Goal: Communication & Community: Answer question/provide support

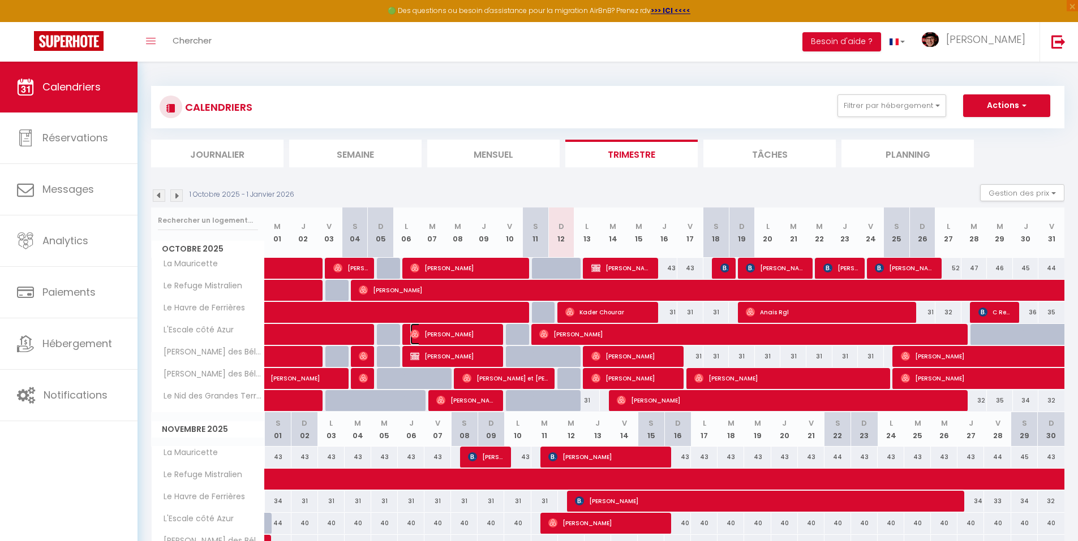
drag, startPoint x: 484, startPoint y: 333, endPoint x: 816, endPoint y: 496, distance: 370.0
click at [484, 333] on span "[PERSON_NAME]" at bounding box center [453, 335] width 87 height 22
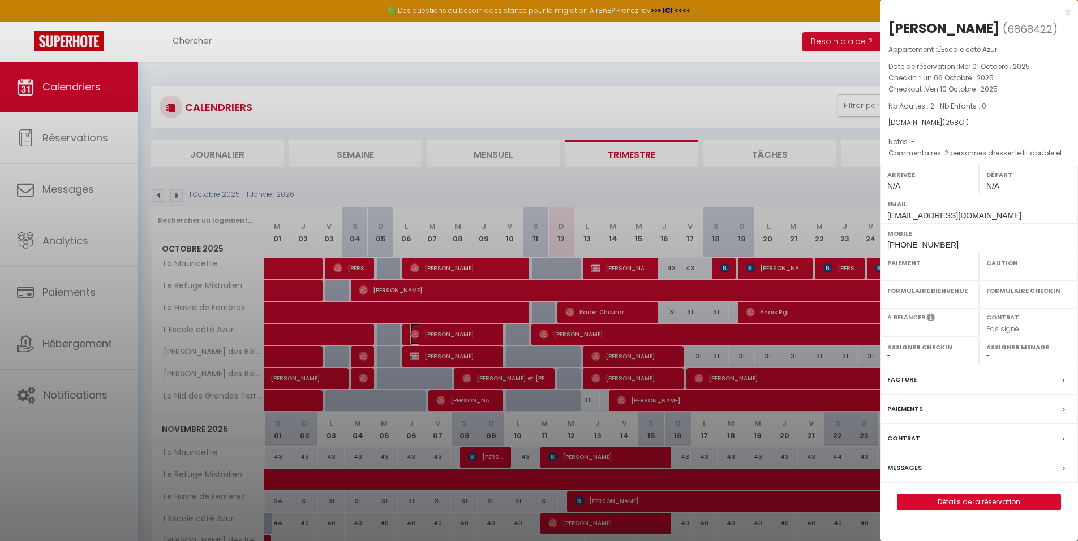
select select "OK"
select select "0"
select select "1"
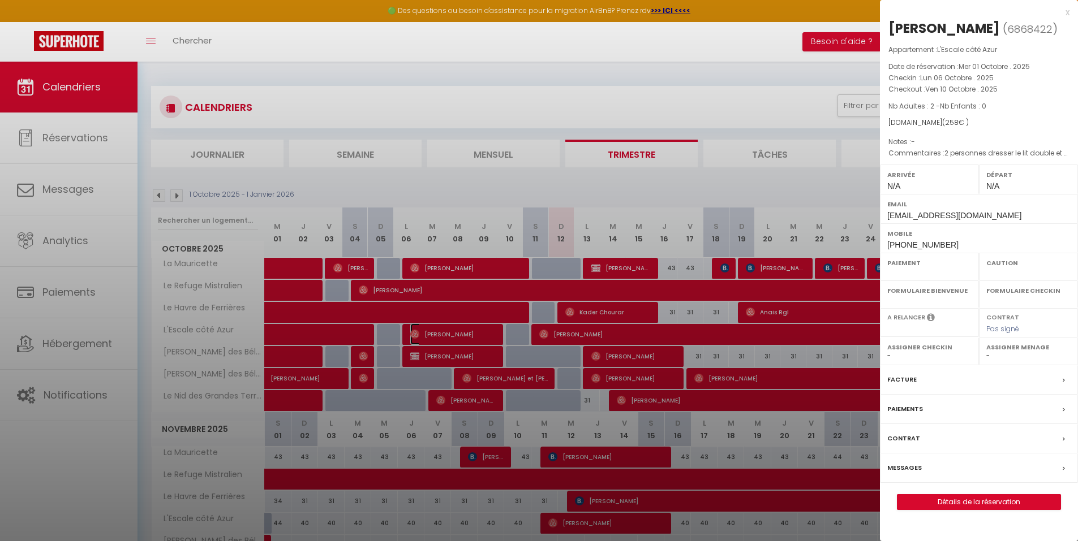
select select
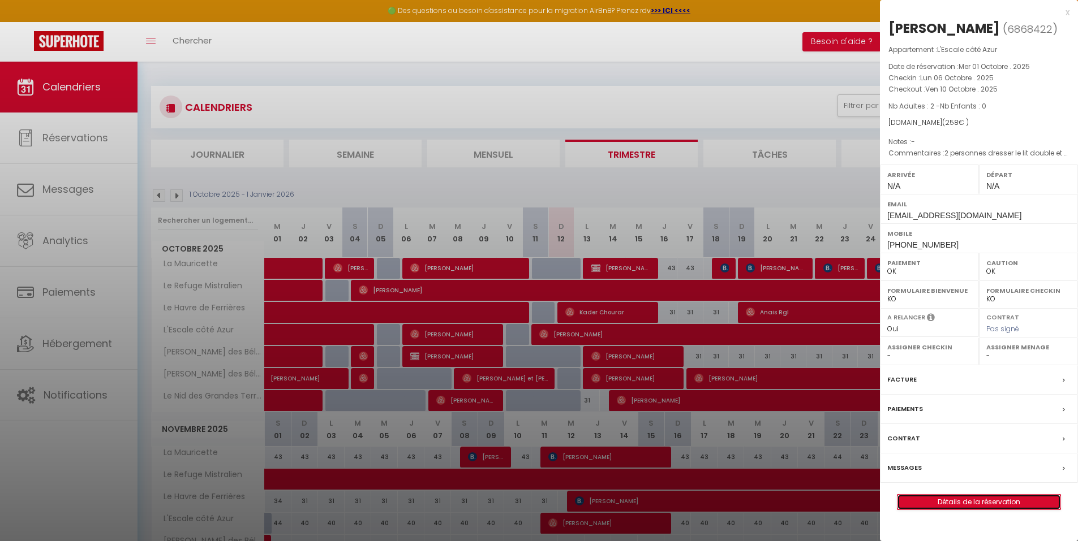
click at [943, 501] on link "Détails de la réservation" at bounding box center [978, 502] width 163 height 15
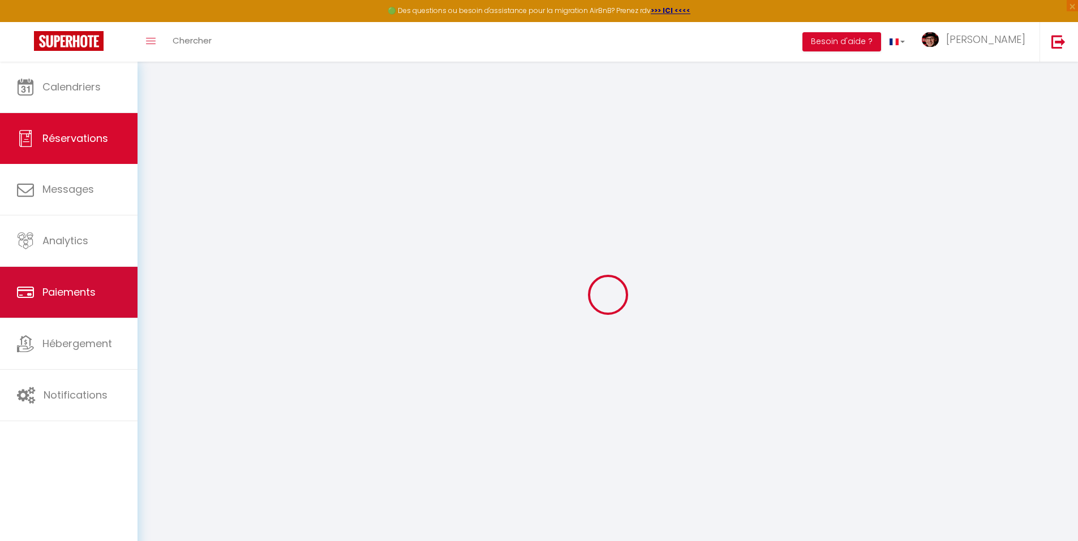
select select
checkbox input "false"
select select
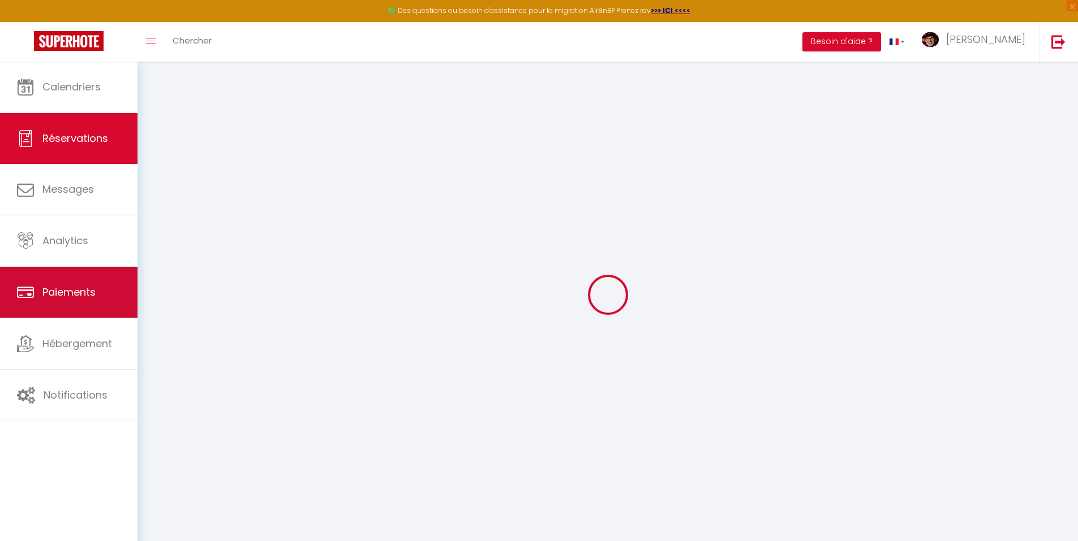
select select
checkbox input "false"
type textarea "2 personnes dresser le lit double et un lit jumeau arrivée à préciser dans l'ap…"
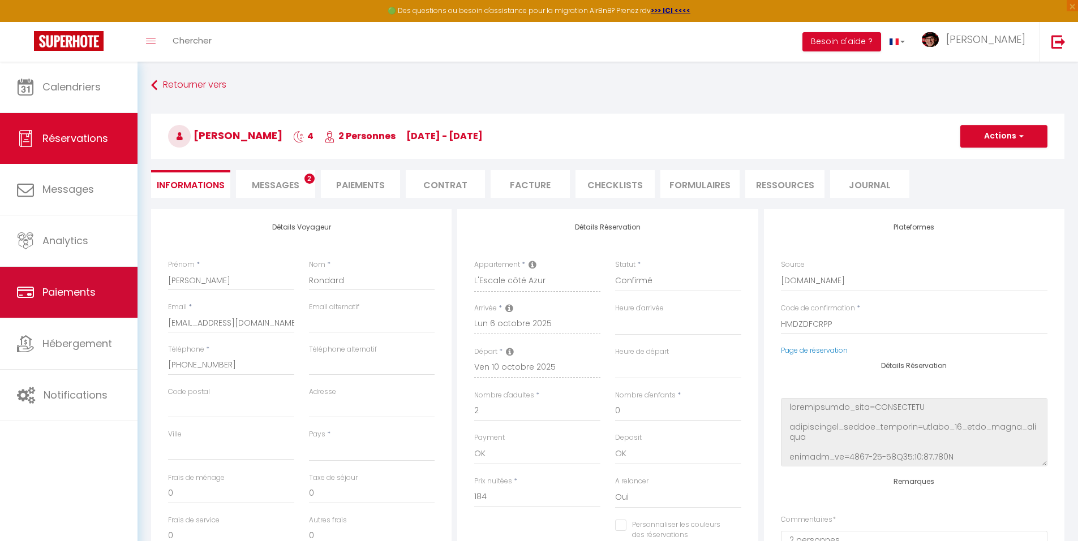
select select
type input "74"
select select
checkbox input "false"
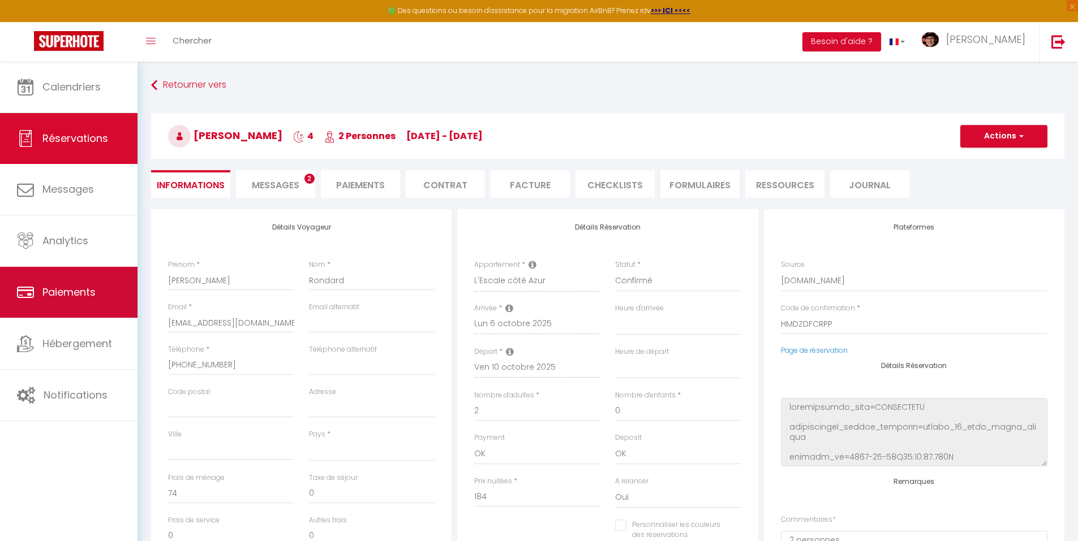
select select
checkbox input "false"
select select
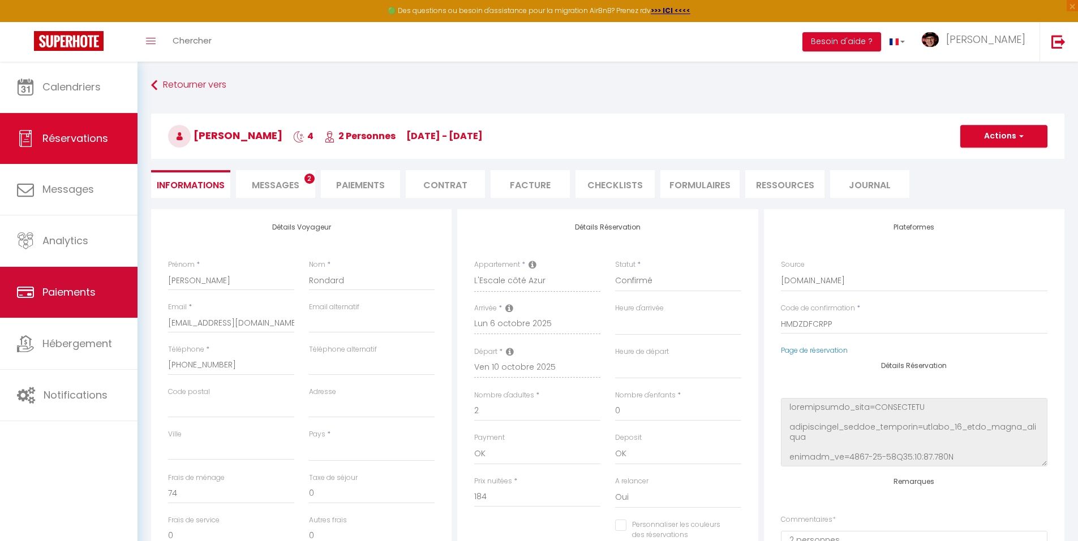
select select
checkbox input "false"
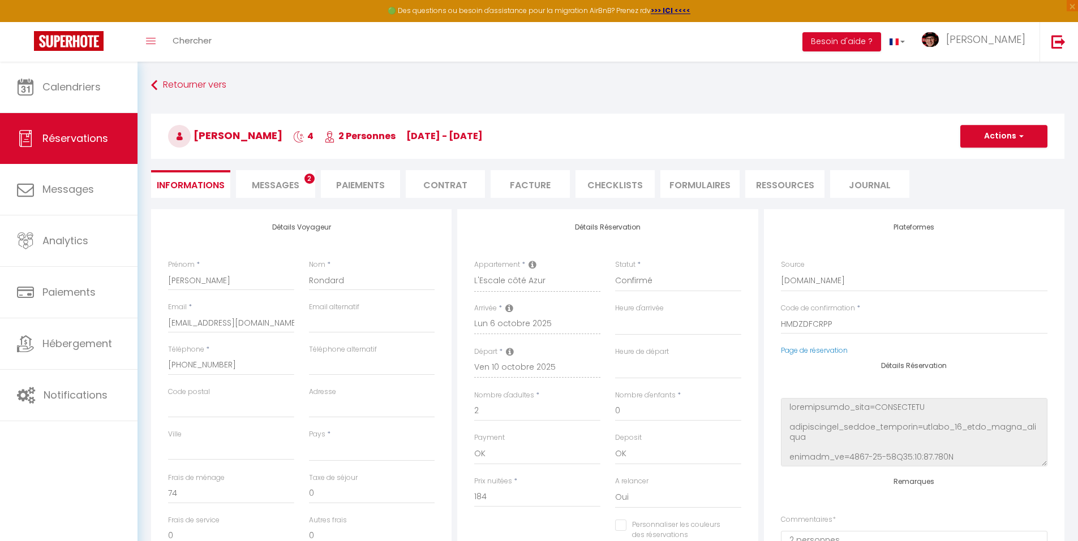
click at [289, 186] on span "Messages" at bounding box center [276, 185] width 48 height 13
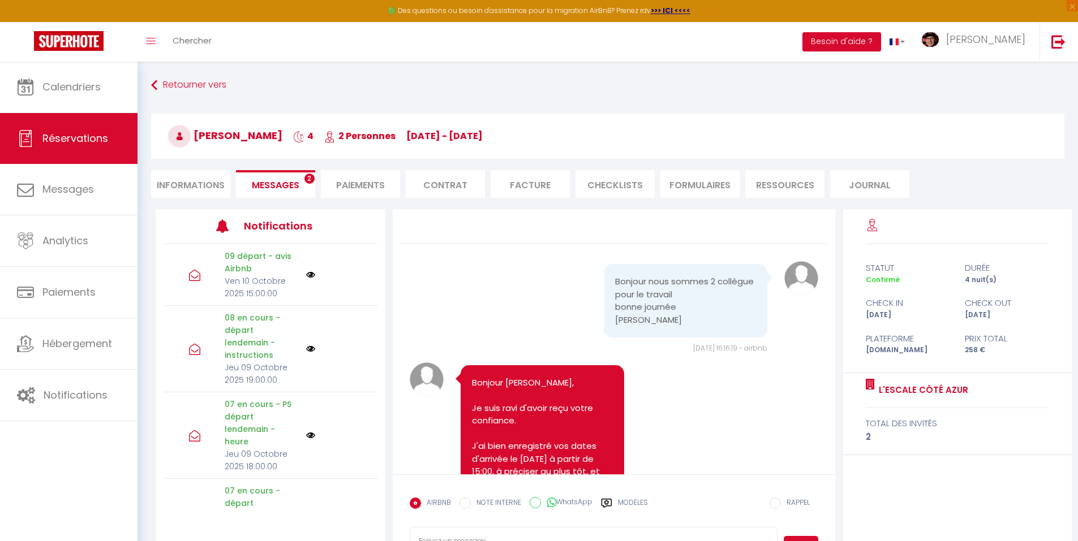
click at [638, 498] on label "Modèles" at bounding box center [633, 508] width 30 height 20
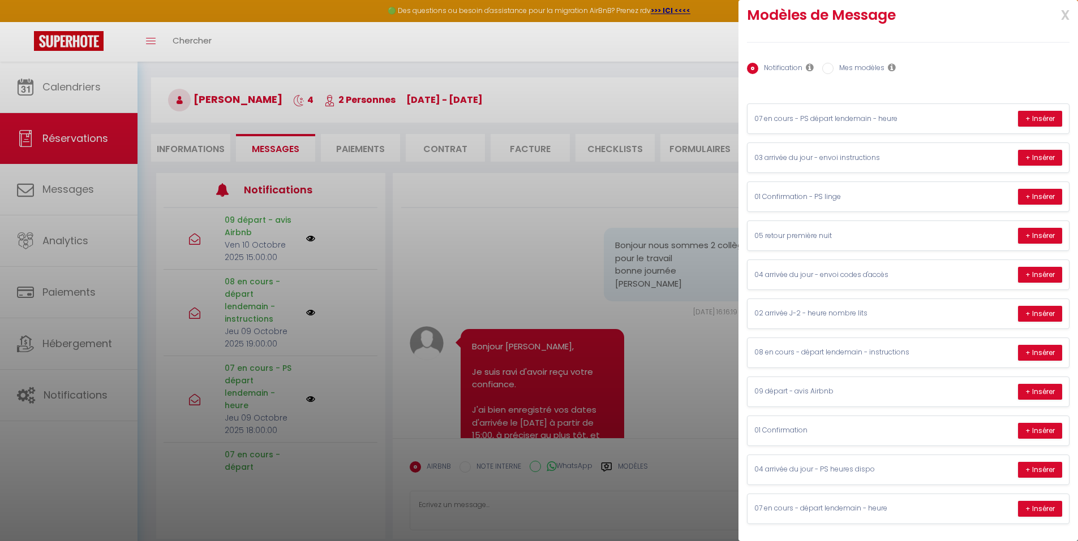
scroll to position [62, 0]
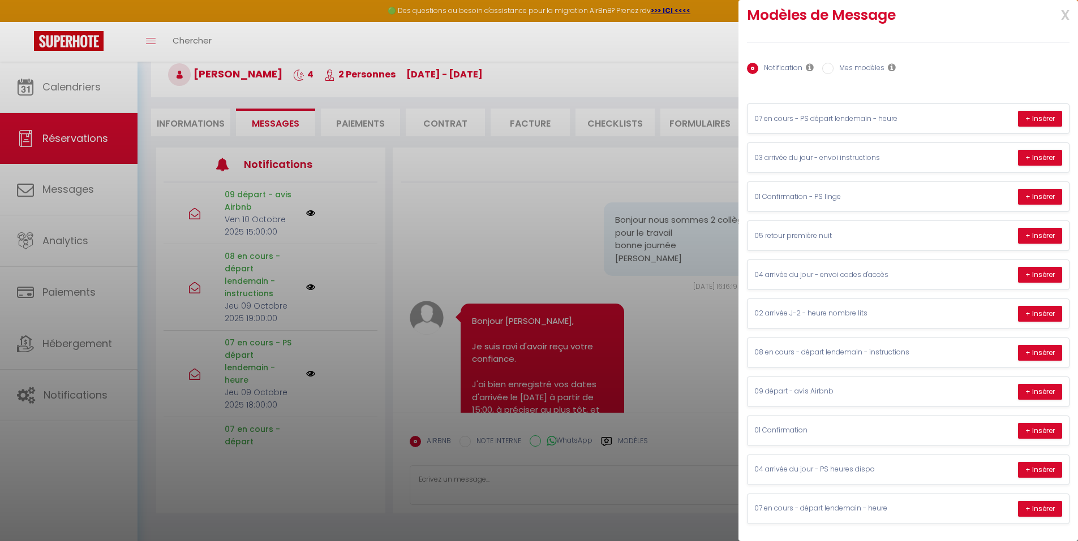
click at [859, 65] on label "Mes modèles" at bounding box center [858, 69] width 51 height 12
click at [833, 65] on input "Mes modèles" at bounding box center [827, 68] width 11 height 11
radio input "true"
radio input "false"
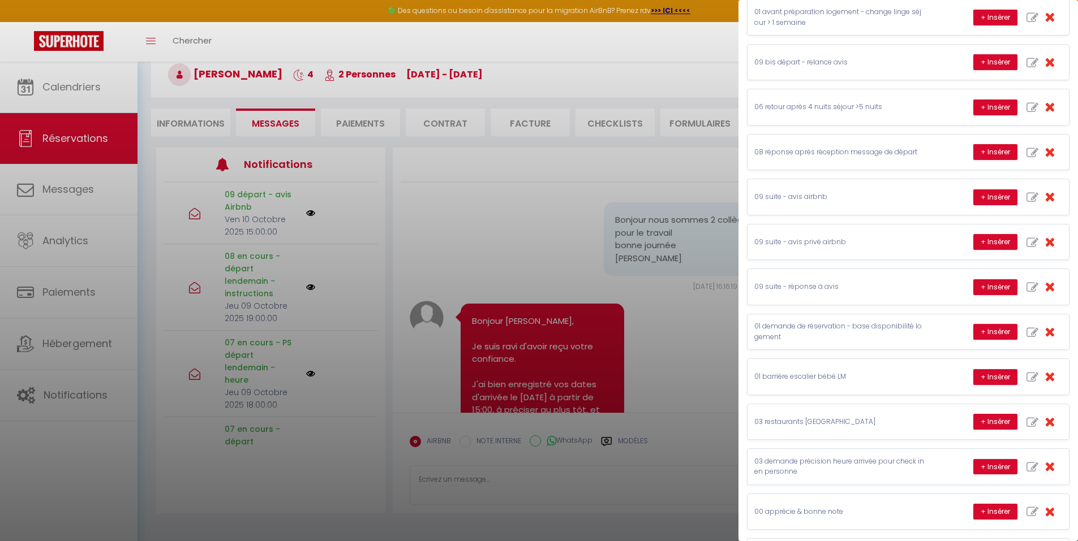
scroll to position [411, 0]
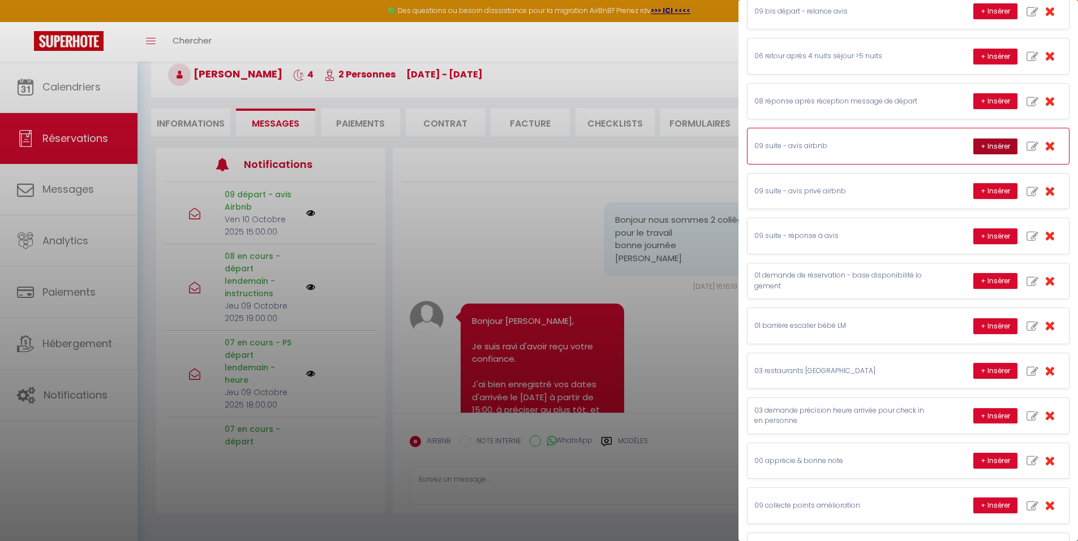
click at [984, 145] on button "+ Insérer" at bounding box center [995, 147] width 44 height 16
type textarea "L'accueil de [PERSON_NAME] s'est bien passé depuis la réservation jusqu'au chec…"
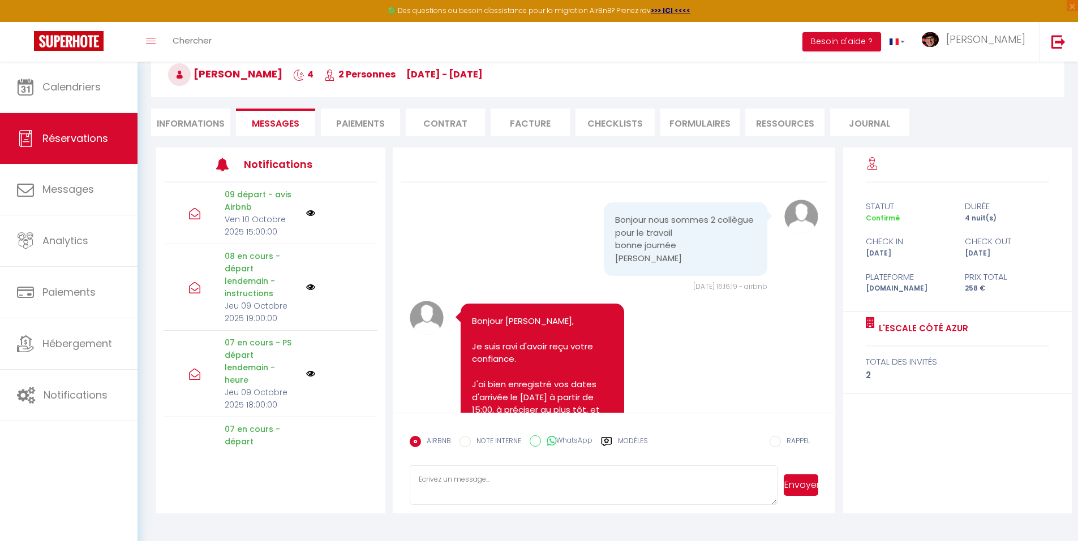
click at [624, 437] on label "Modèles" at bounding box center [633, 446] width 30 height 20
radio input "true"
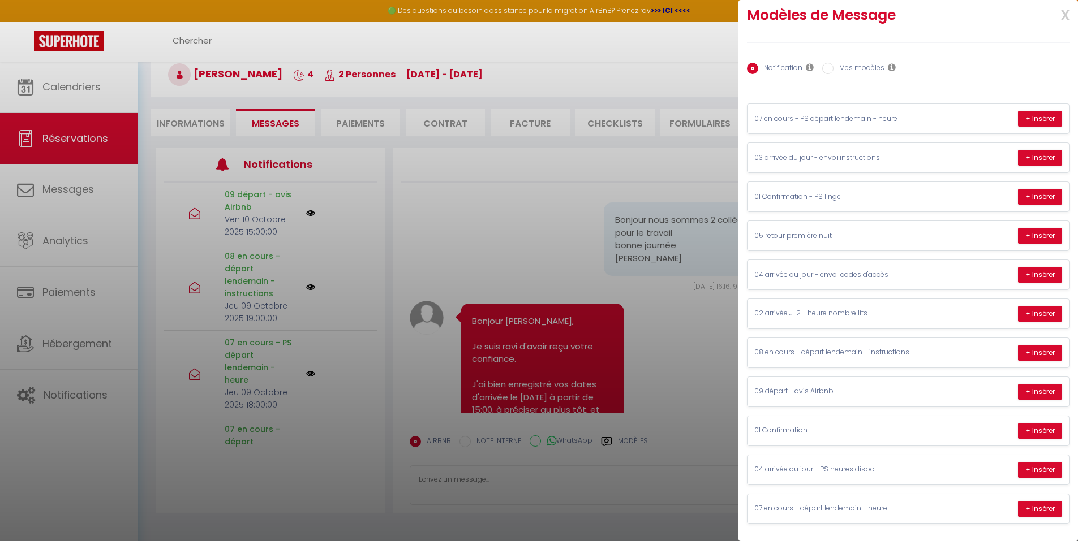
click at [859, 65] on label "Mes modèles" at bounding box center [858, 69] width 51 height 12
click at [833, 65] on input "Mes modèles" at bounding box center [827, 68] width 11 height 11
radio input "true"
radio input "false"
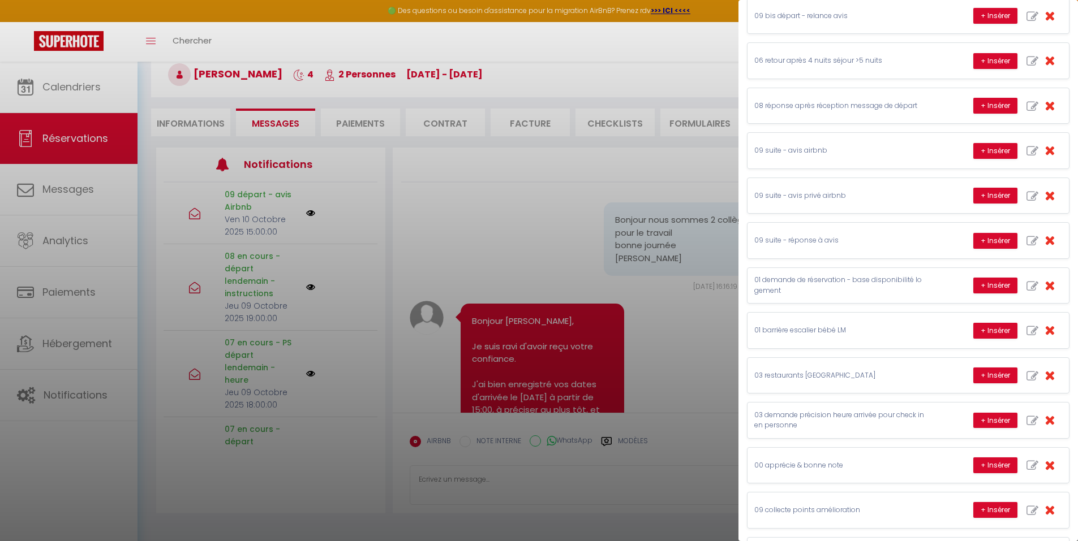
scroll to position [411, 0]
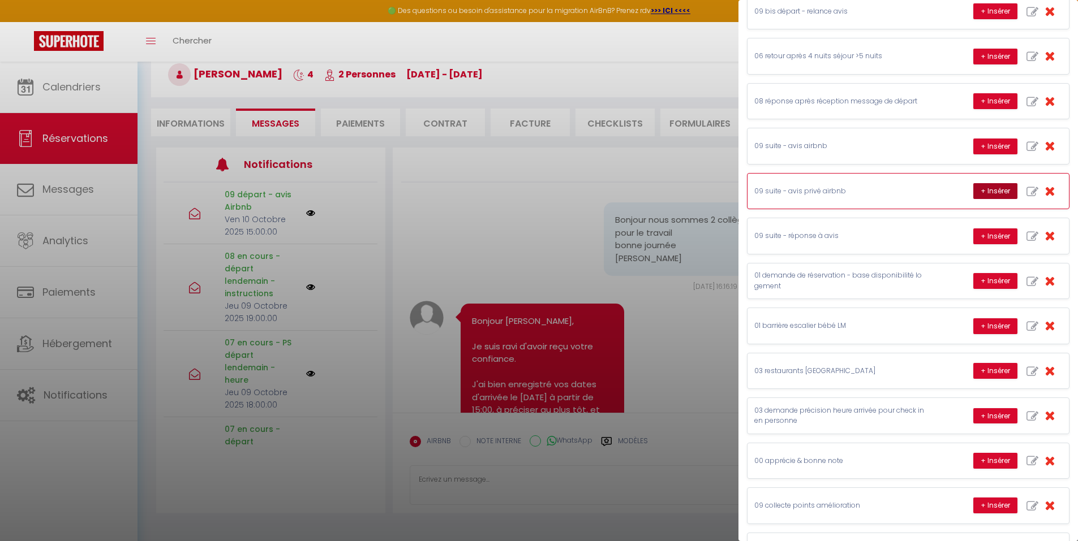
click at [995, 195] on button "+ Insérer" at bounding box center [995, 191] width 44 height 16
type textarea "[PERSON_NAME], Chère [PERSON_NAME], je suis heureux de vous avoir accueilli dan…"
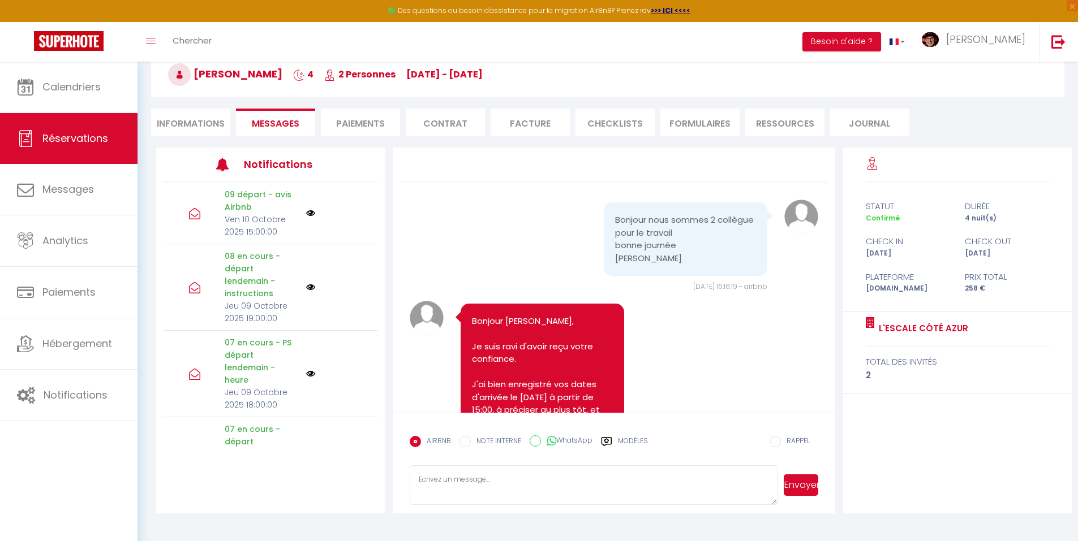
click at [621, 438] on label "Modèles" at bounding box center [633, 446] width 30 height 20
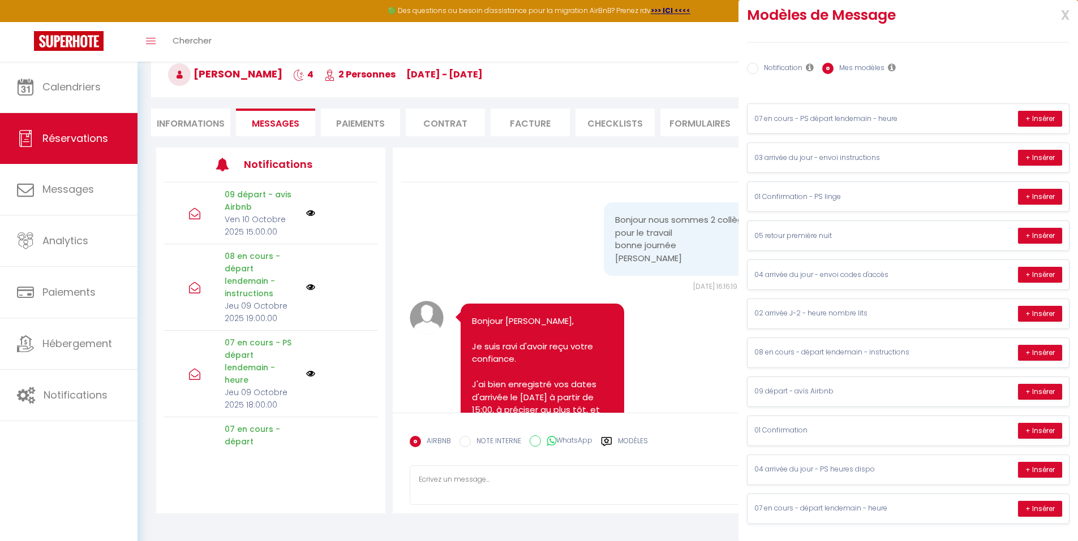
radio input "true"
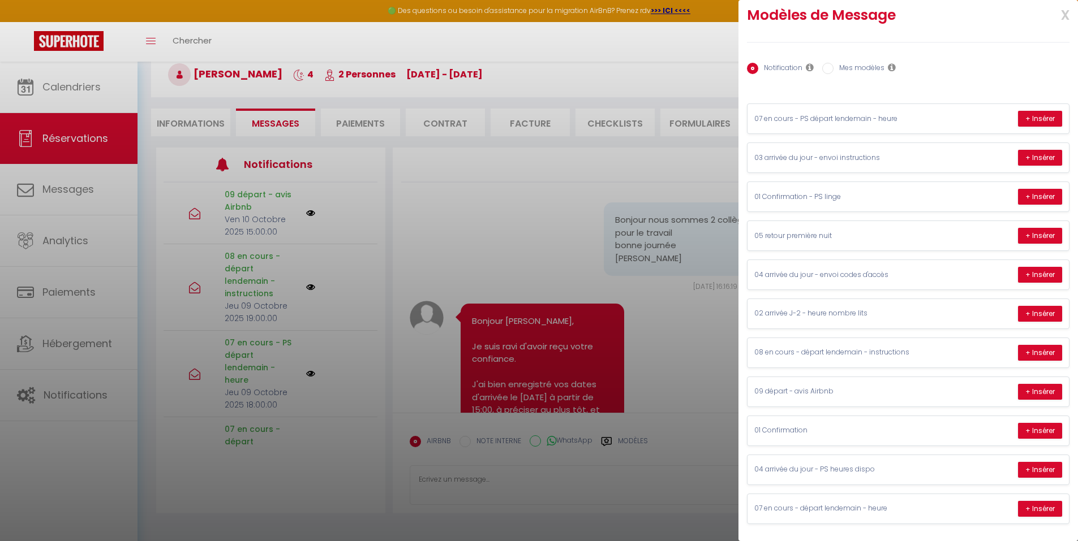
click at [858, 69] on label "Mes modèles" at bounding box center [858, 69] width 51 height 12
click at [833, 69] on input "Mes modèles" at bounding box center [827, 68] width 11 height 11
radio input "true"
radio input "false"
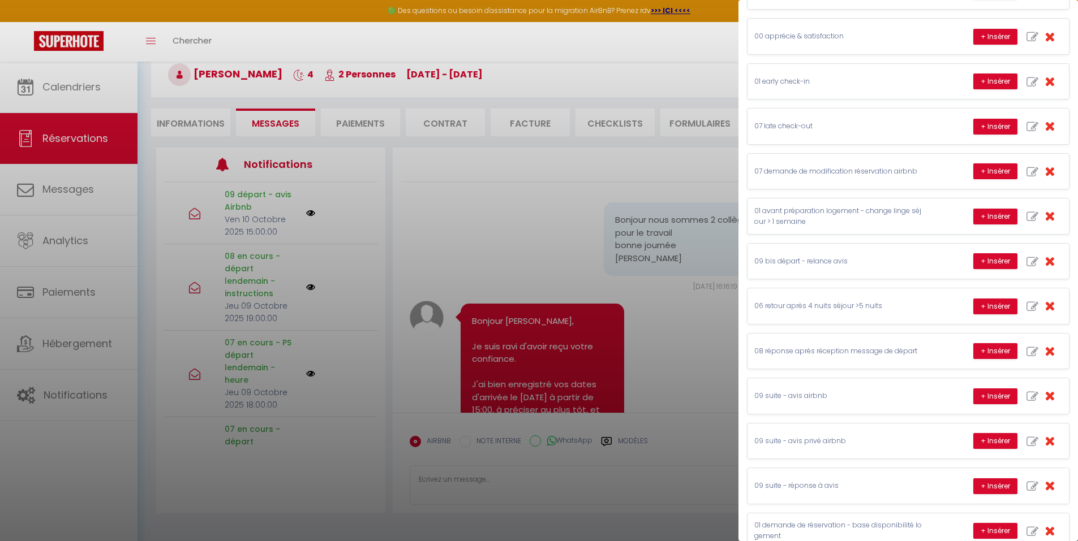
scroll to position [524, 0]
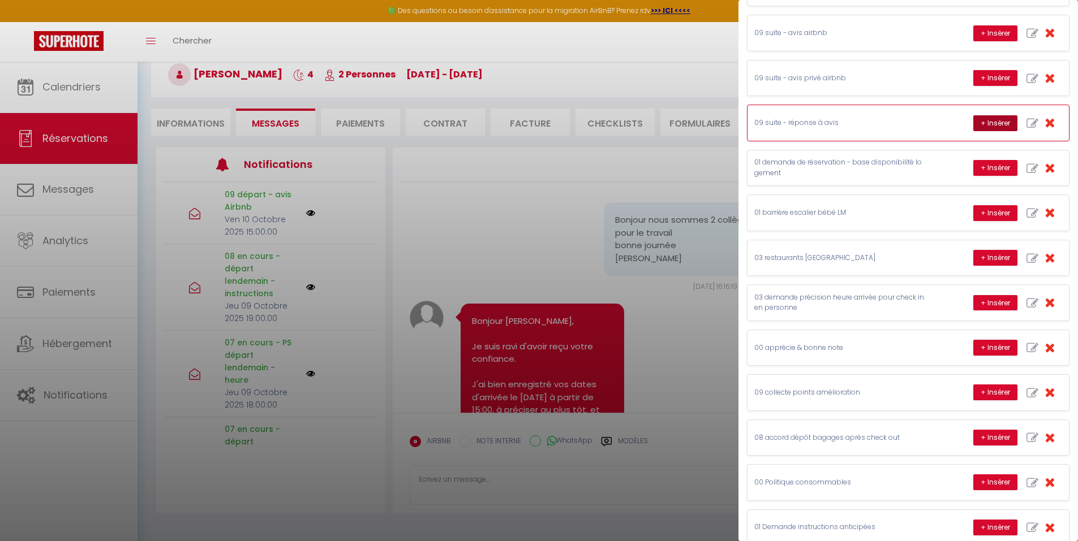
click at [983, 119] on button "+ Insérer" at bounding box center [995, 123] width 44 height 16
type textarea "[PERSON_NAME], Chère [PERSON_NAME], quelle joie, je suis comblé, je suis heureu…"
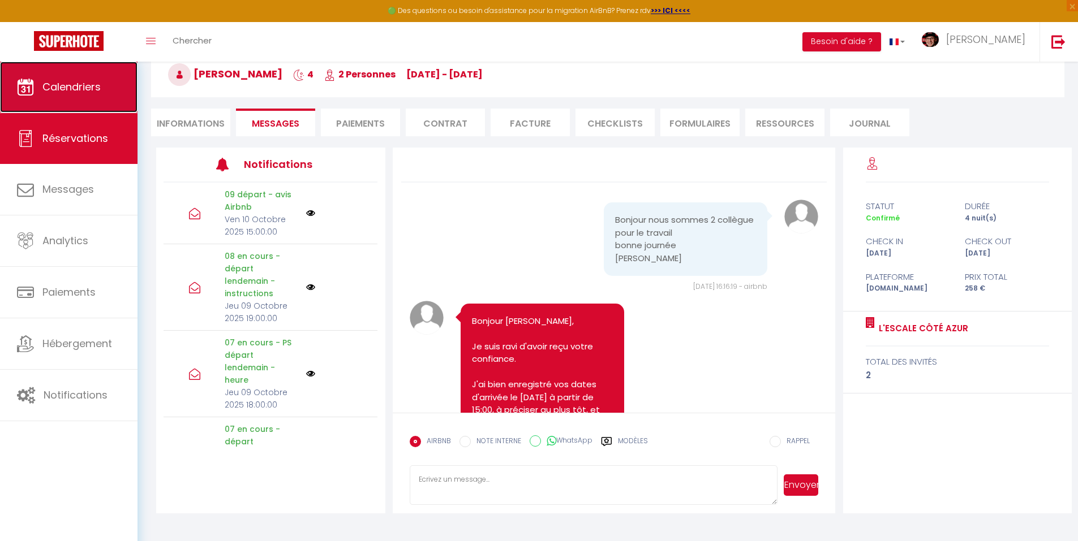
click at [109, 87] on link "Calendriers" at bounding box center [68, 87] width 137 height 51
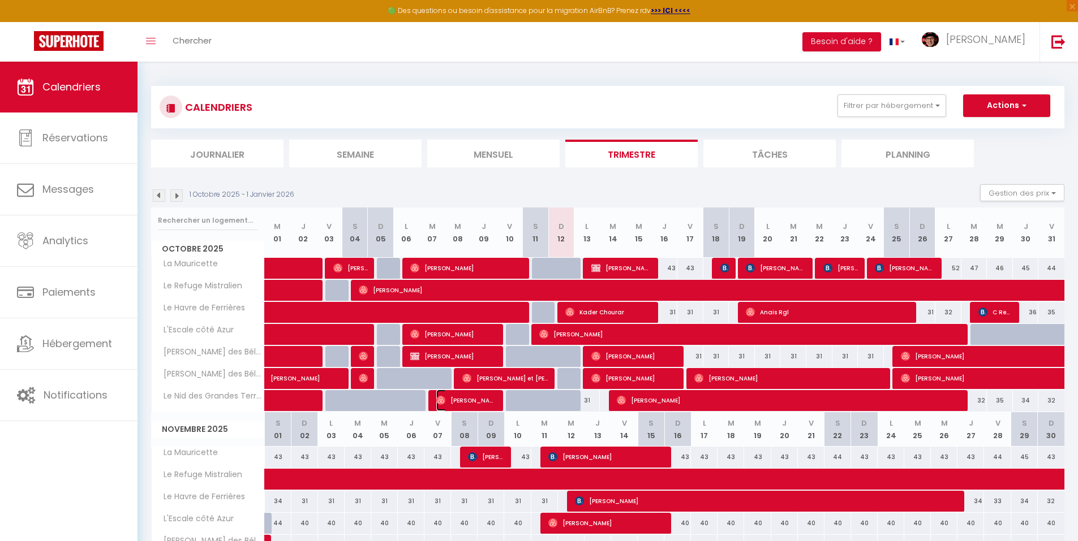
click at [467, 401] on span "[PERSON_NAME]" at bounding box center [466, 401] width 61 height 22
select select "OK"
select select "0"
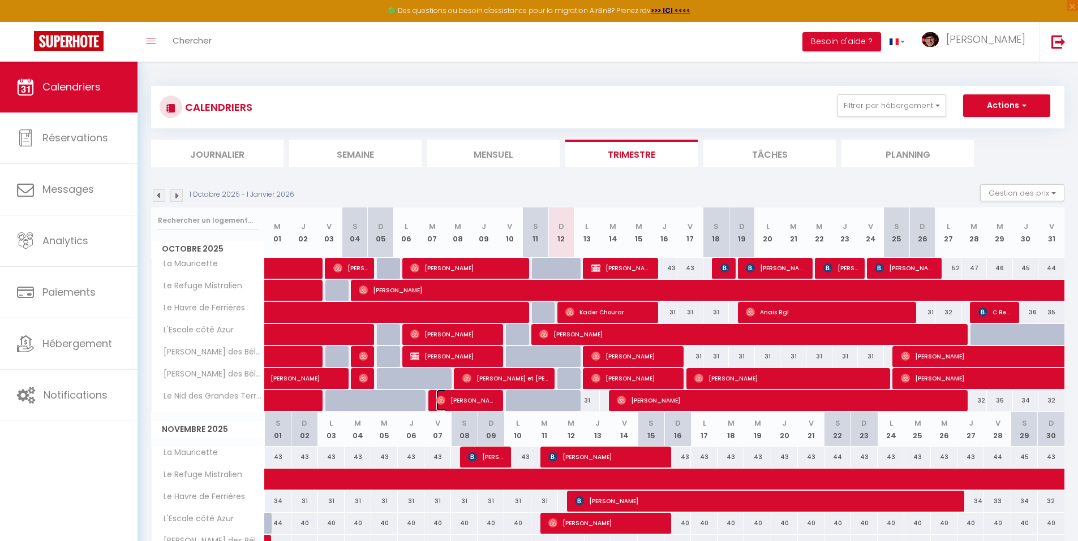
select select "1"
select select
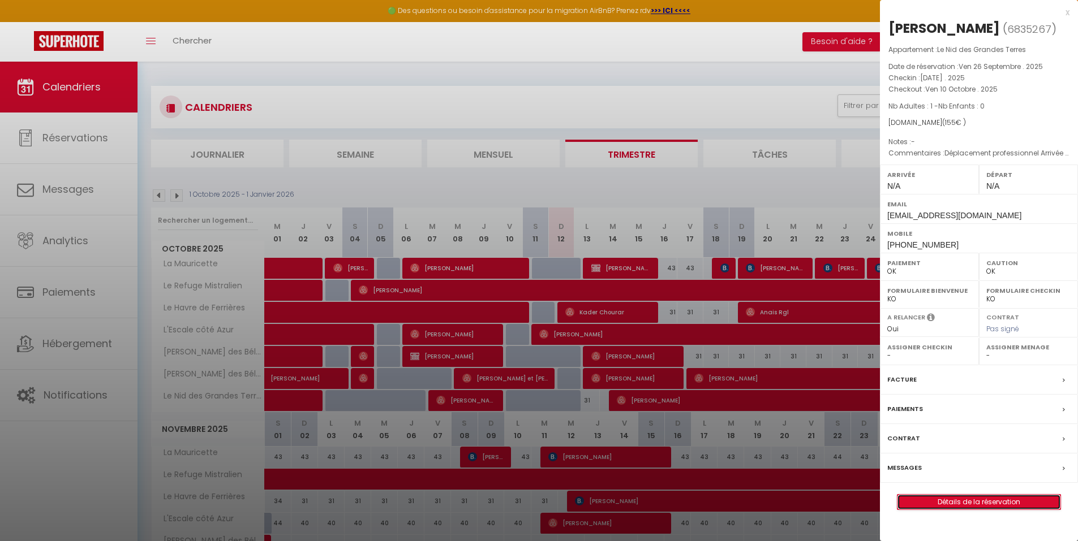
click at [965, 498] on link "Détails de la réservation" at bounding box center [978, 502] width 163 height 15
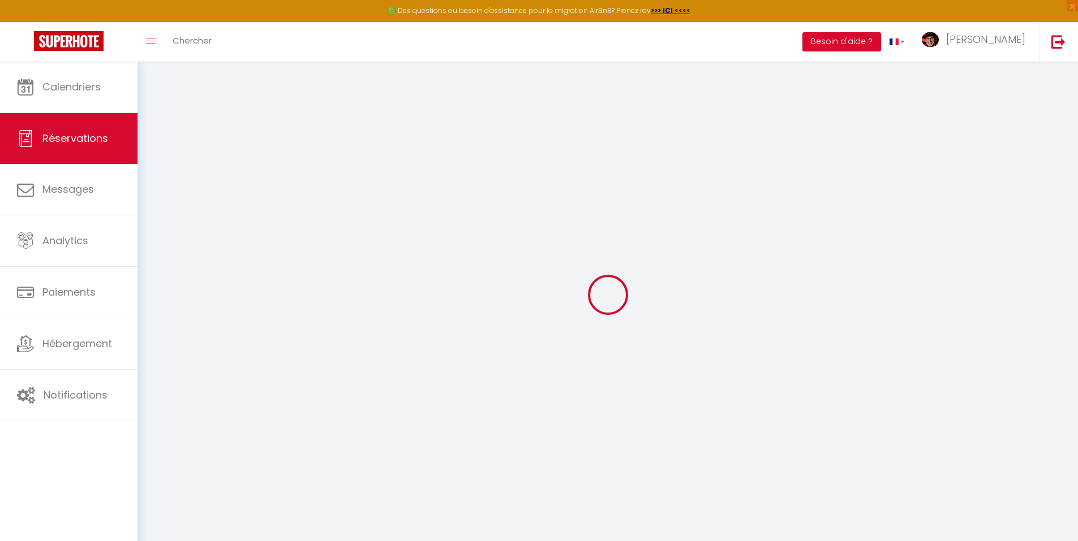
select select
checkbox input "false"
type textarea "Déplacement professionnel Arrivée 1800 départ 0800"
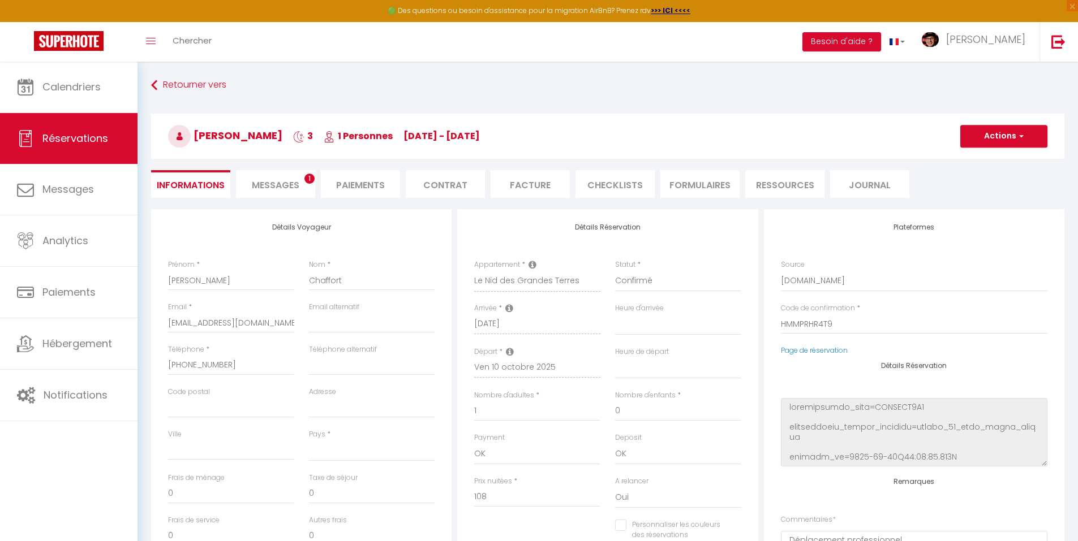
select select
type input "47"
select select
checkbox input "false"
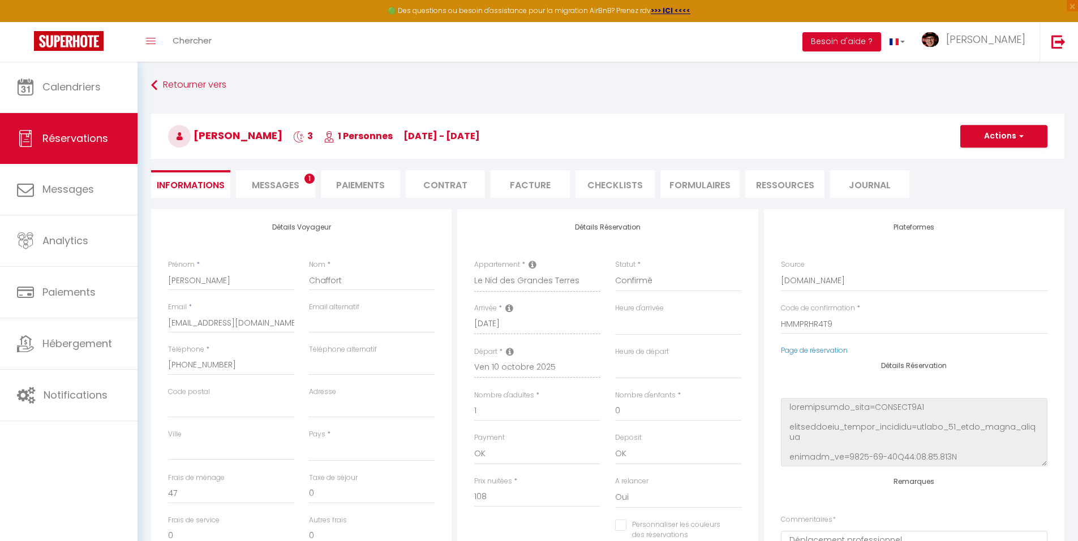
select select
checkbox input "false"
select select
click at [289, 179] on span "Messages" at bounding box center [276, 185] width 48 height 13
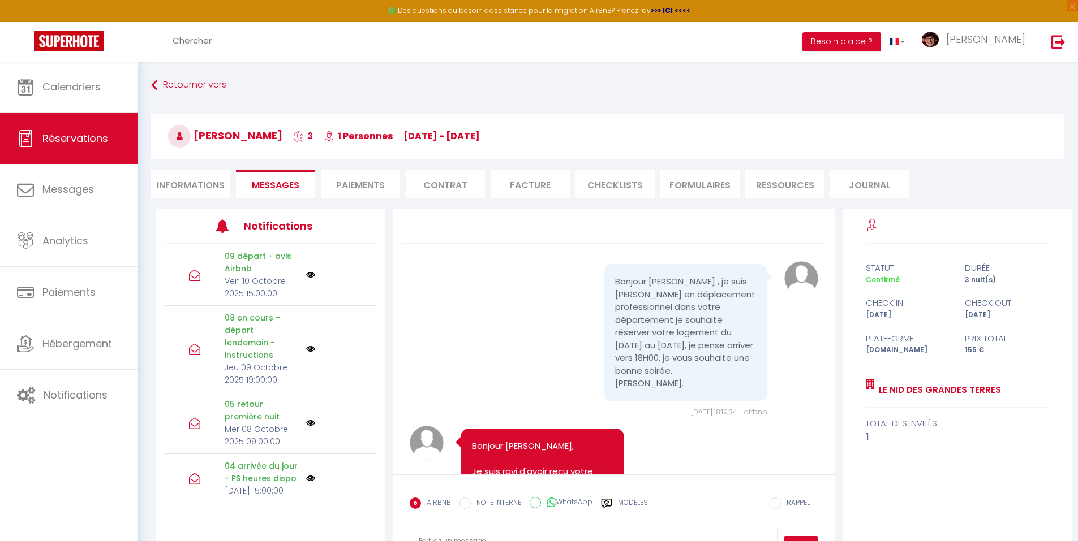
click at [618, 506] on label "Modèles" at bounding box center [633, 508] width 30 height 20
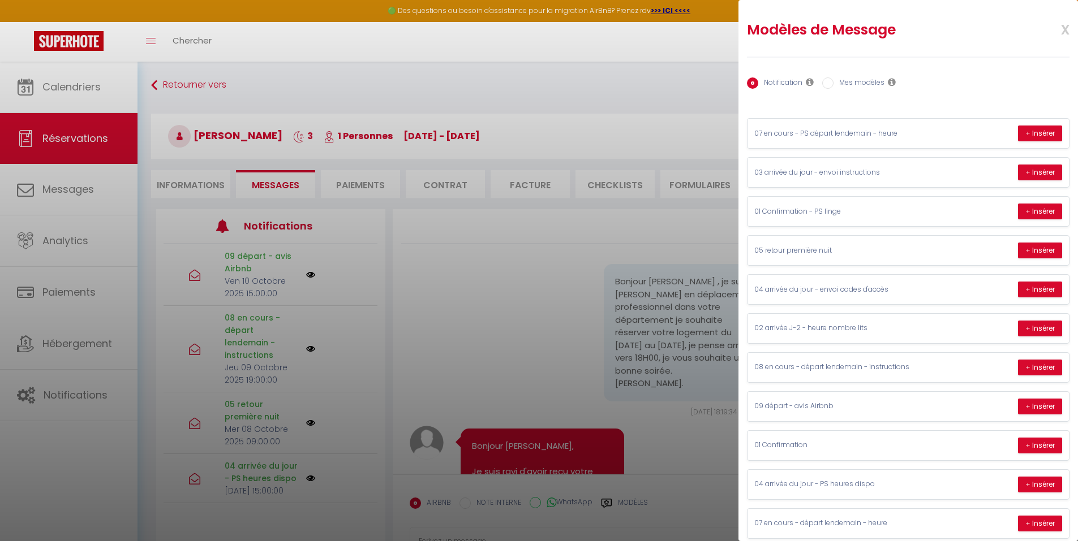
click at [842, 81] on label "Mes modèles" at bounding box center [858, 84] width 51 height 12
click at [833, 81] on input "Mes modèles" at bounding box center [827, 83] width 11 height 11
radio input "true"
radio input "false"
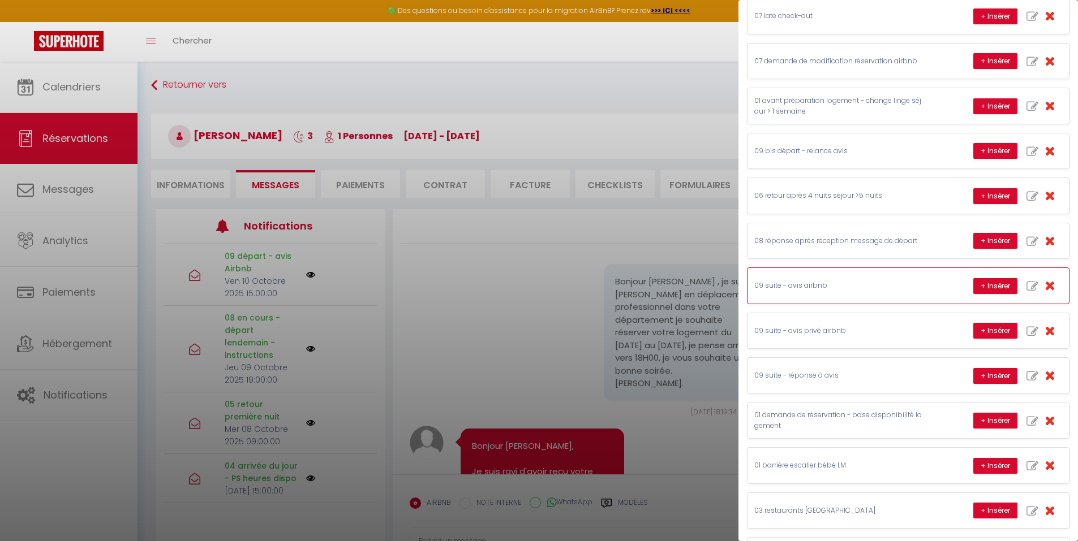
scroll to position [283, 0]
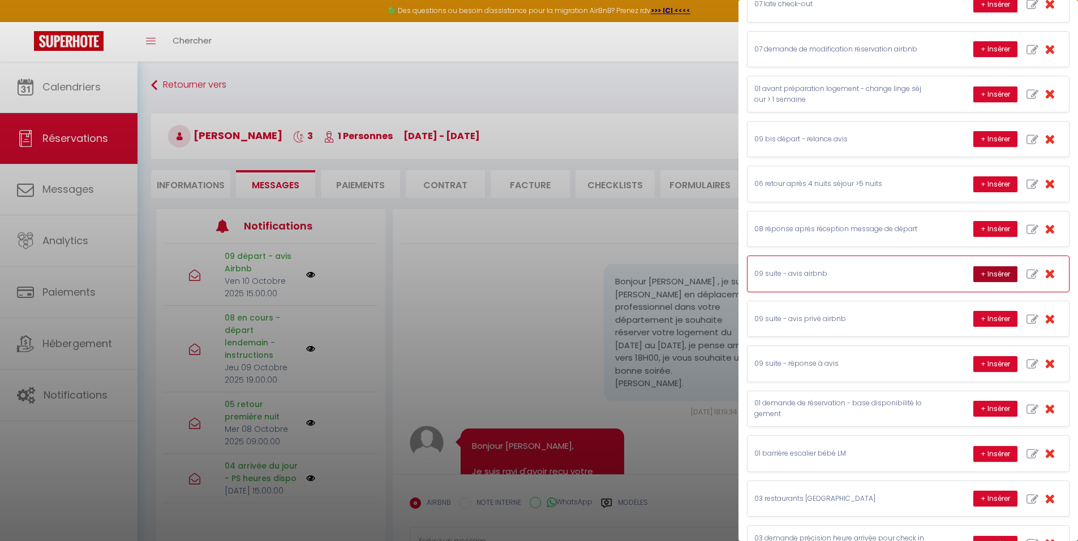
click at [994, 278] on button "+ Insérer" at bounding box center [995, 275] width 44 height 16
type textarea "L'accueil de [PERSON_NAME] s'est bien passé depuis la réservation jusqu'au chec…"
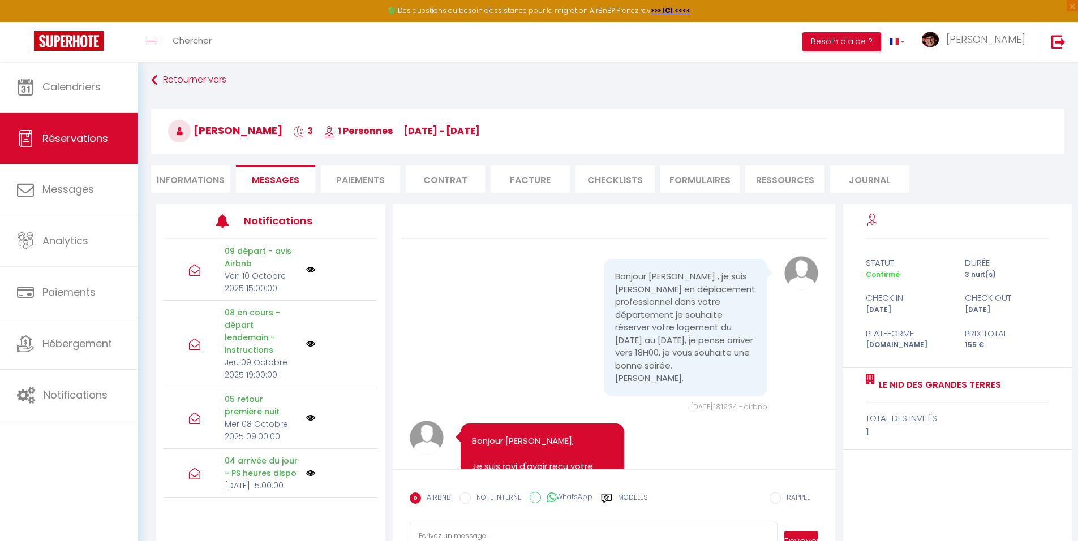
click at [630, 492] on div "AIRBNB NOTE INTERNE WhatsApp Modèles" at bounding box center [529, 501] width 238 height 29
click at [635, 497] on label "Modèles" at bounding box center [633, 503] width 30 height 20
radio input "true"
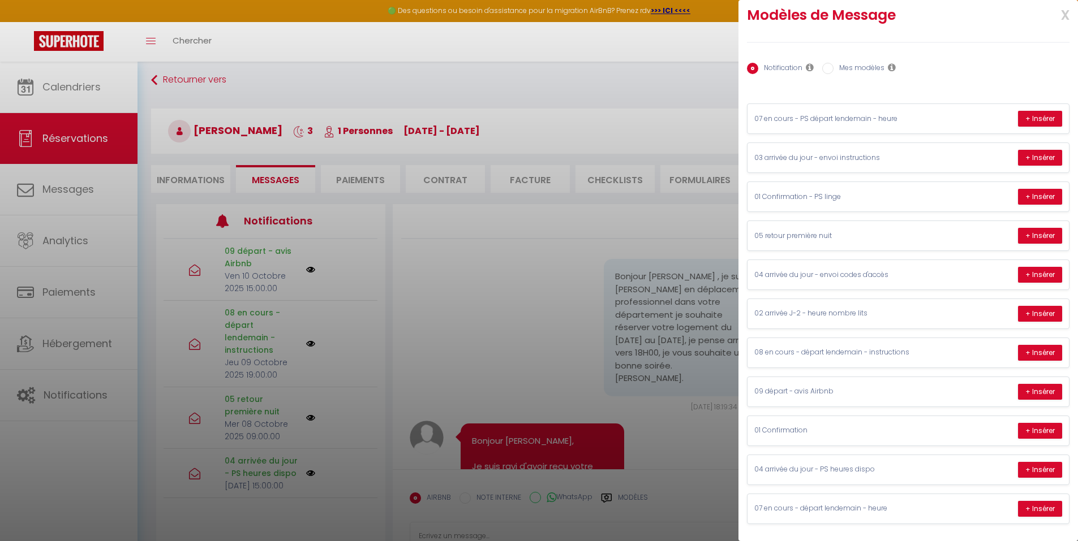
click at [827, 65] on input "Mes modèles" at bounding box center [827, 68] width 11 height 11
radio input "true"
radio input "false"
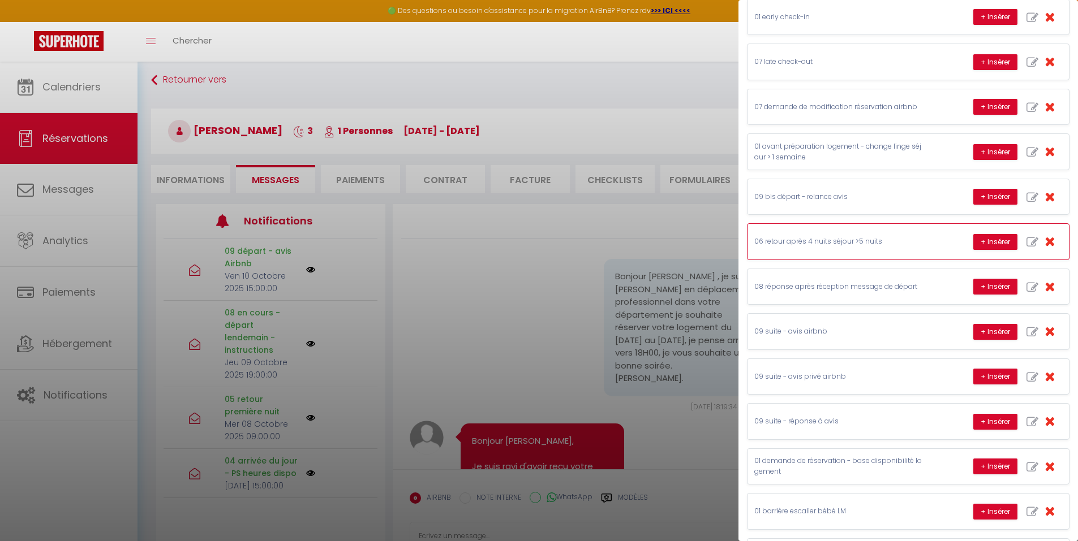
scroll to position [241, 0]
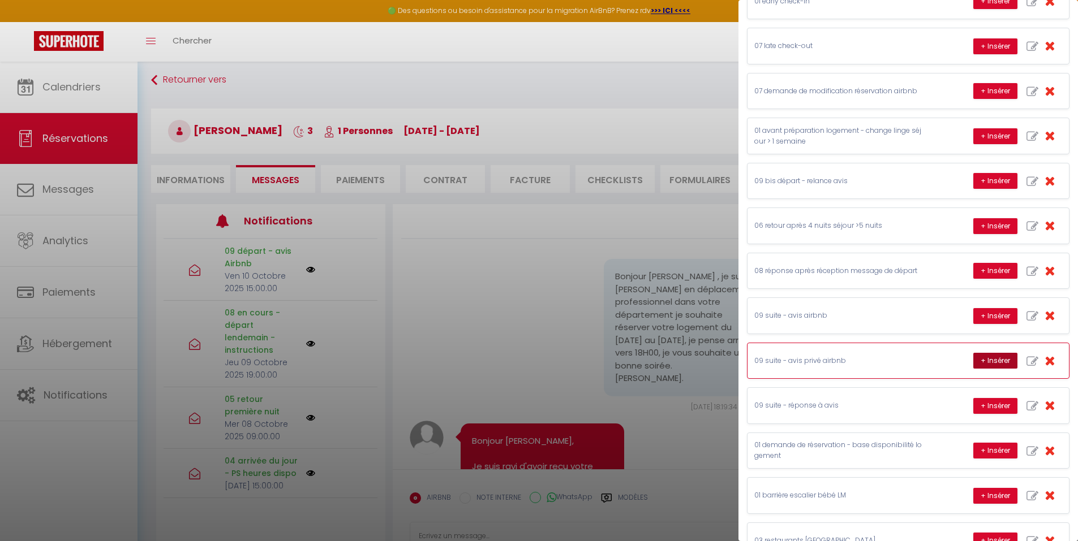
click at [981, 355] on button "+ Insérer" at bounding box center [995, 361] width 44 height 16
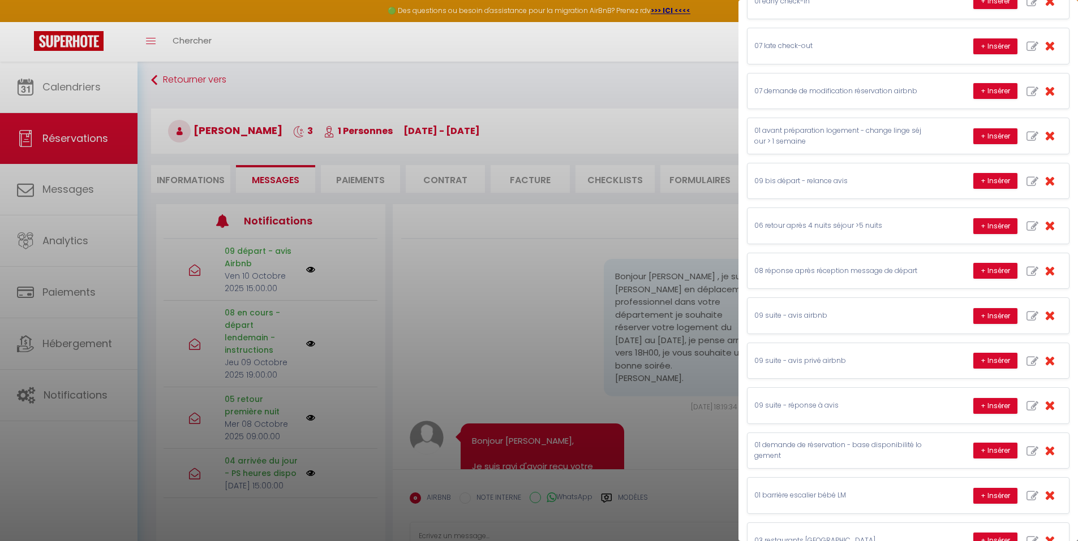
type textarea "[PERSON_NAME], Chère [PERSON_NAME], je suis heureux de vous avoir accueilli dan…"
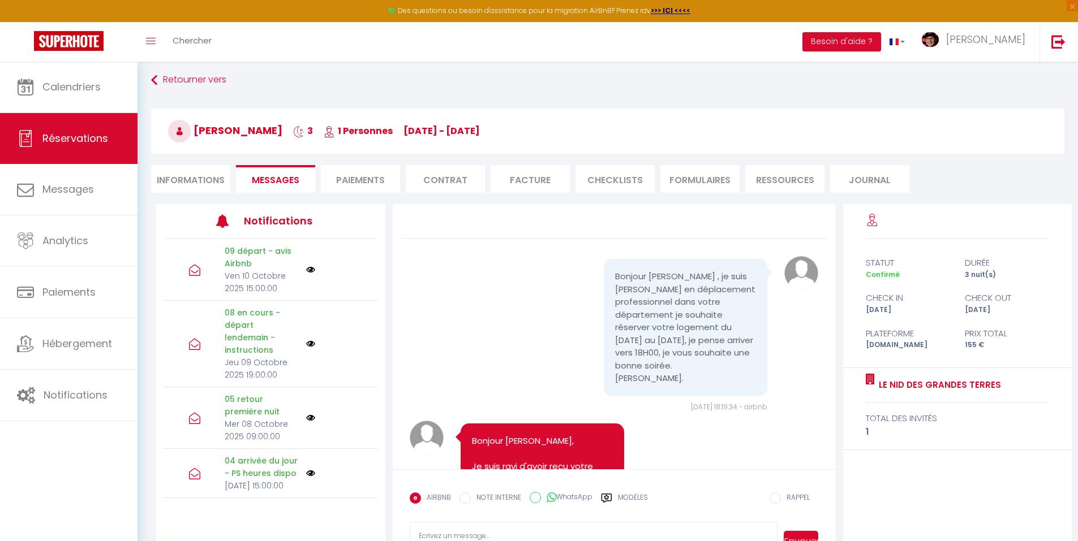
click at [632, 501] on label "Modèles" at bounding box center [633, 503] width 30 height 20
radio input "true"
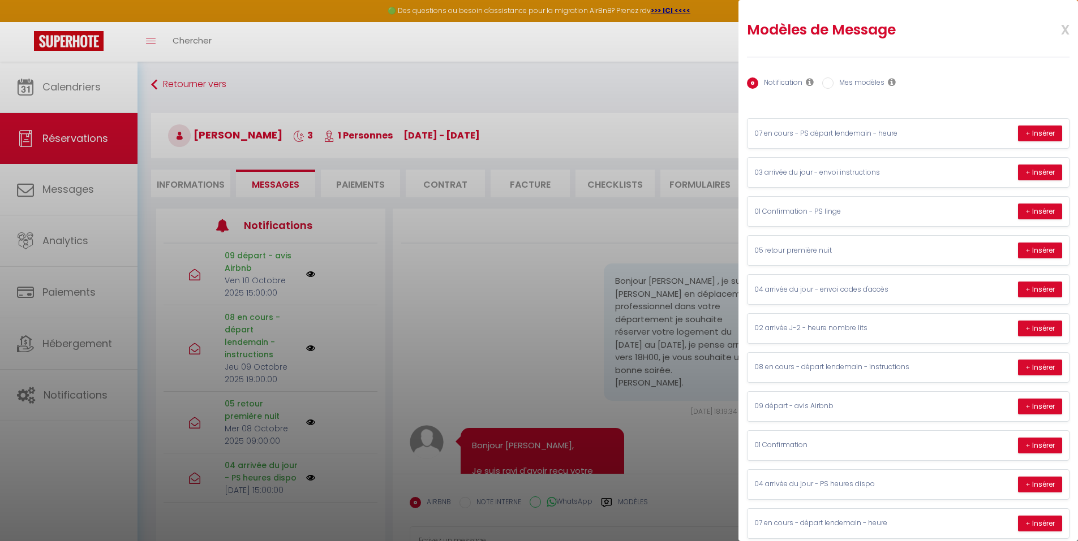
scroll to position [0, 0]
click at [870, 78] on label "Mes modèles" at bounding box center [858, 84] width 51 height 12
click at [833, 78] on input "Mes modèles" at bounding box center [827, 83] width 11 height 11
radio input "true"
radio input "false"
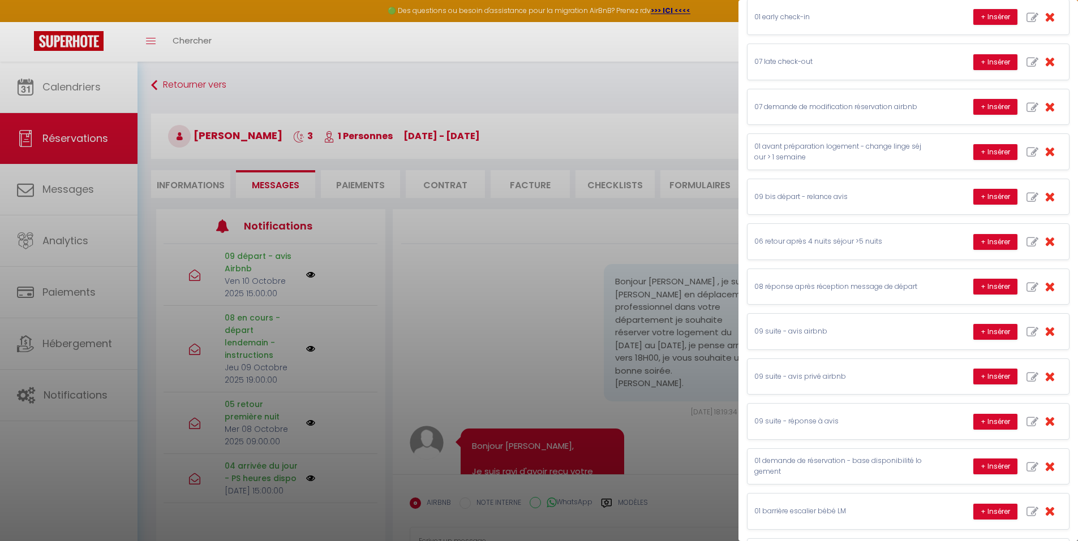
scroll to position [226, 0]
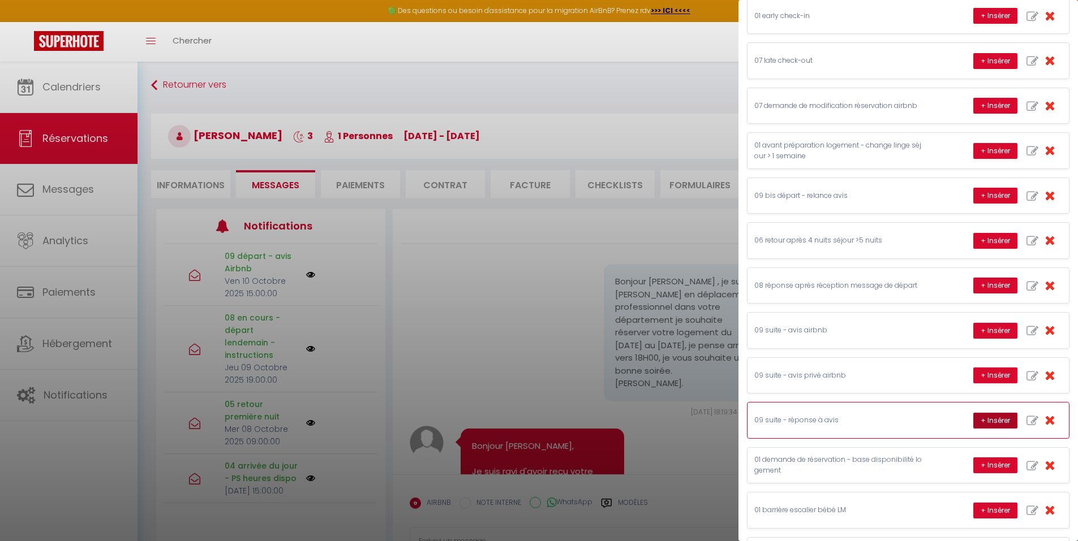
click at [982, 419] on button "+ Insérer" at bounding box center [995, 421] width 44 height 16
type textarea "[PERSON_NAME], Chère [PERSON_NAME], quelle joie, je suis comblé, je suis heureu…"
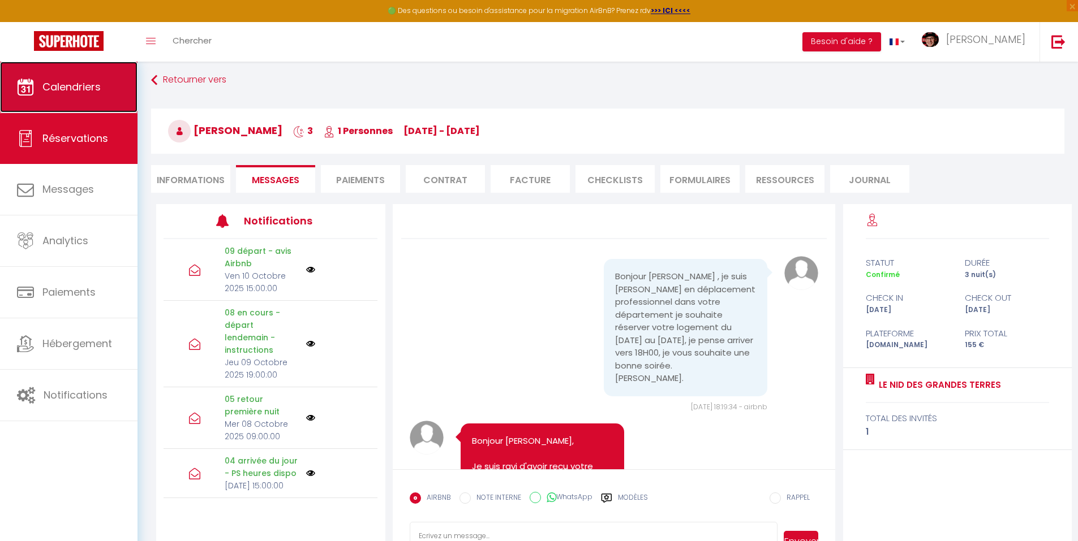
click at [117, 92] on link "Calendriers" at bounding box center [68, 87] width 137 height 51
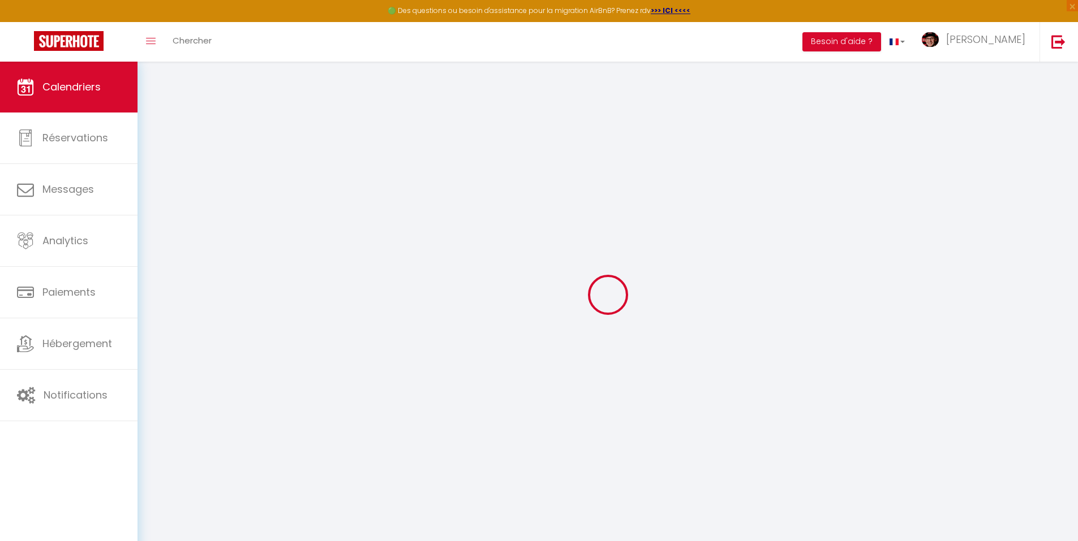
select select
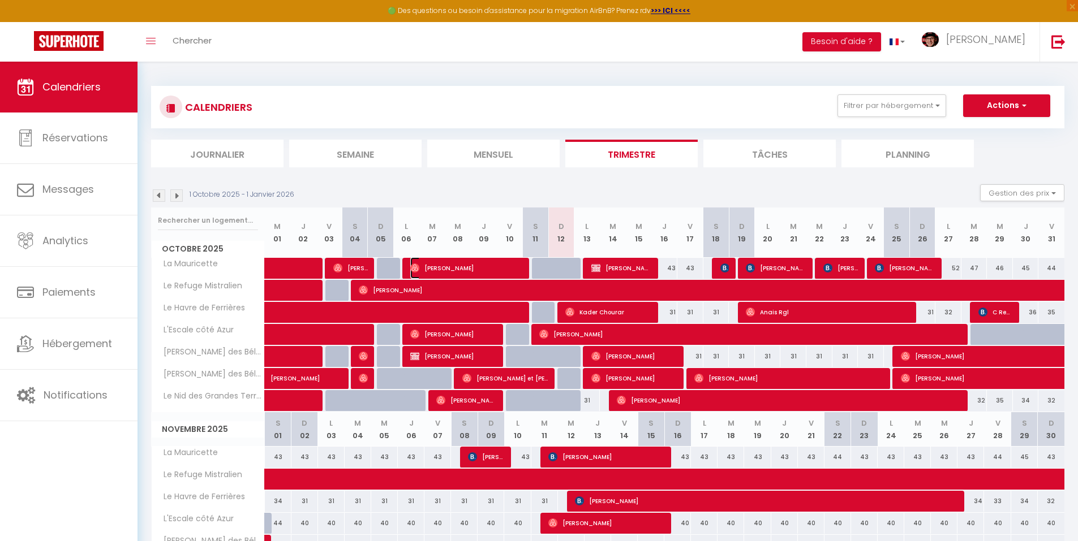
click at [479, 266] on span "[PERSON_NAME]" at bounding box center [466, 268] width 113 height 22
select select "OK"
select select "0"
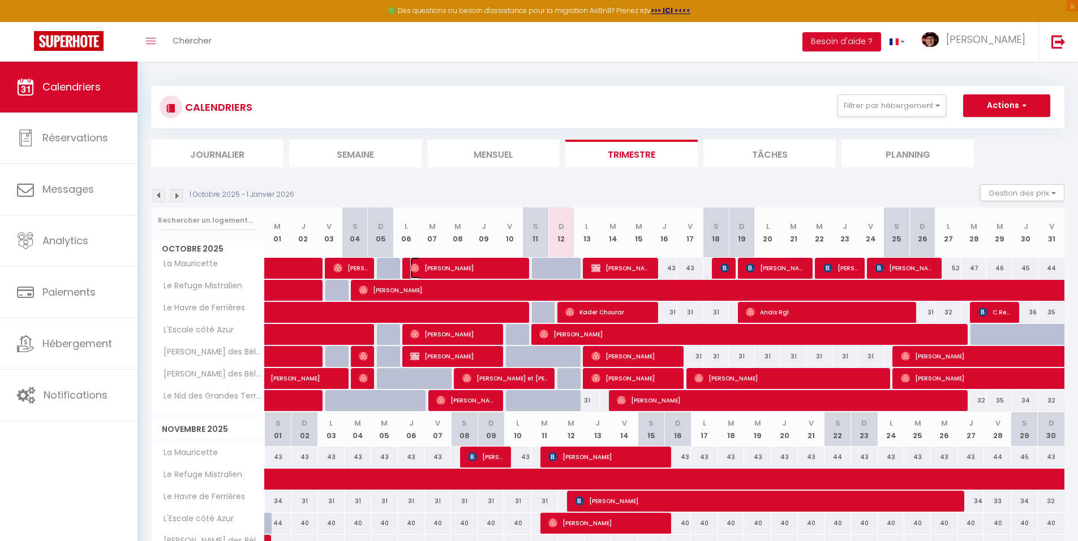
select select "1"
select select
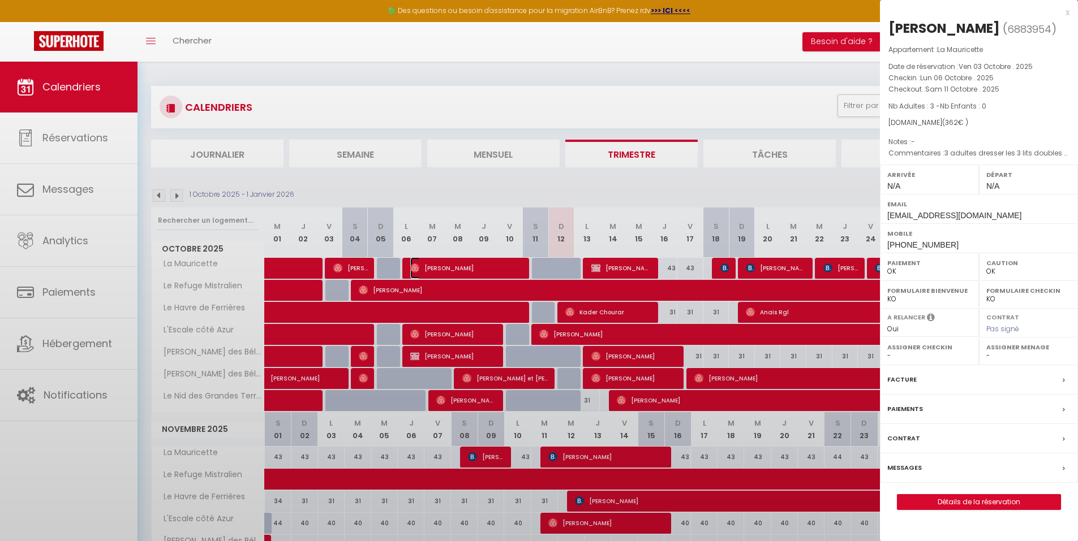
select select "29498"
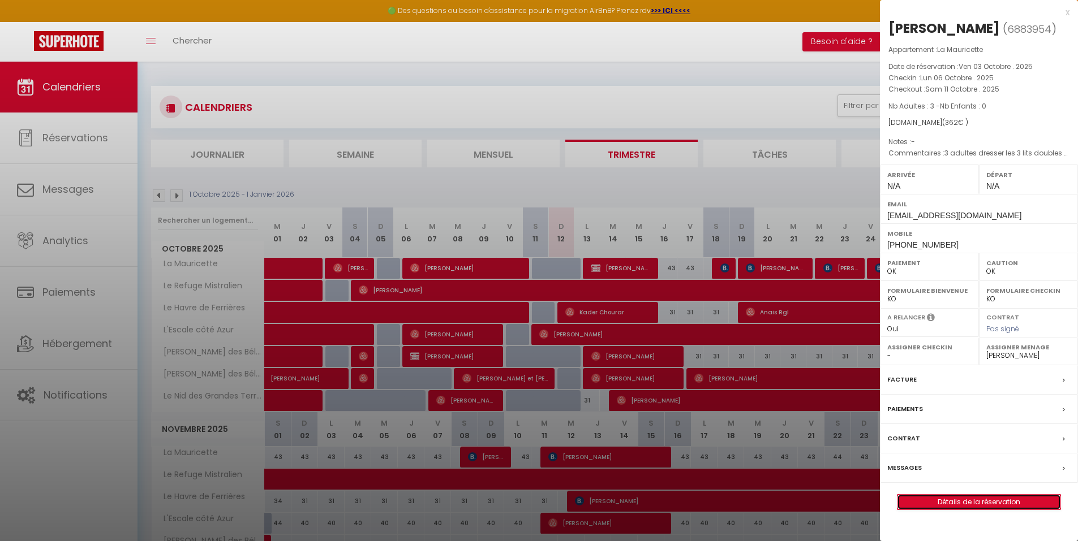
click at [985, 502] on link "Détails de la réservation" at bounding box center [978, 502] width 163 height 15
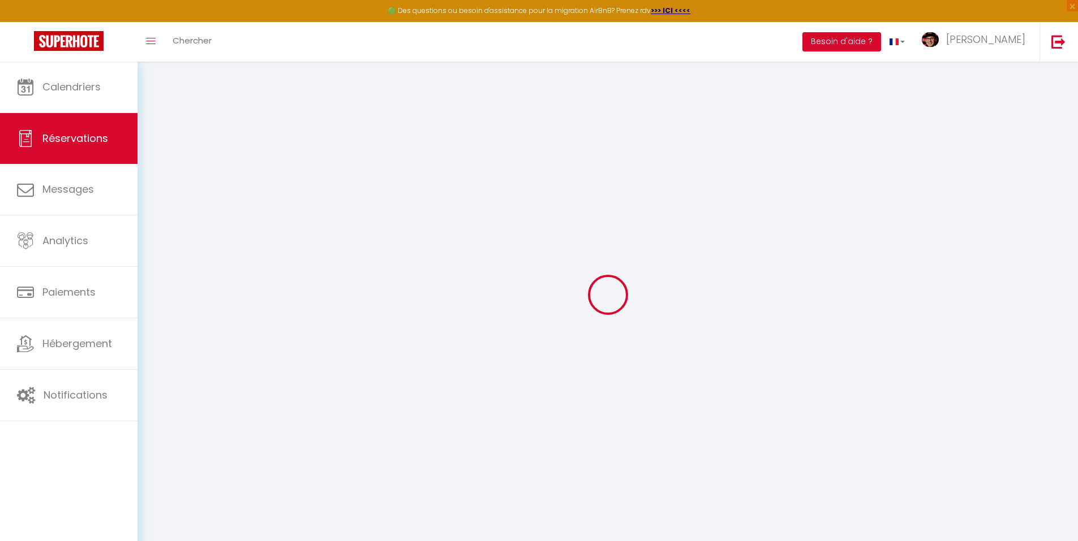
type input "[PERSON_NAME]"
type input "[EMAIL_ADDRESS][DOMAIN_NAME]"
type input "[PHONE_NUMBER]"
select select
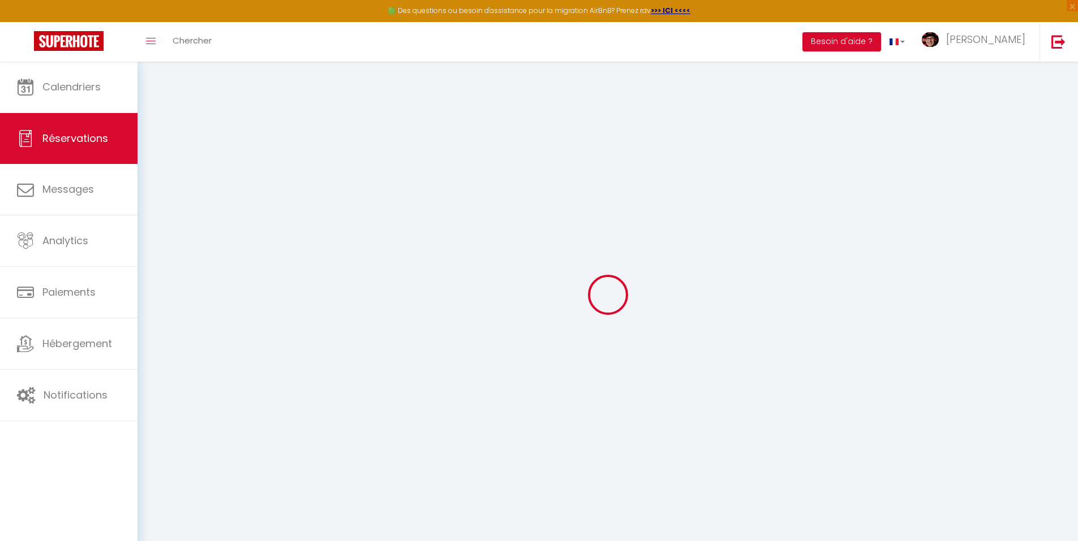
type input "54.3"
select select "29078"
select select "1"
select select
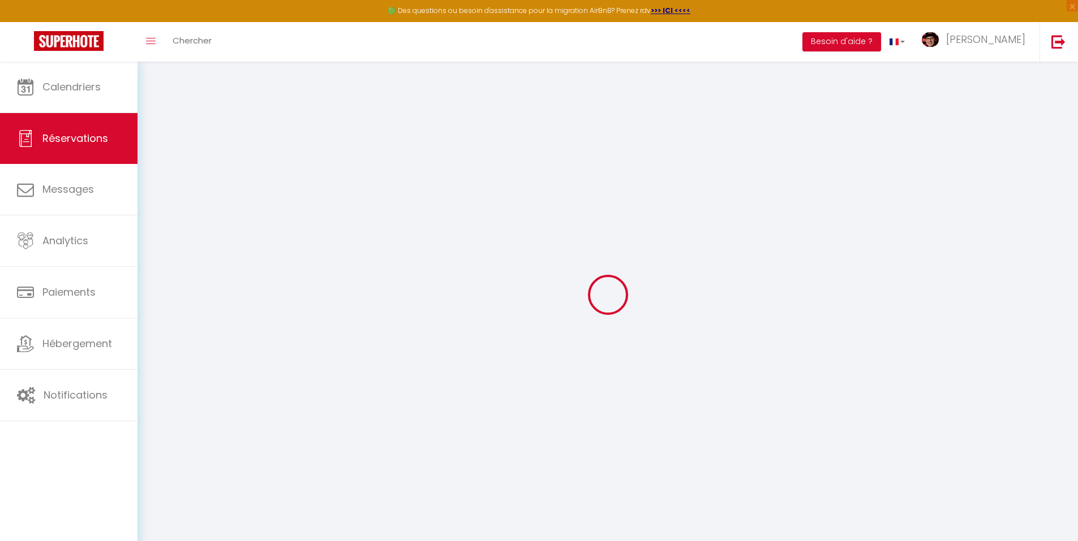
type input "3"
select select "12"
select select
type input "245"
checkbox input "false"
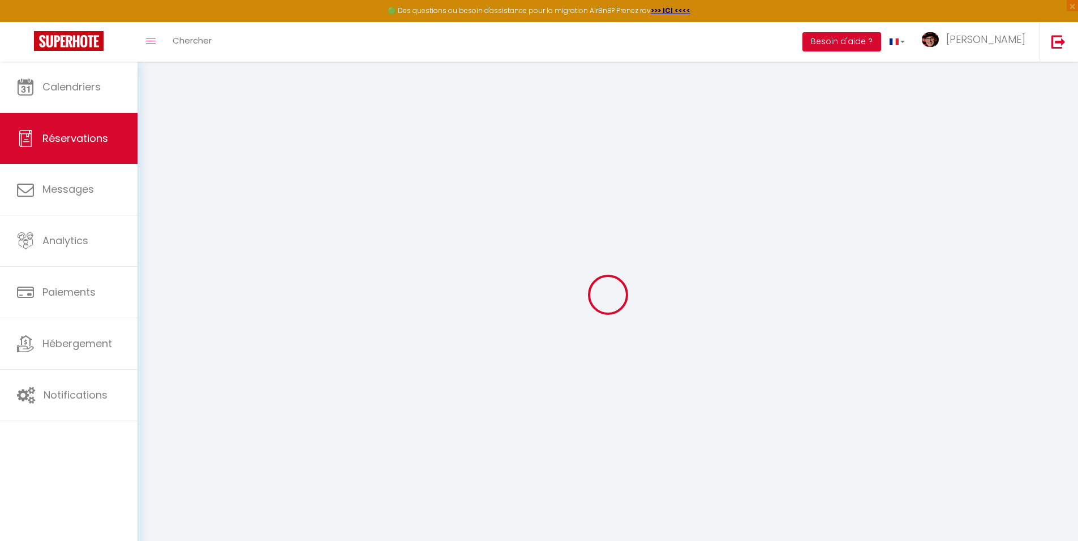
type input "0"
select select "1"
type input "0"
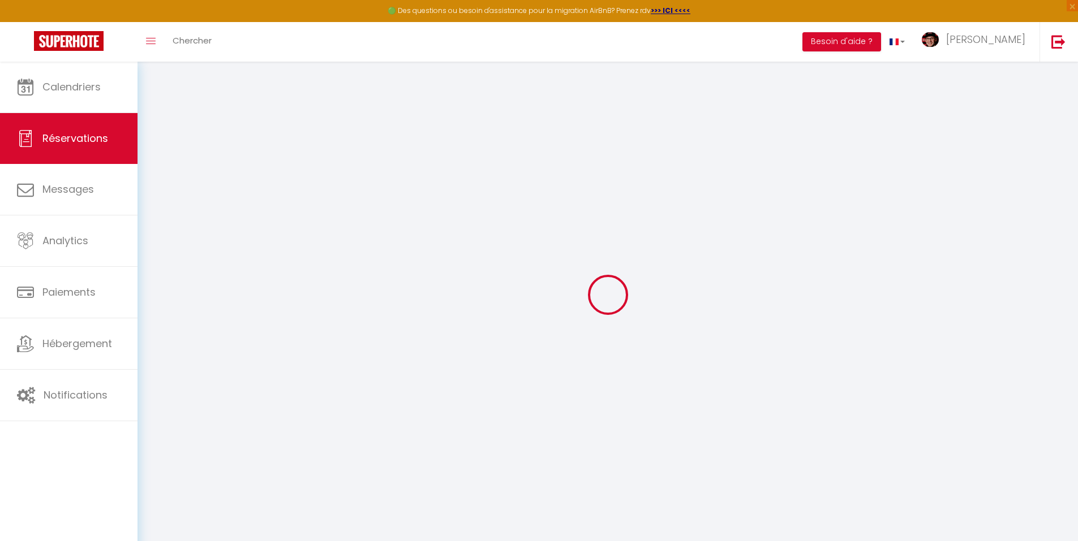
select select
select select "15"
checkbox input "false"
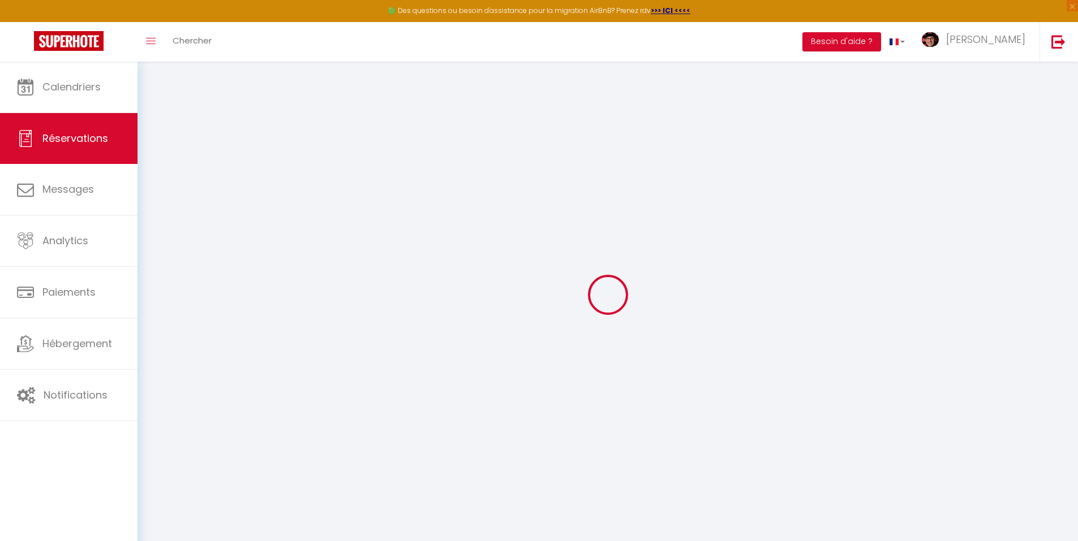
select select
checkbox input "false"
select select
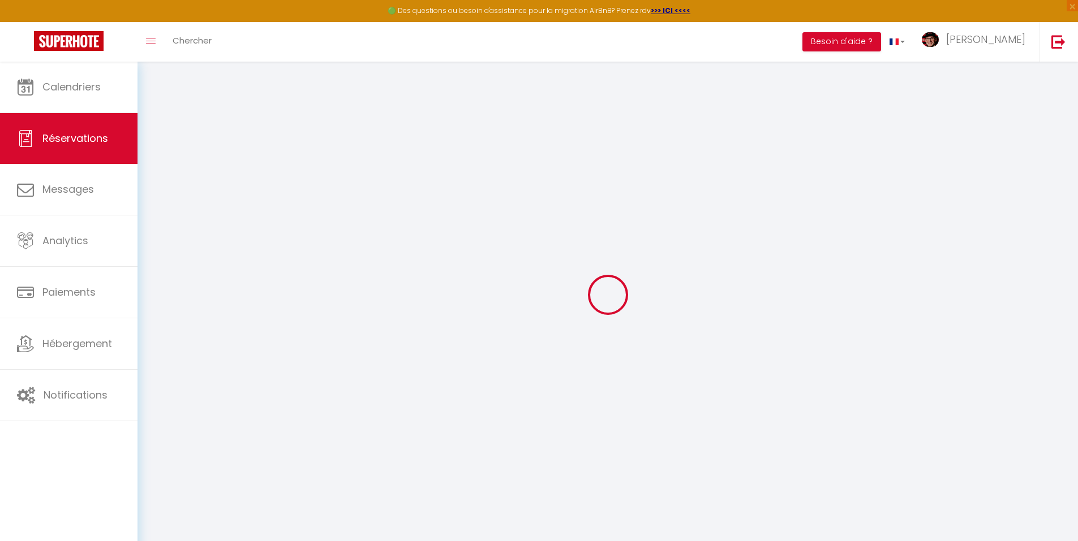
select select
checkbox input "false"
type textarea "3 adultes dresser les 3 lits doubles heure d'arrivée 1500 message ardoise "Bien…"
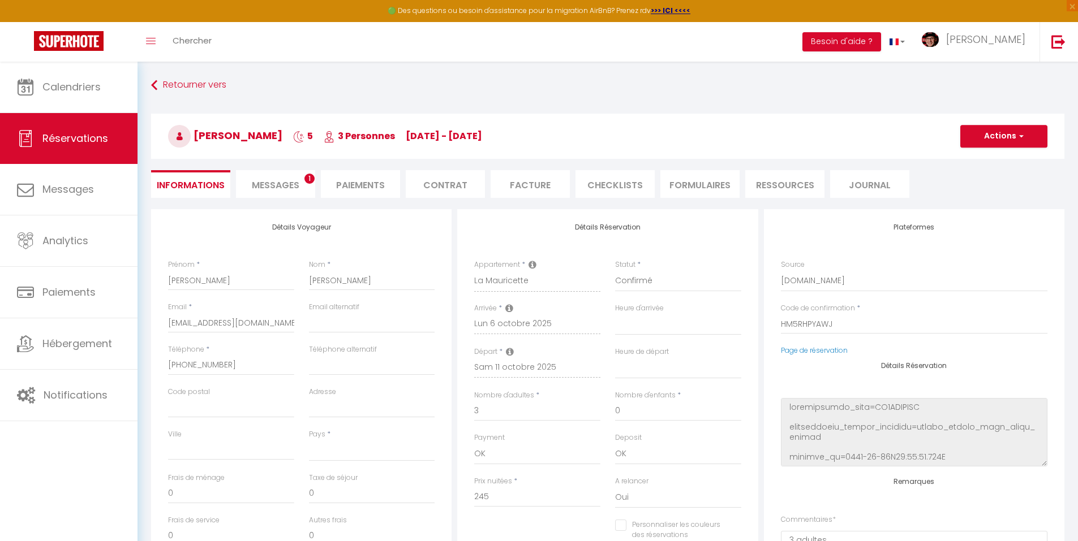
select select
type input "117"
select select
checkbox input "false"
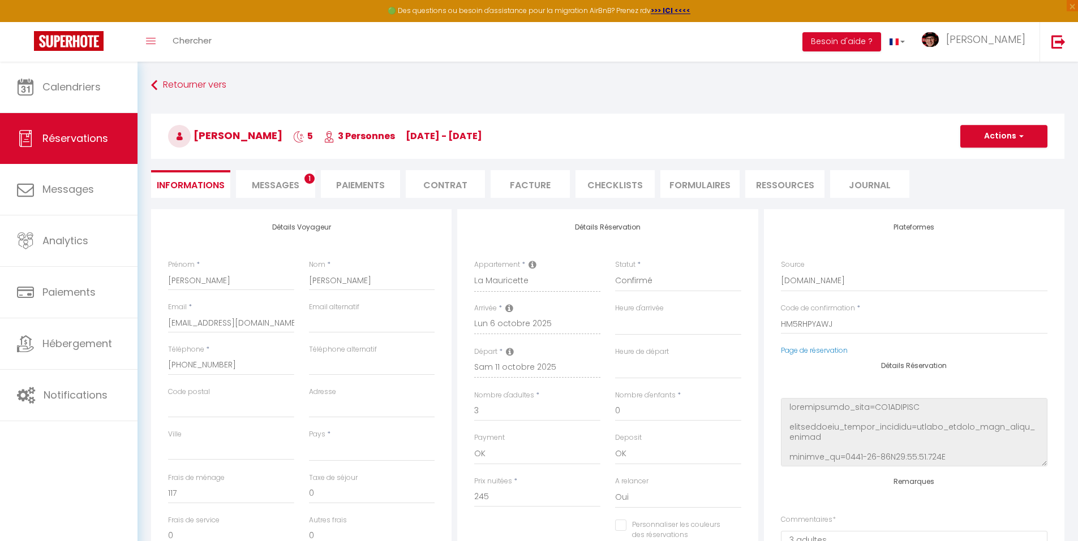
select select
checkbox input "false"
select select
click at [280, 182] on span "Messages" at bounding box center [276, 185] width 48 height 13
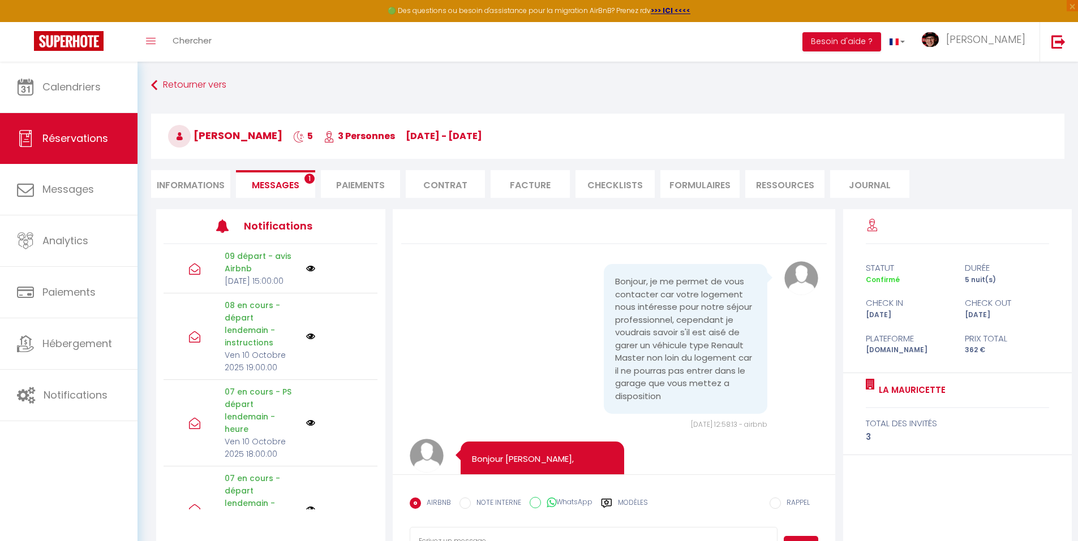
click at [620, 509] on label "Modèles" at bounding box center [633, 508] width 30 height 20
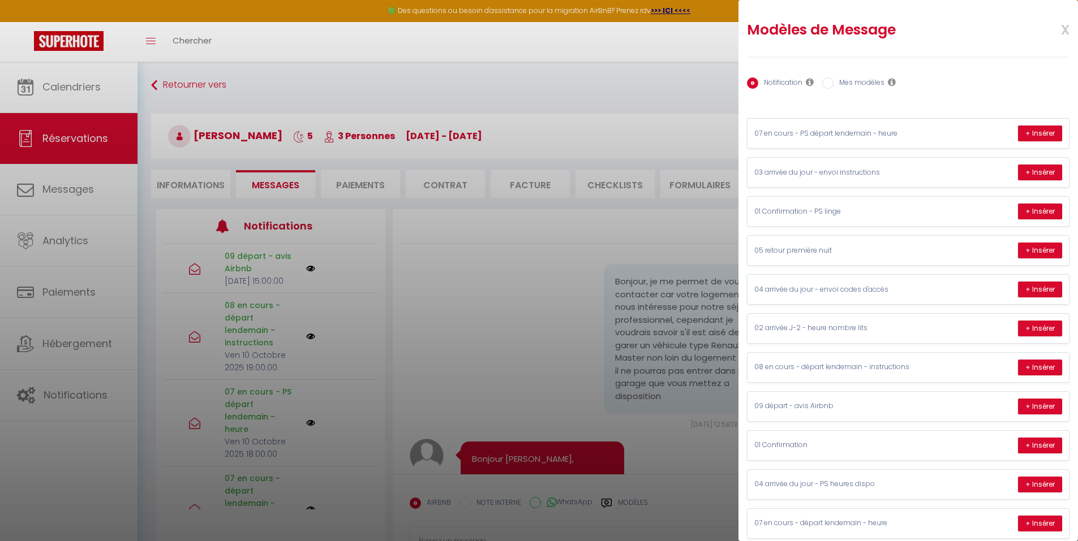
click at [868, 81] on label "Mes modèles" at bounding box center [858, 84] width 51 height 12
click at [833, 81] on input "Mes modèles" at bounding box center [827, 83] width 11 height 11
radio input "true"
radio input "false"
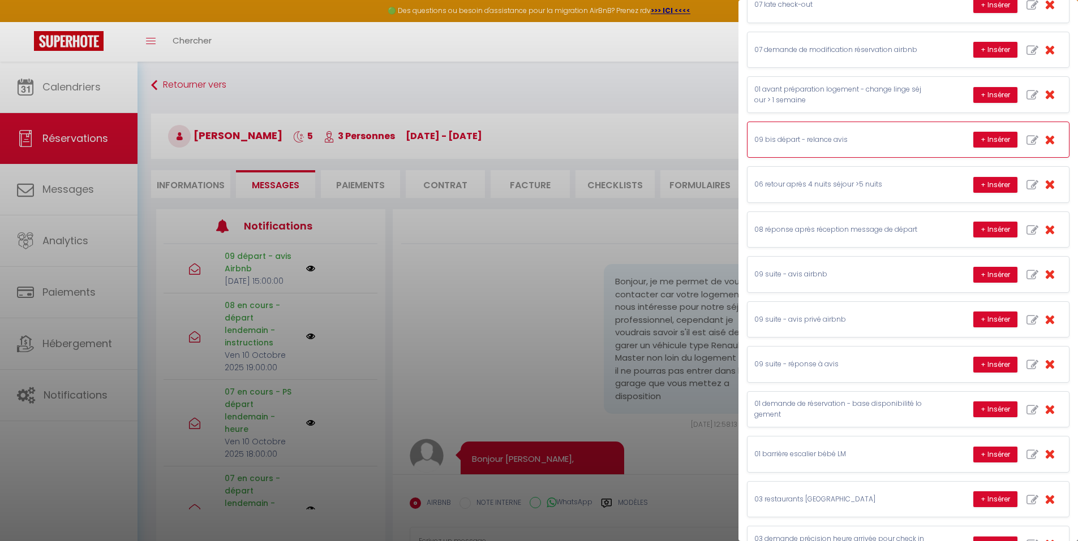
scroll to position [283, 0]
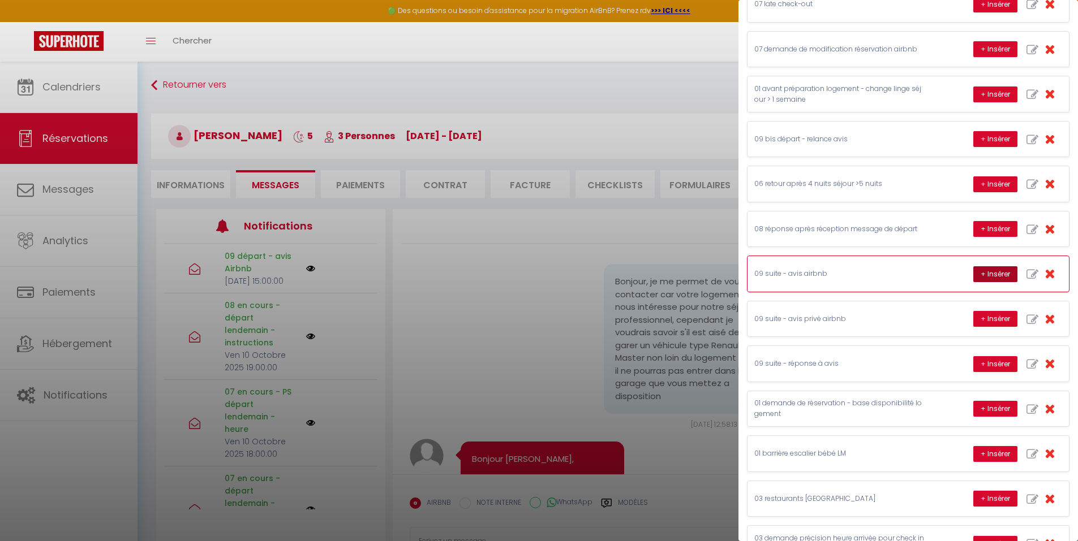
click at [977, 273] on button "+ Insérer" at bounding box center [995, 275] width 44 height 16
type textarea "L'accueil de [PERSON_NAME] s'est bien passé depuis la réservation jusqu'au chec…"
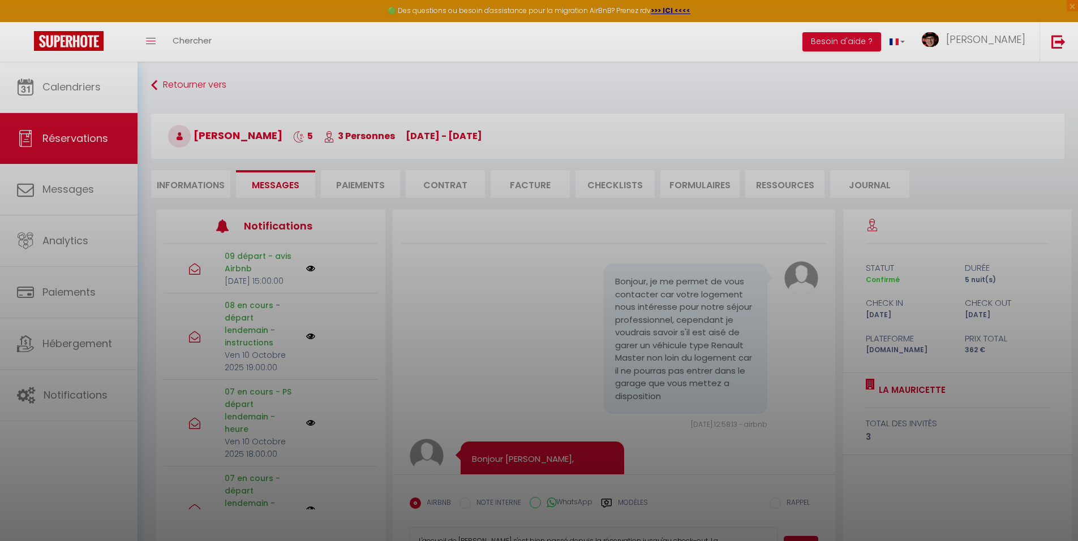
scroll to position [5, 0]
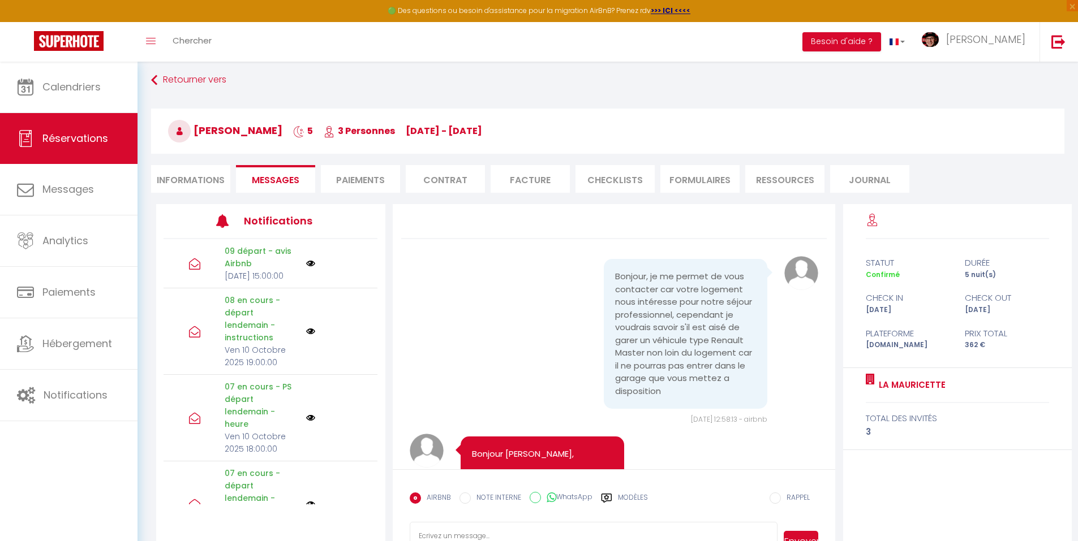
click at [641, 493] on label "Modèles" at bounding box center [633, 503] width 30 height 20
radio input "true"
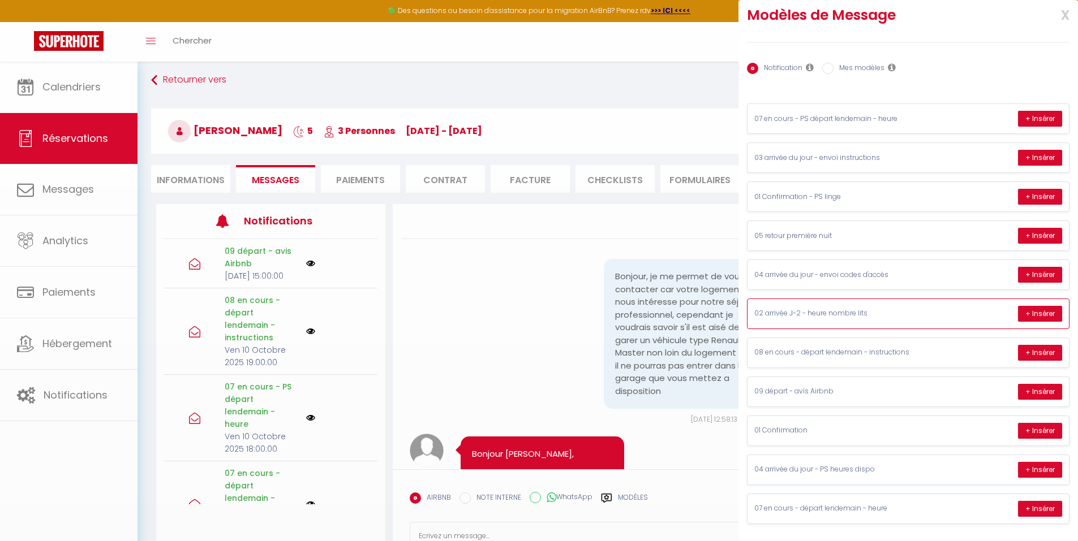
scroll to position [15, 0]
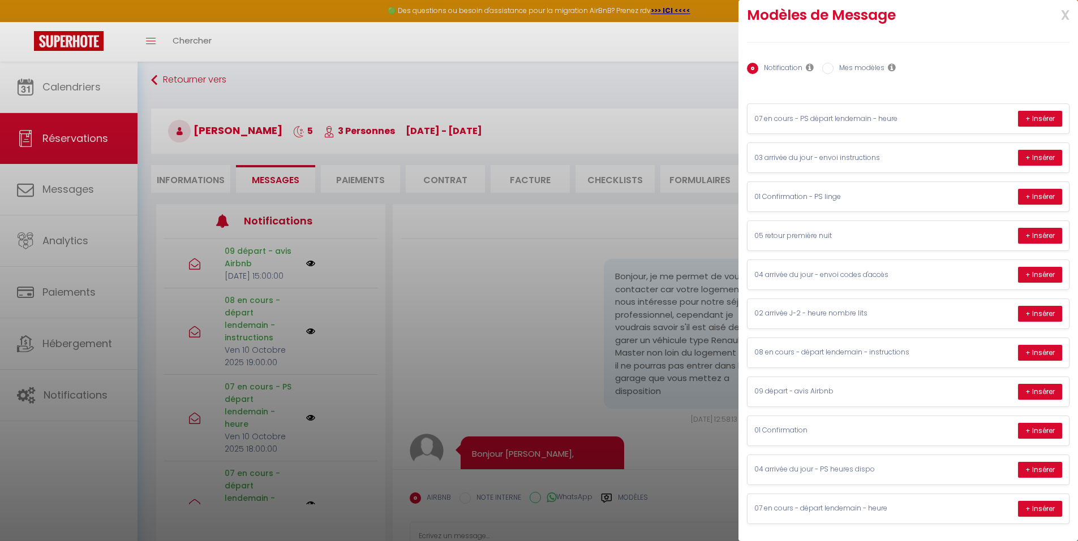
click at [848, 78] on div "Notification Mes modèles" at bounding box center [908, 69] width 323 height 24
click at [857, 69] on label "Mes modèles" at bounding box center [858, 69] width 51 height 12
click at [833, 69] on input "Mes modèles" at bounding box center [827, 68] width 11 height 11
radio input "true"
radio input "false"
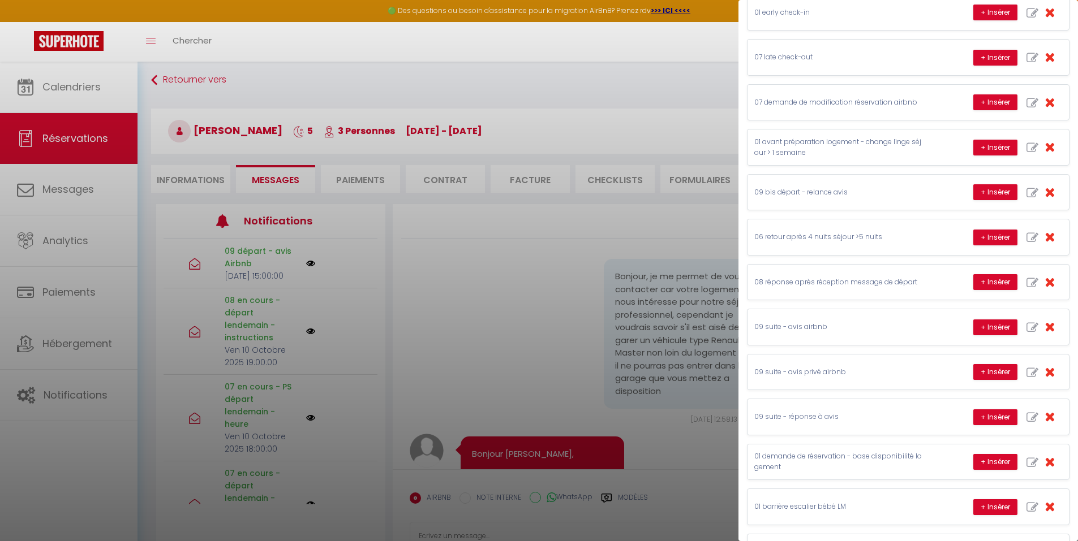
scroll to position [241, 0]
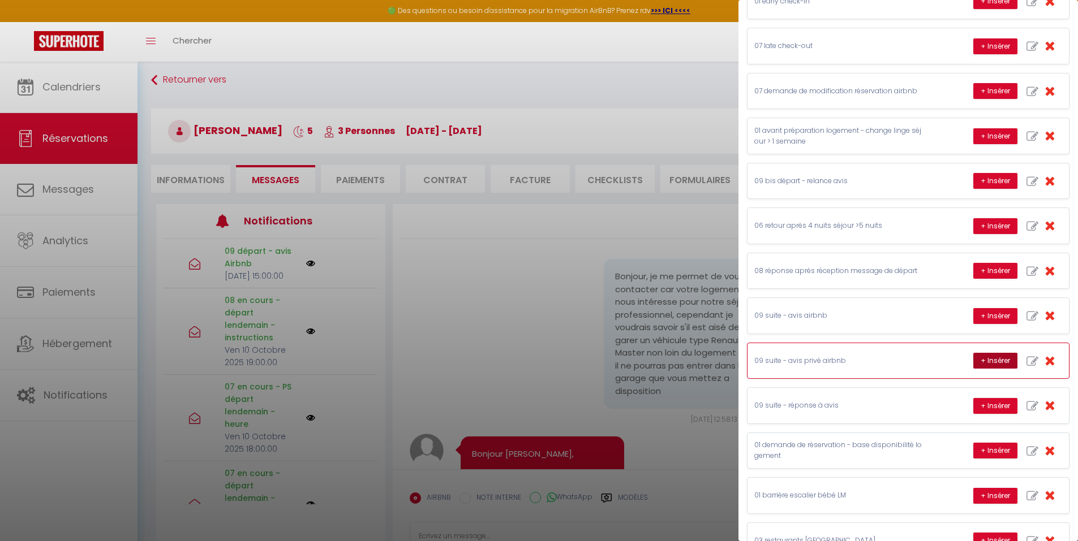
click at [986, 359] on button "+ Insérer" at bounding box center [995, 361] width 44 height 16
type textarea "[PERSON_NAME], Chère [PERSON_NAME], je suis heureux de vous avoir accueilli dan…"
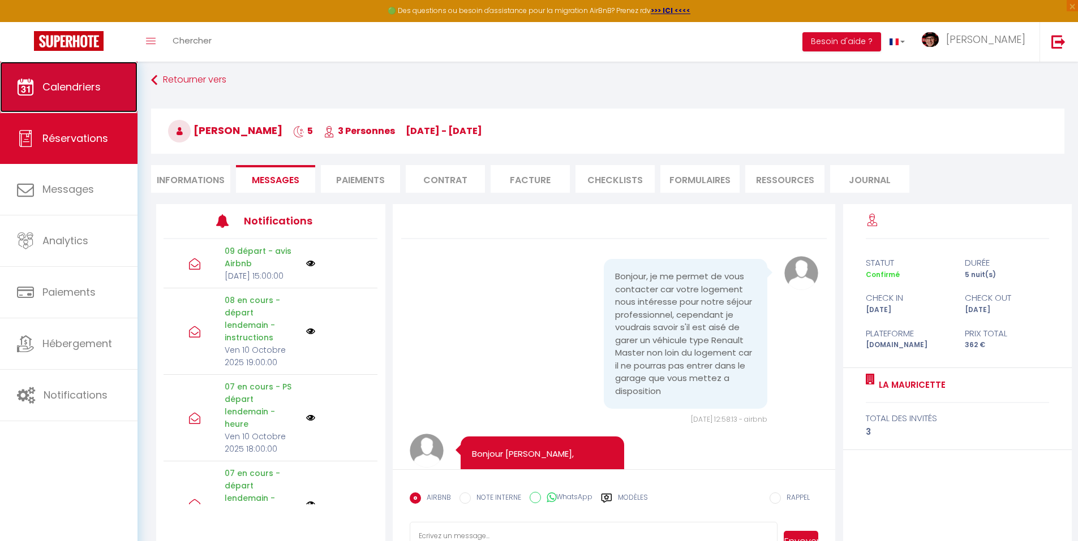
click at [117, 81] on link "Calendriers" at bounding box center [68, 87] width 137 height 51
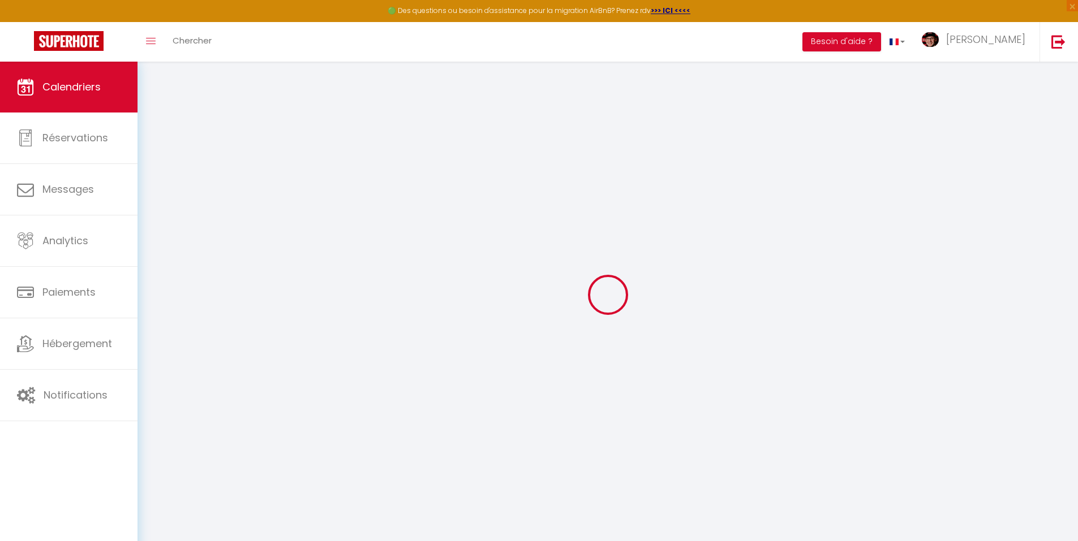
select select
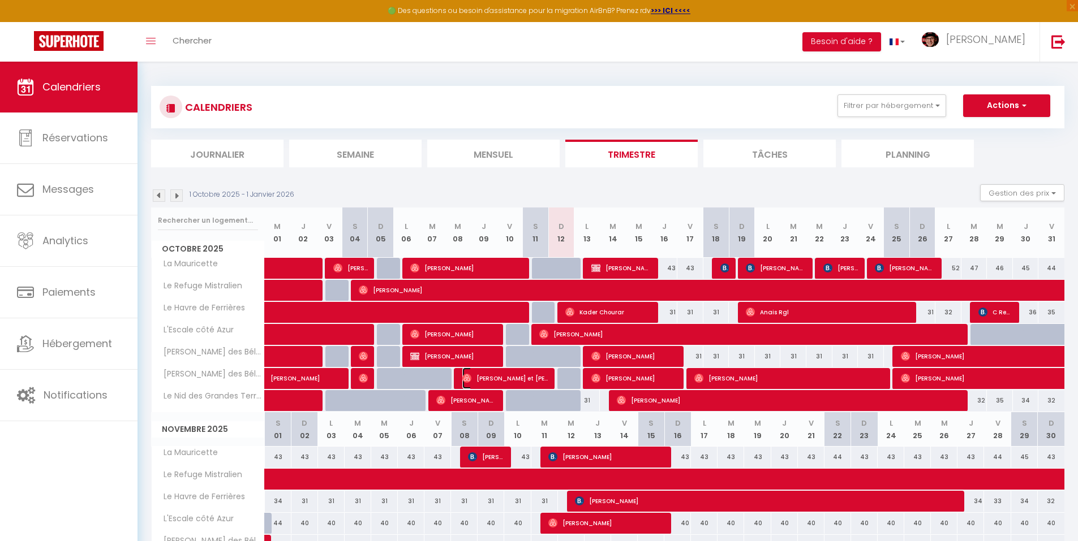
click at [483, 380] on span "[PERSON_NAME] et [PERSON_NAME]" at bounding box center [505, 379] width 87 height 22
select select "OK"
select select "0"
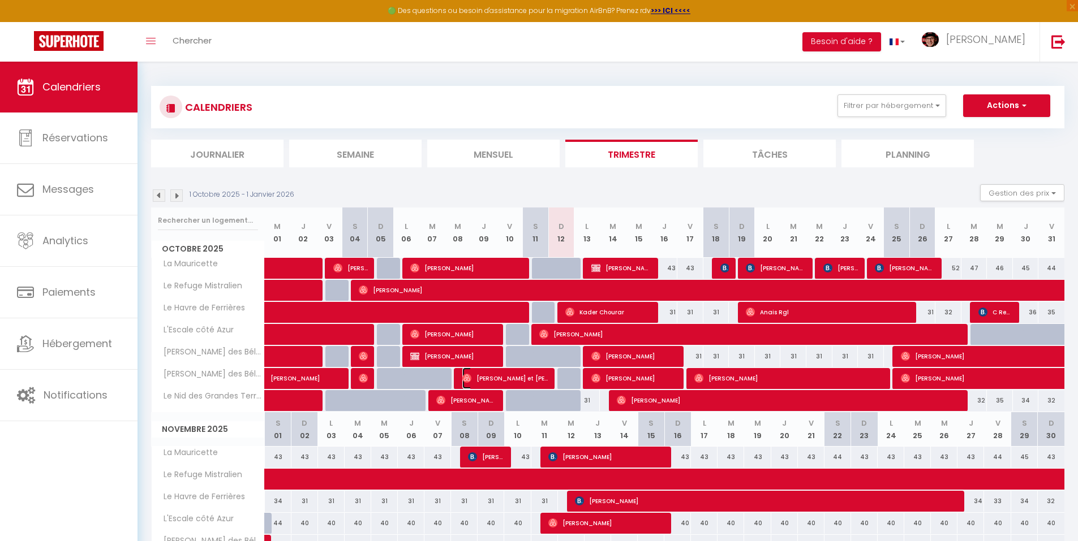
select select "1"
select select
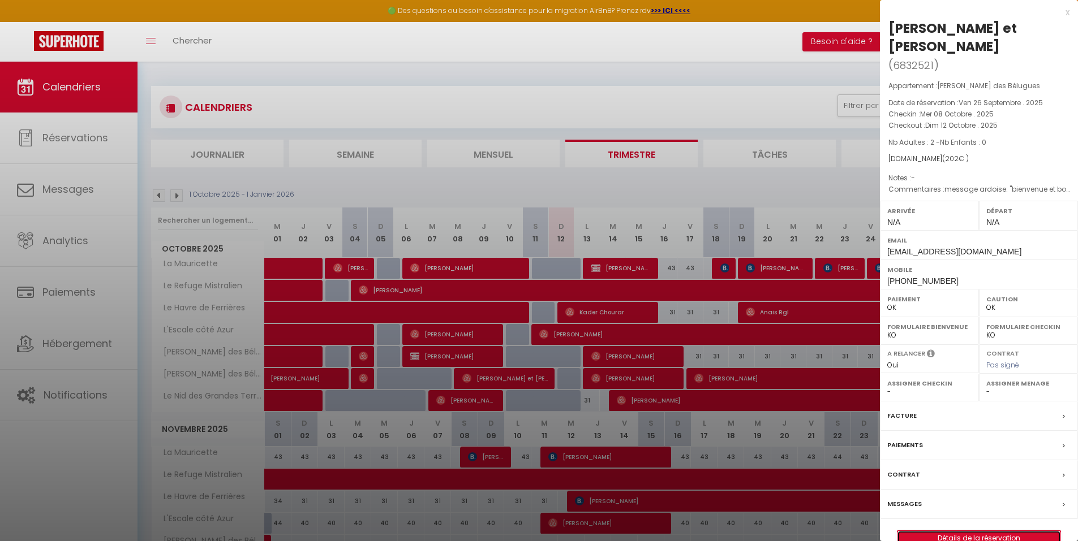
click at [976, 531] on link "Détails de la réservation" at bounding box center [978, 538] width 163 height 15
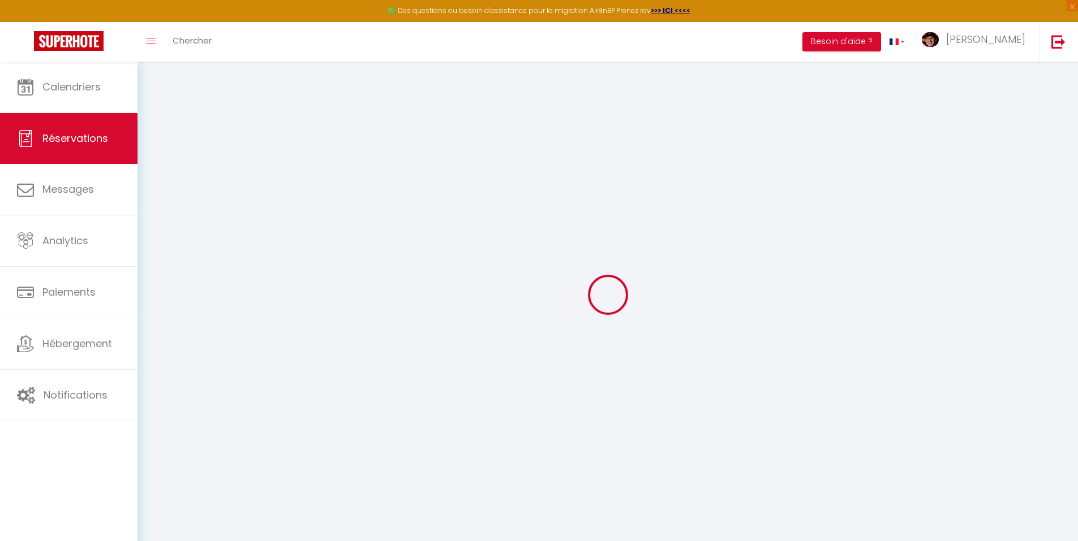
select select
checkbox input "false"
type textarea "message ardoise: "bienvenue et bon repos [PERSON_NAME] et [PERSON_NAME] 1100"
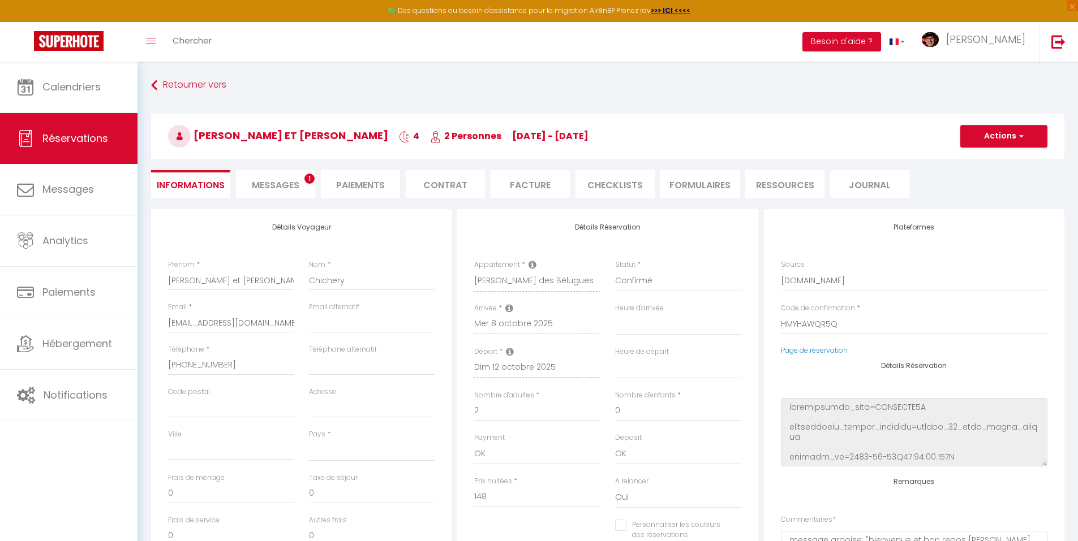
select select
type input "54"
select select
checkbox input "false"
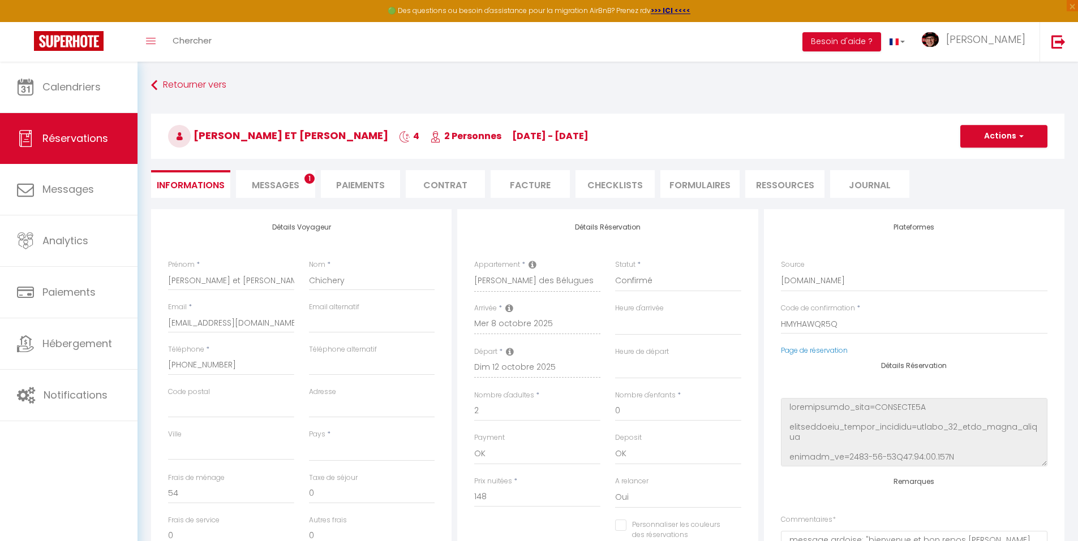
select select
checkbox input "false"
select select
click at [293, 187] on span "Messages" at bounding box center [276, 185] width 48 height 13
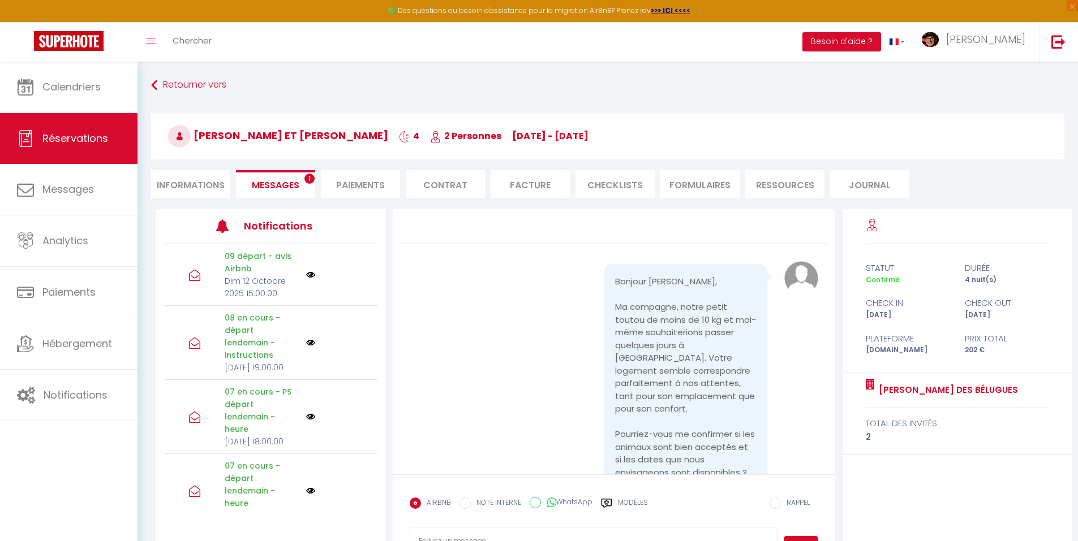
click at [631, 508] on label "Modèles" at bounding box center [633, 508] width 30 height 20
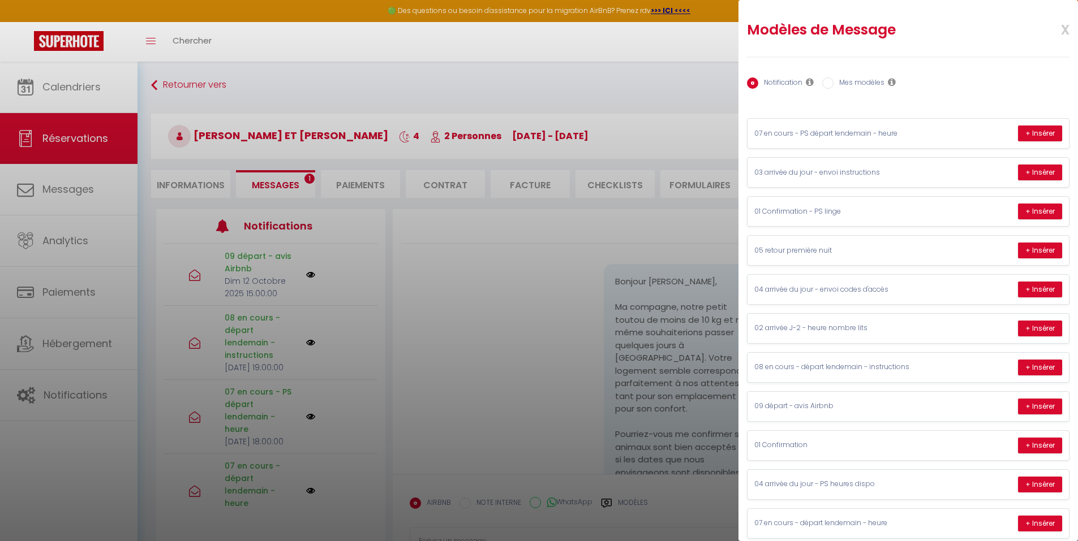
click at [836, 85] on label "Mes modèles" at bounding box center [858, 84] width 51 height 12
click at [833, 85] on input "Mes modèles" at bounding box center [827, 83] width 11 height 11
radio input "true"
radio input "false"
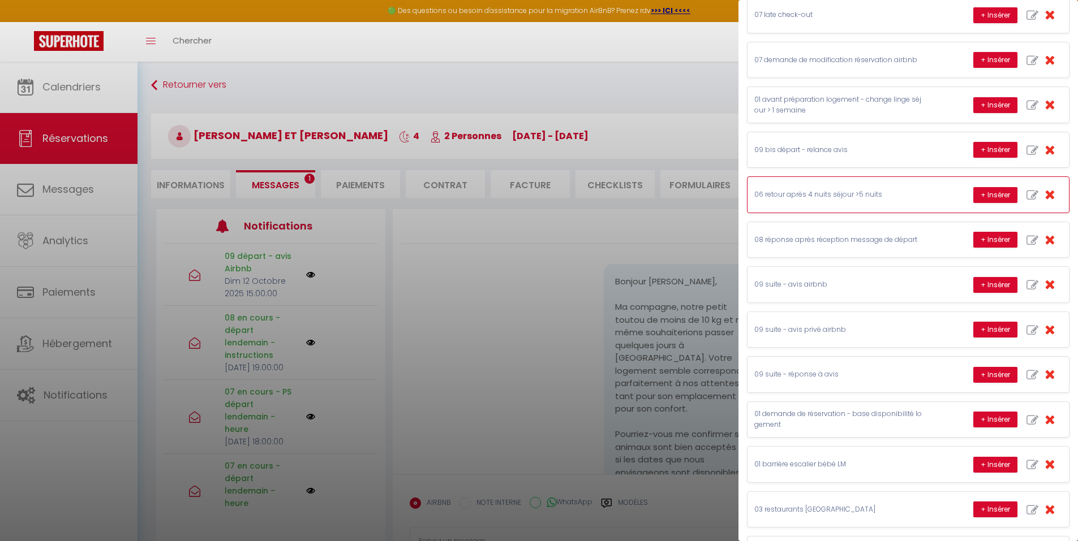
scroll to position [283, 0]
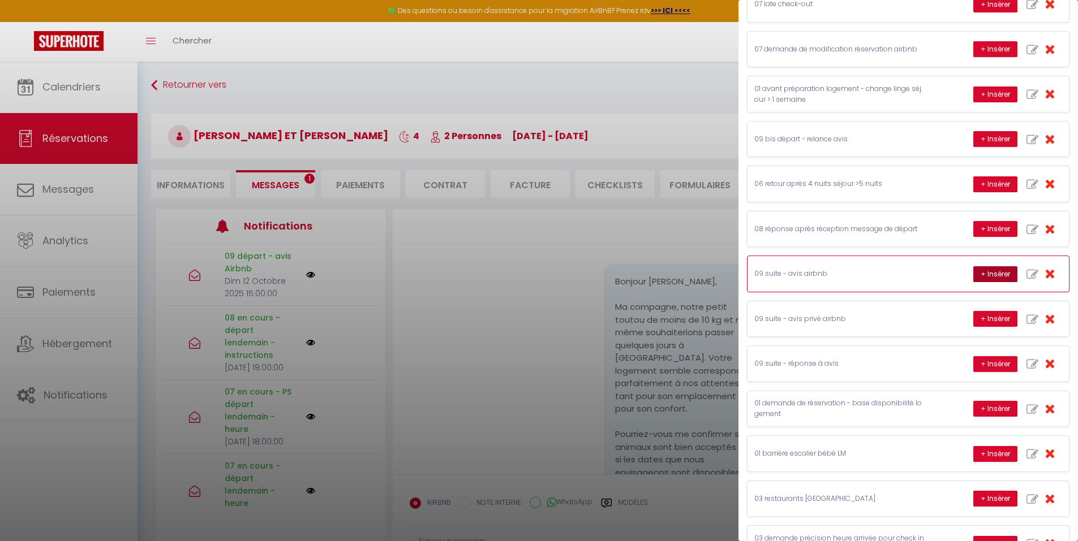
click at [973, 276] on button "+ Insérer" at bounding box center [995, 275] width 44 height 16
type textarea "L'accueil de [PERSON_NAME] et [PERSON_NAME] s'est bien passé depuis la réservat…"
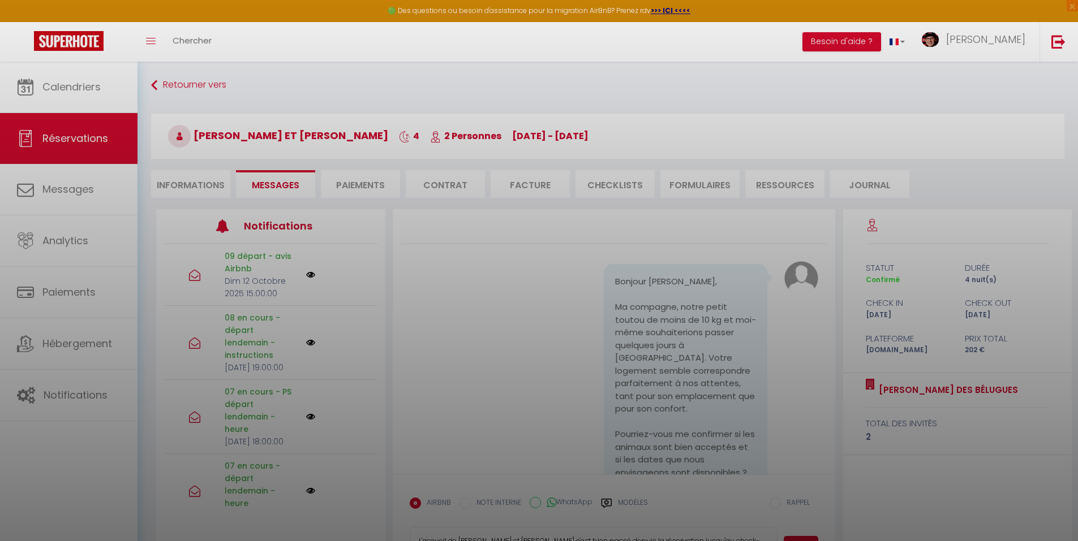
scroll to position [5, 0]
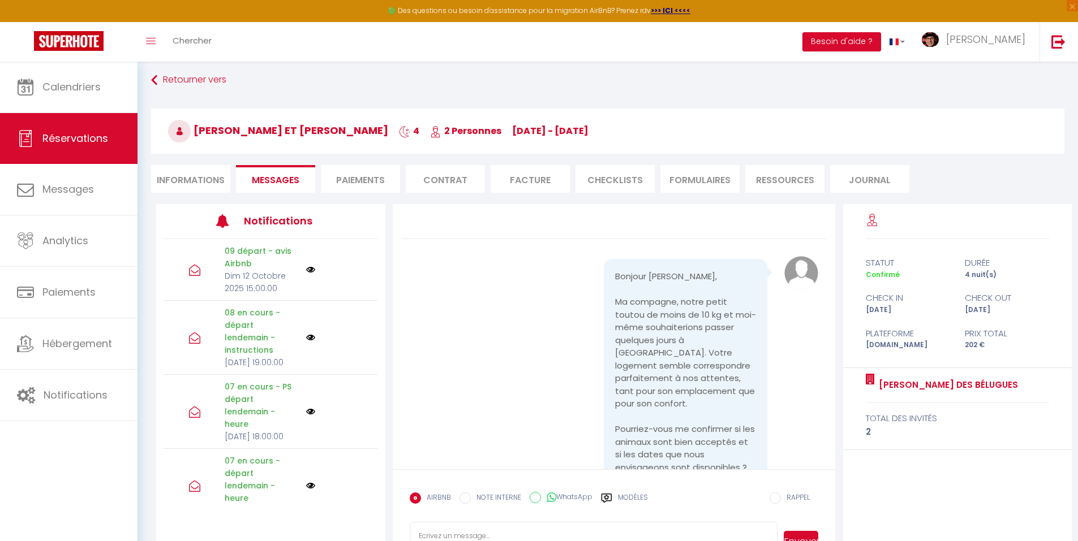
click at [616, 499] on div "Modèles" at bounding box center [624, 505] width 47 height 24
radio input "true"
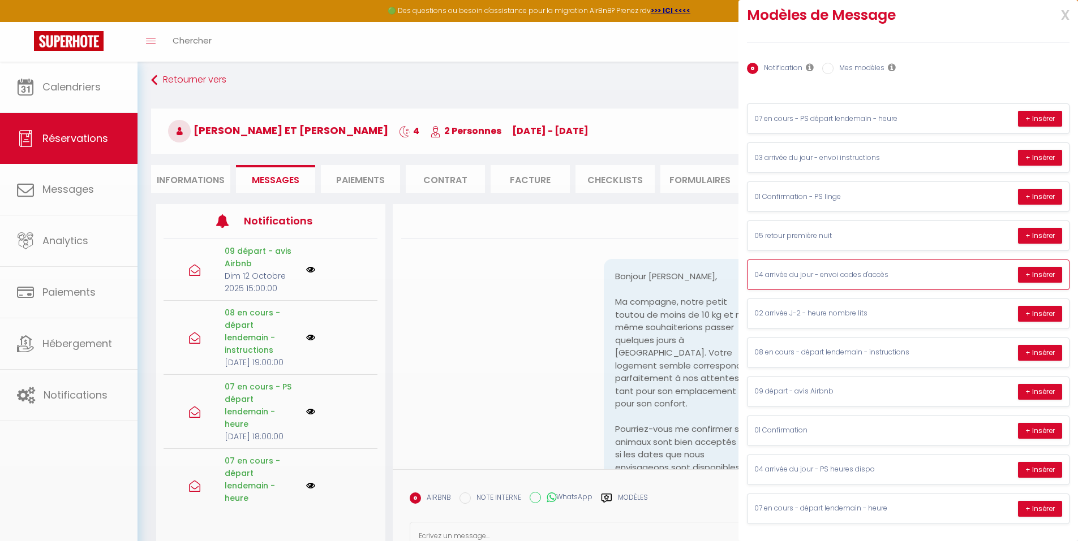
scroll to position [15, 0]
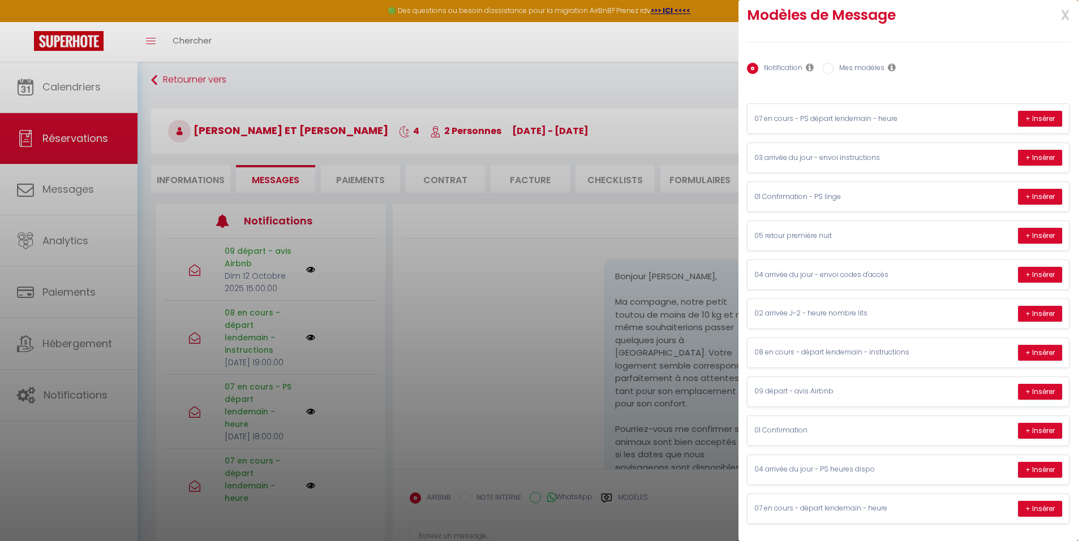
click at [843, 72] on label "Mes modèles" at bounding box center [858, 69] width 51 height 12
click at [833, 72] on input "Mes modèles" at bounding box center [827, 68] width 11 height 11
radio input "true"
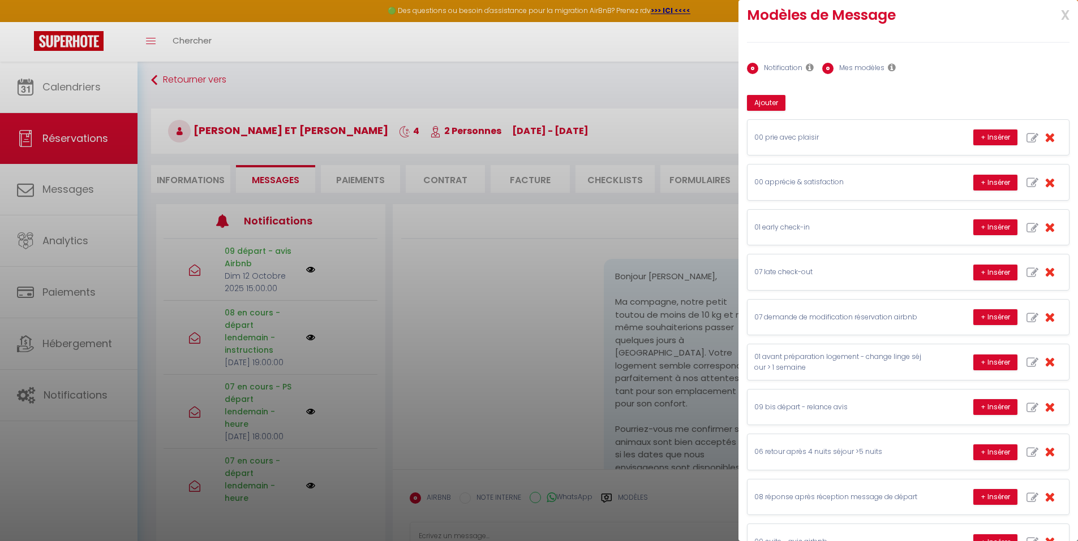
radio input "false"
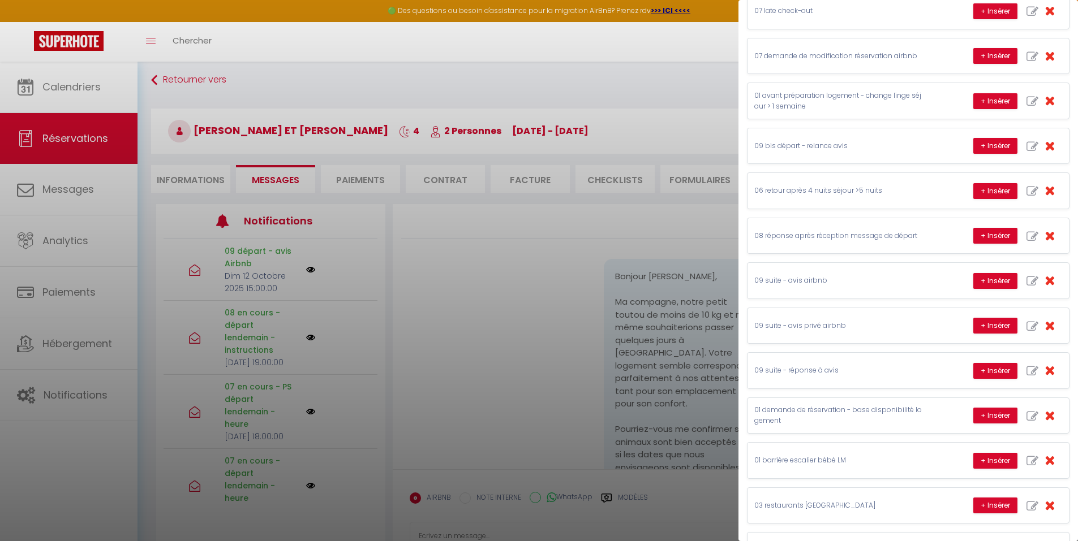
scroll to position [298, 0]
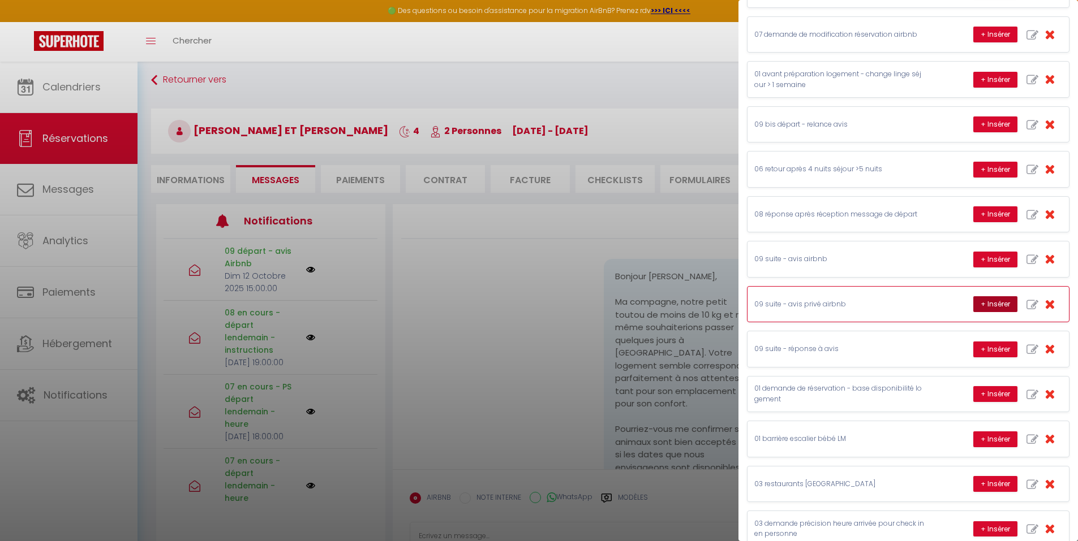
click at [986, 302] on button "+ Insérer" at bounding box center [995, 304] width 44 height 16
type textarea "[PERSON_NAME], Chère [PERSON_NAME] et [PERSON_NAME], je suis heureux de vous av…"
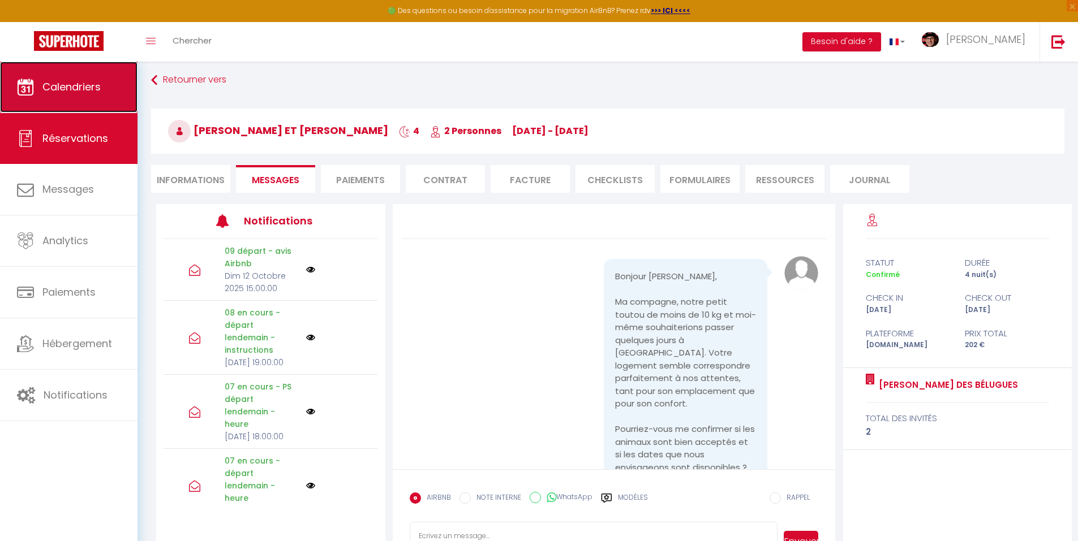
click at [108, 88] on link "Calendriers" at bounding box center [68, 87] width 137 height 51
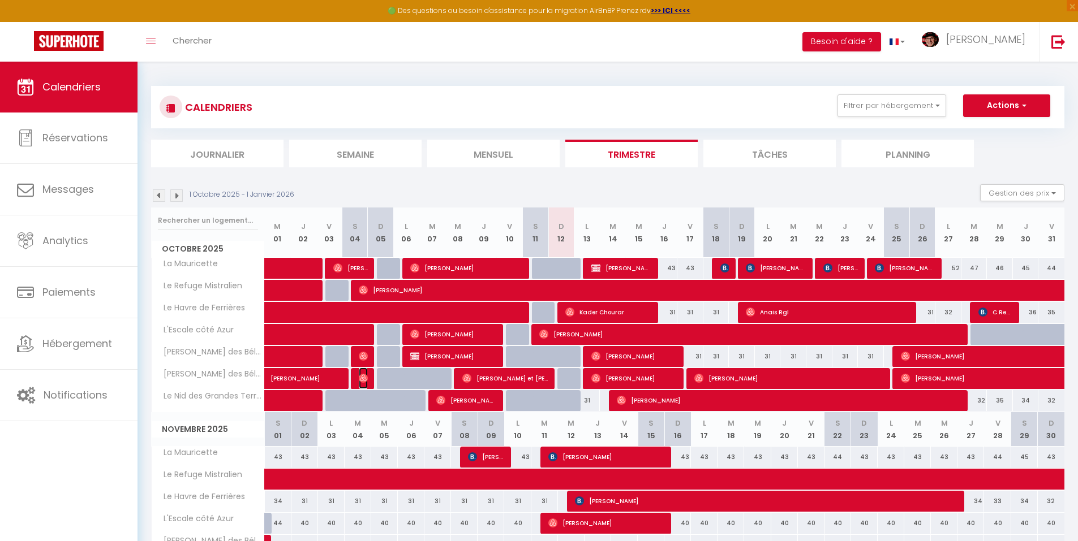
click at [366, 377] on img at bounding box center [363, 378] width 9 height 9
select select "OK"
select select "0"
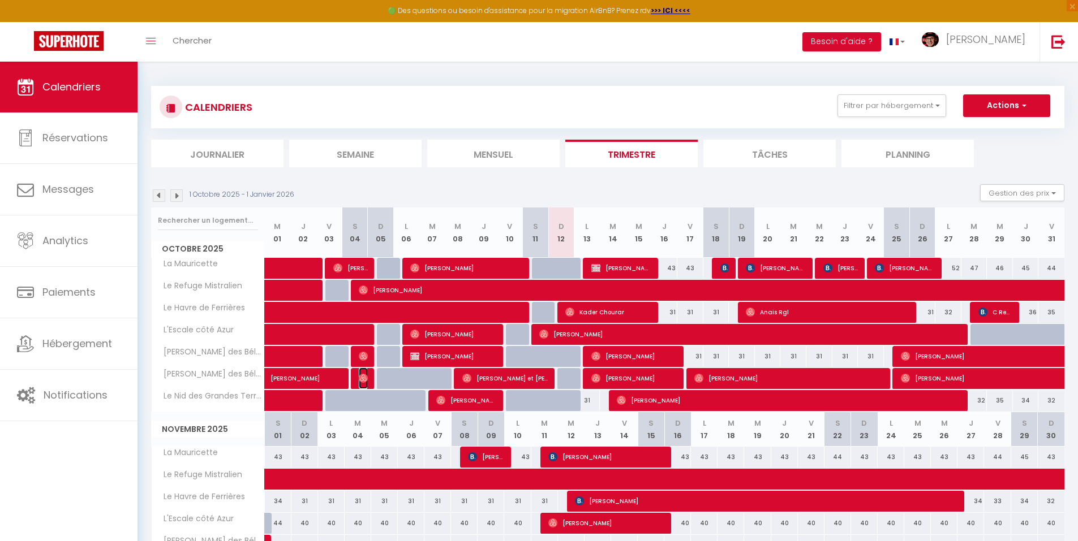
select select "1"
select select
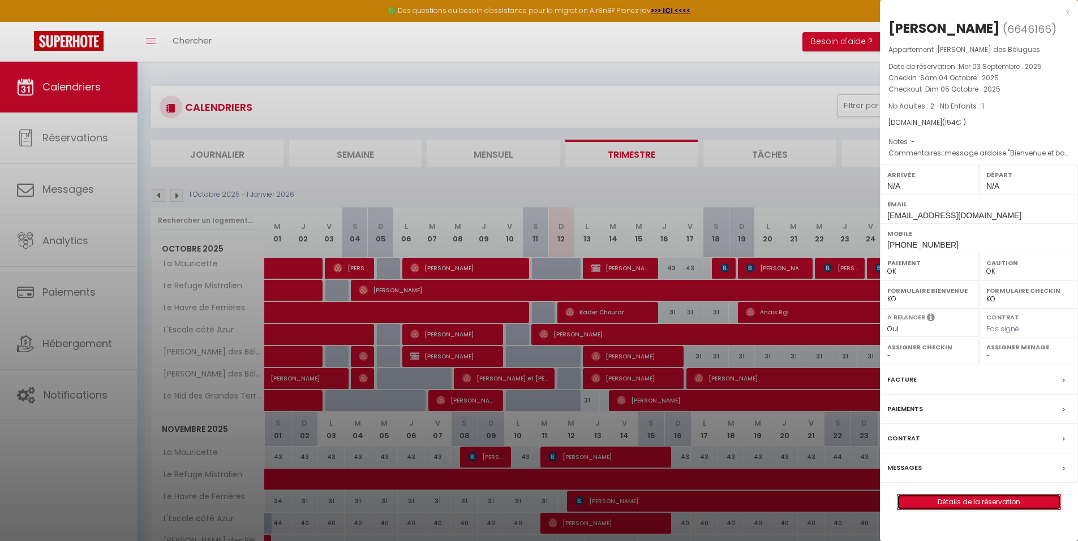
click at [950, 502] on link "Détails de la réservation" at bounding box center [978, 502] width 163 height 15
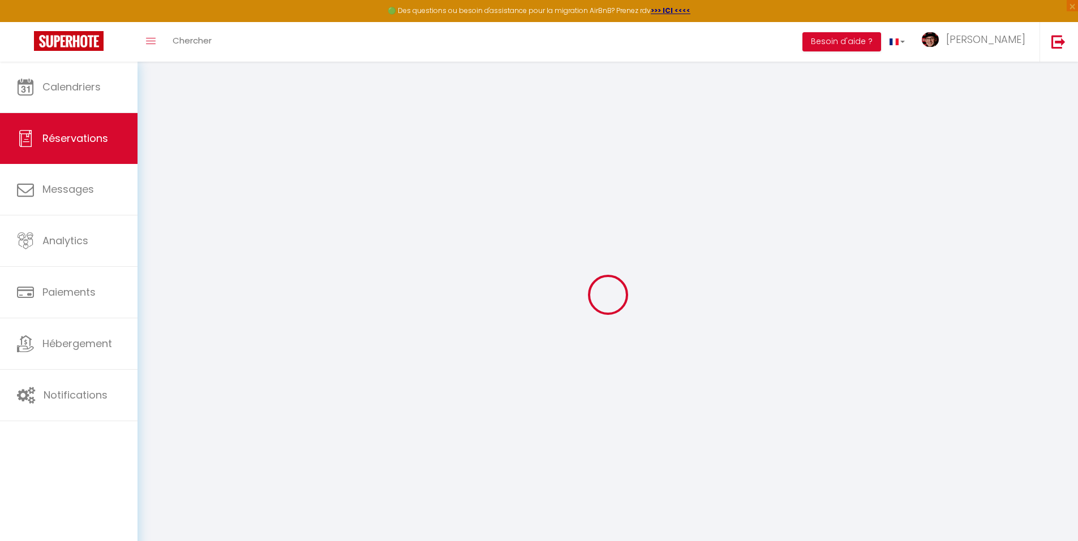
select select
checkbox input "false"
type textarea "message ardoise "Bienvenue et bon semi-marathon [PERSON_NAME]!" Arrivée [DATE] …"
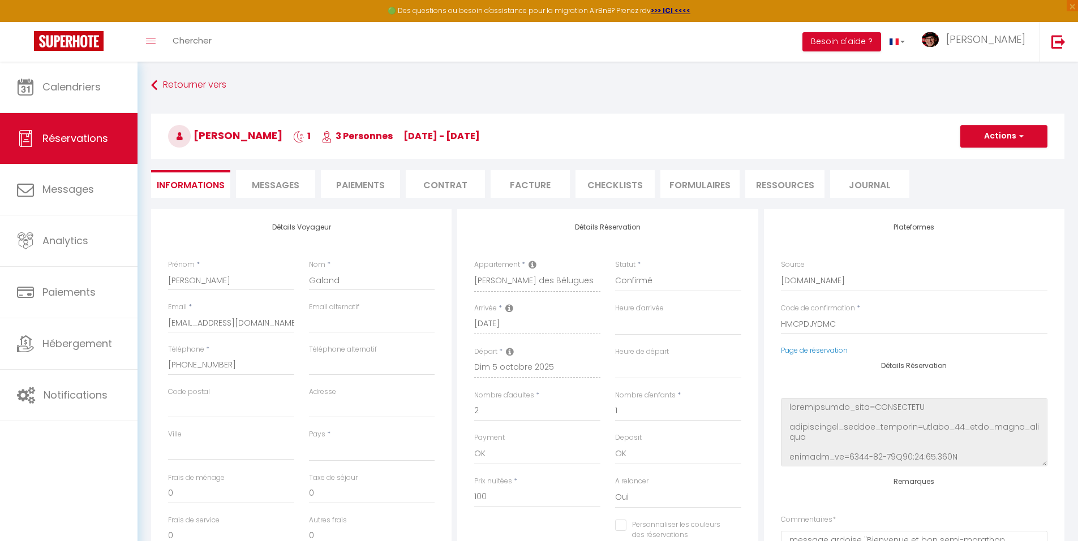
select select
type input "54"
select select
checkbox input "false"
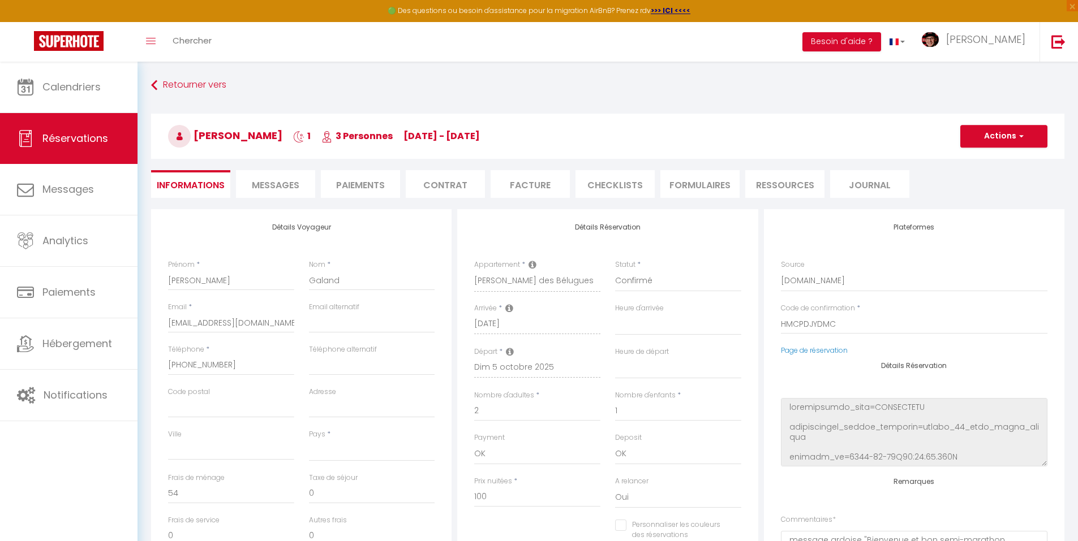
select select
checkbox input "false"
select select
click at [299, 176] on li "Messages" at bounding box center [275, 184] width 79 height 28
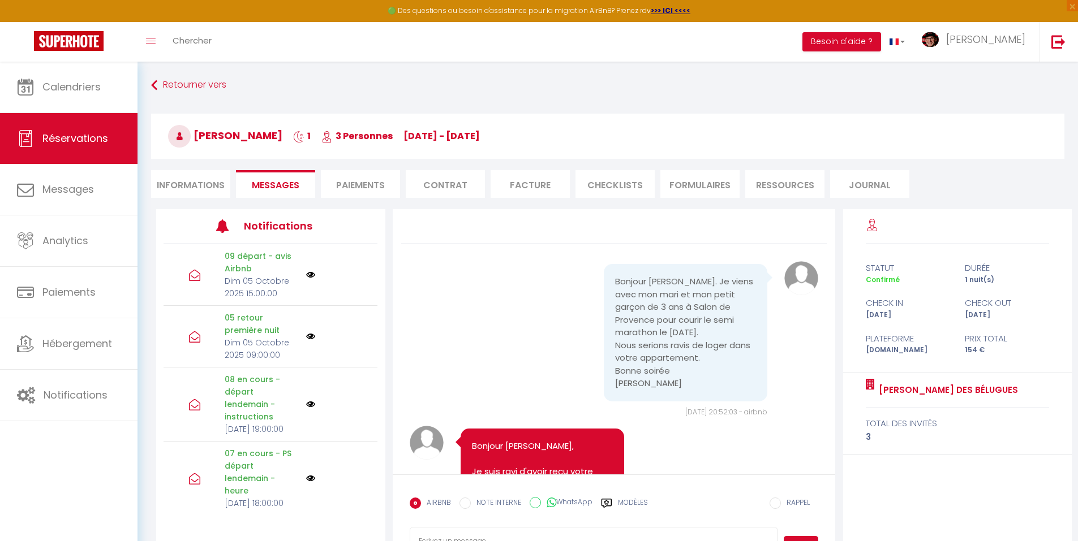
click at [627, 506] on label "Modèles" at bounding box center [633, 508] width 30 height 20
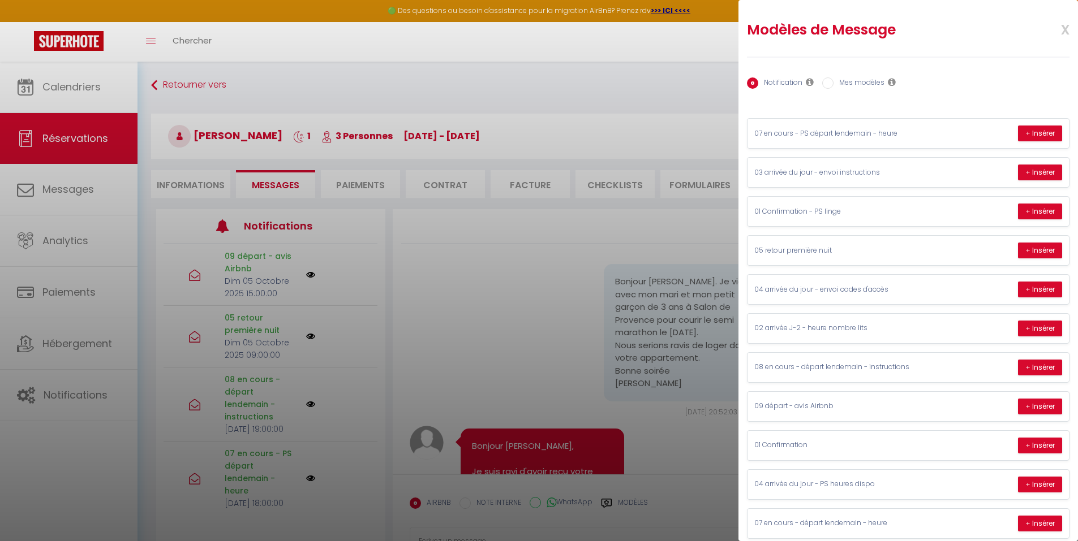
click at [849, 84] on label "Mes modèles" at bounding box center [858, 84] width 51 height 12
click at [833, 84] on input "Mes modèles" at bounding box center [827, 83] width 11 height 11
radio input "true"
radio input "false"
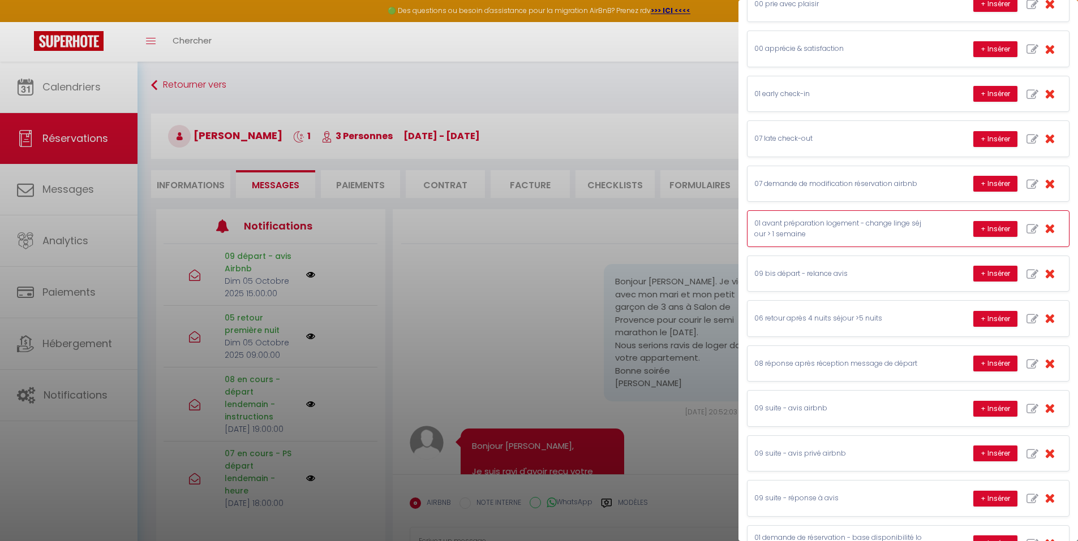
scroll to position [170, 0]
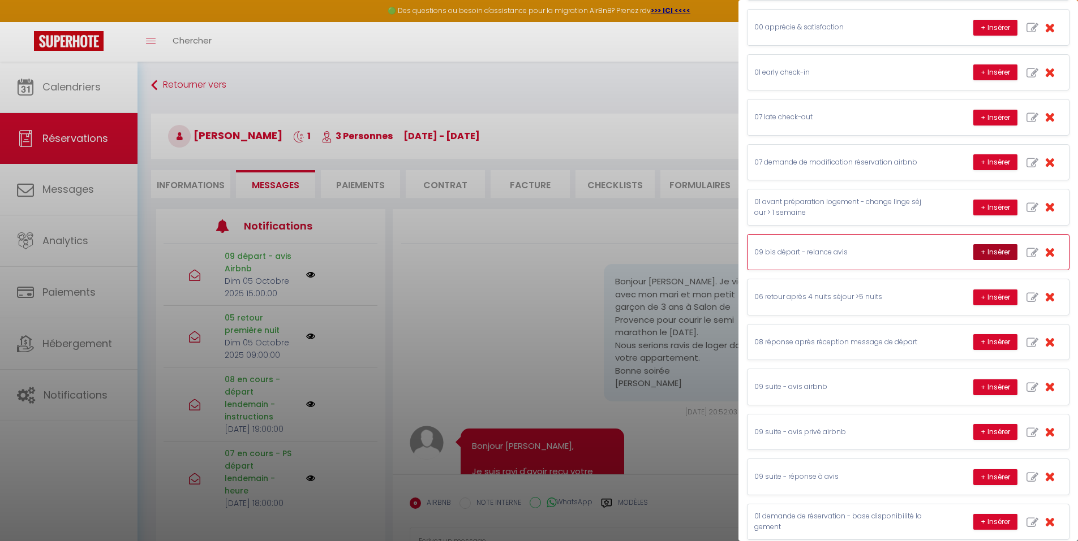
click at [982, 253] on button "+ Insérer" at bounding box center [995, 252] width 44 height 16
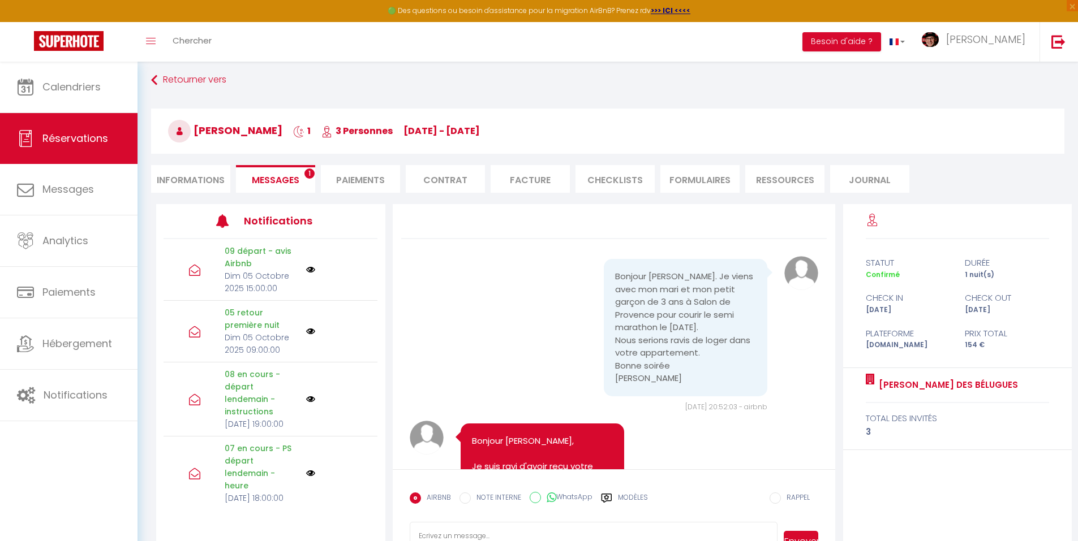
scroll to position [5863, 0]
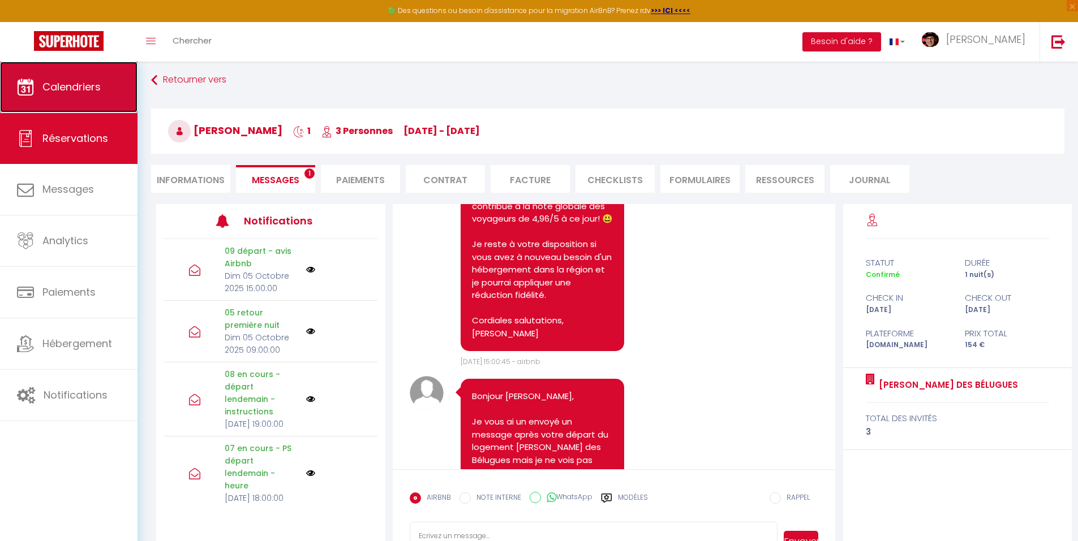
click at [74, 77] on link "Calendriers" at bounding box center [68, 87] width 137 height 51
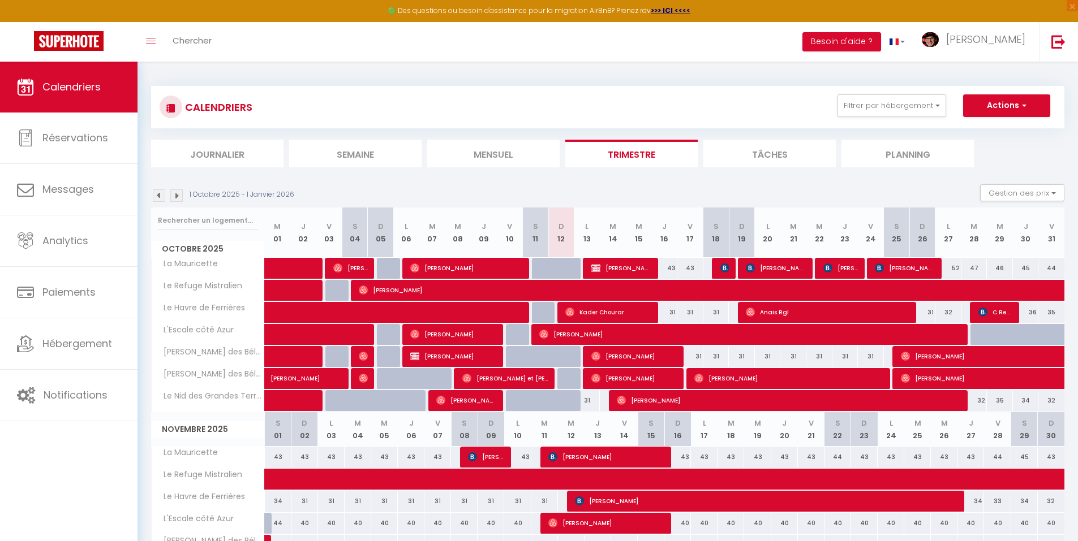
click at [160, 197] on img at bounding box center [159, 196] width 12 height 12
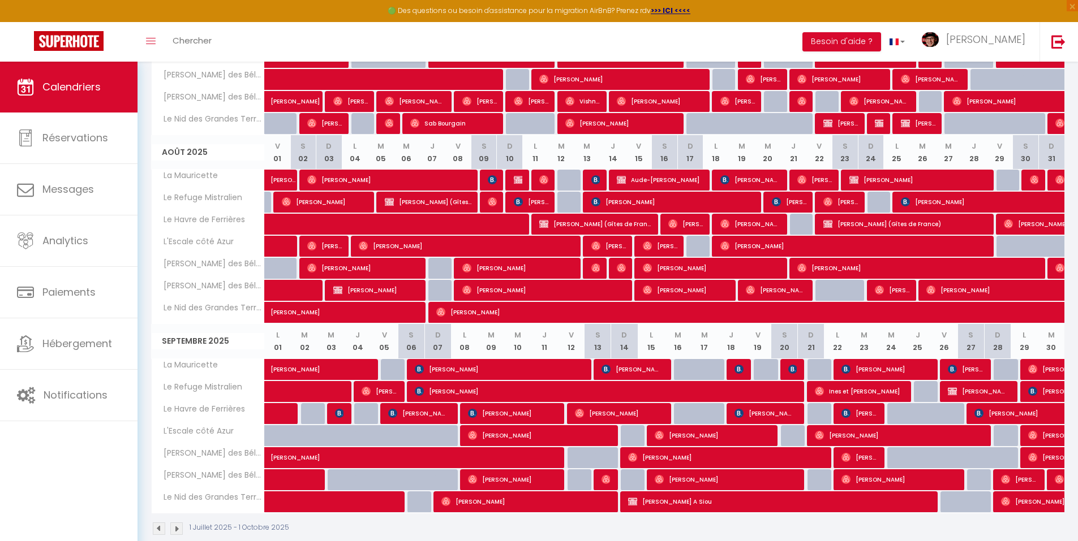
scroll to position [296, 0]
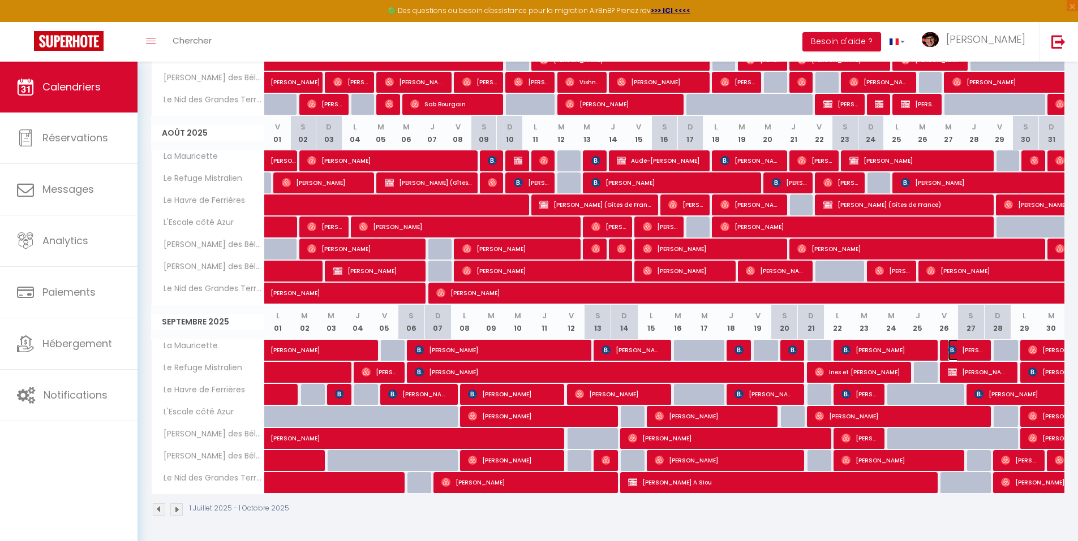
click at [961, 351] on span "[PERSON_NAME]" at bounding box center [965, 350] width 35 height 22
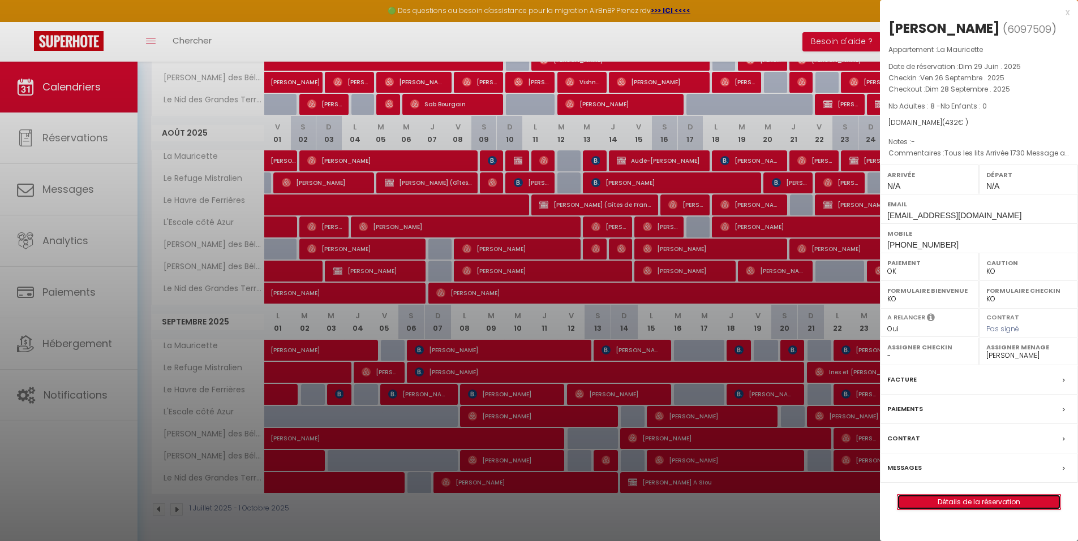
click at [966, 502] on link "Détails de la réservation" at bounding box center [978, 502] width 163 height 15
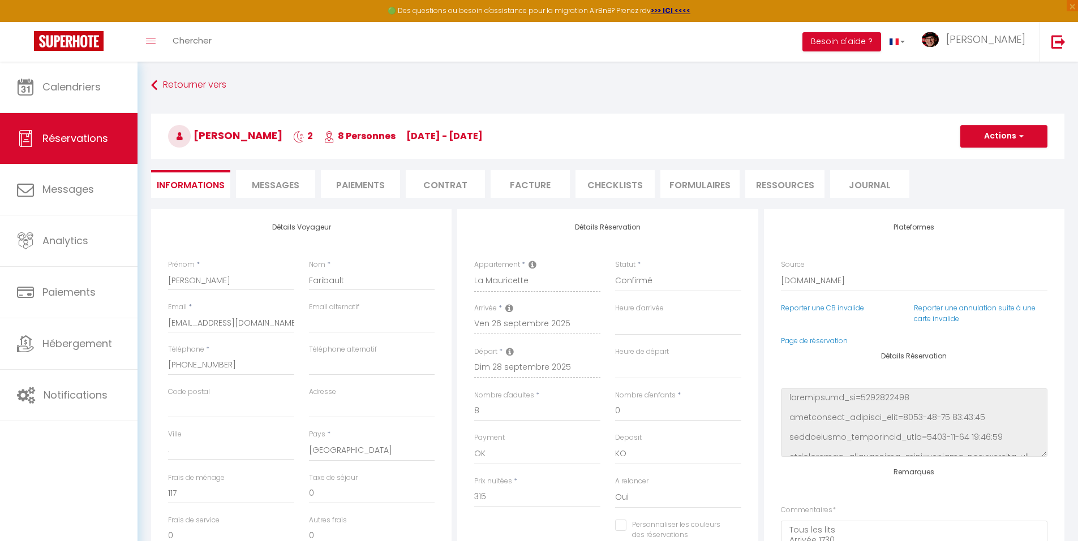
click at [258, 184] on span "Messages" at bounding box center [276, 185] width 48 height 13
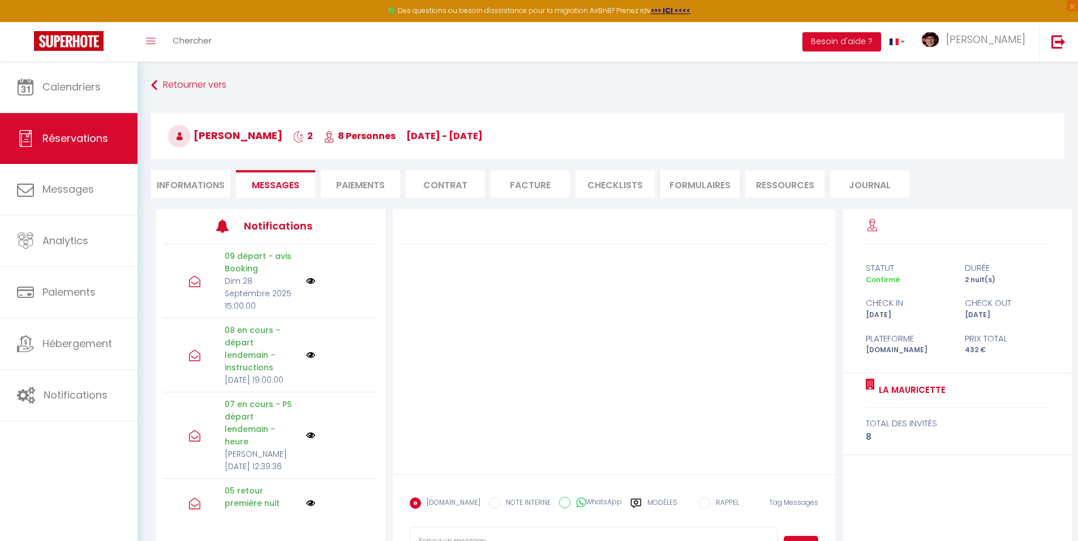
click at [655, 498] on label "Modèles" at bounding box center [662, 508] width 30 height 20
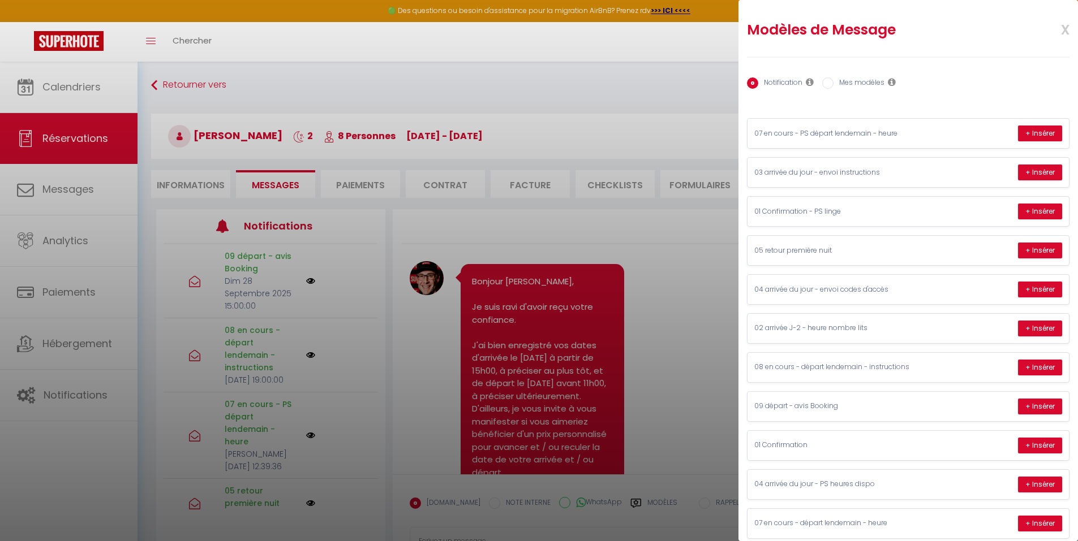
click at [846, 82] on label "Mes modèles" at bounding box center [858, 84] width 51 height 12
click at [833, 82] on input "Mes modèles" at bounding box center [827, 83] width 11 height 11
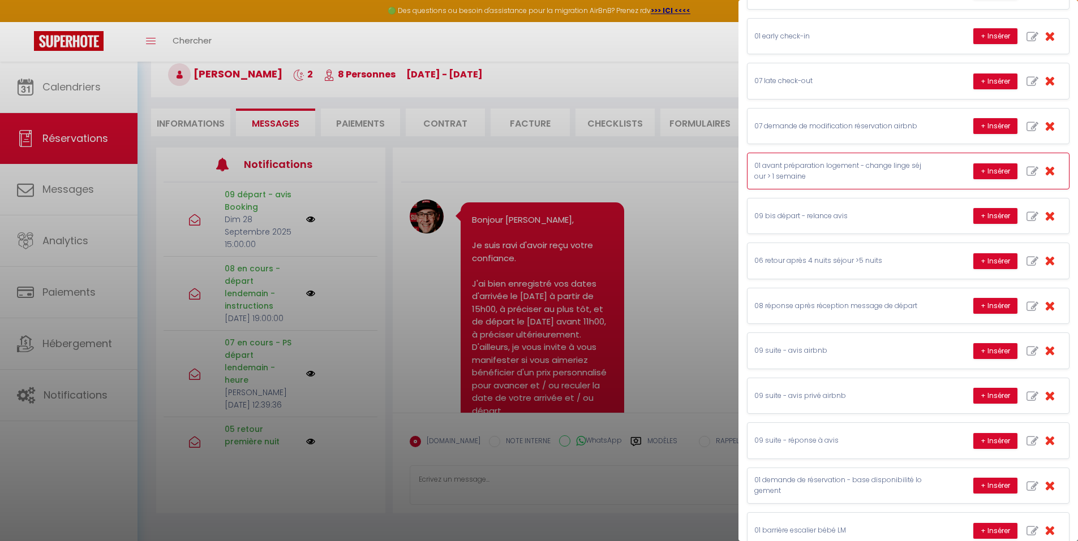
scroll to position [226, 0]
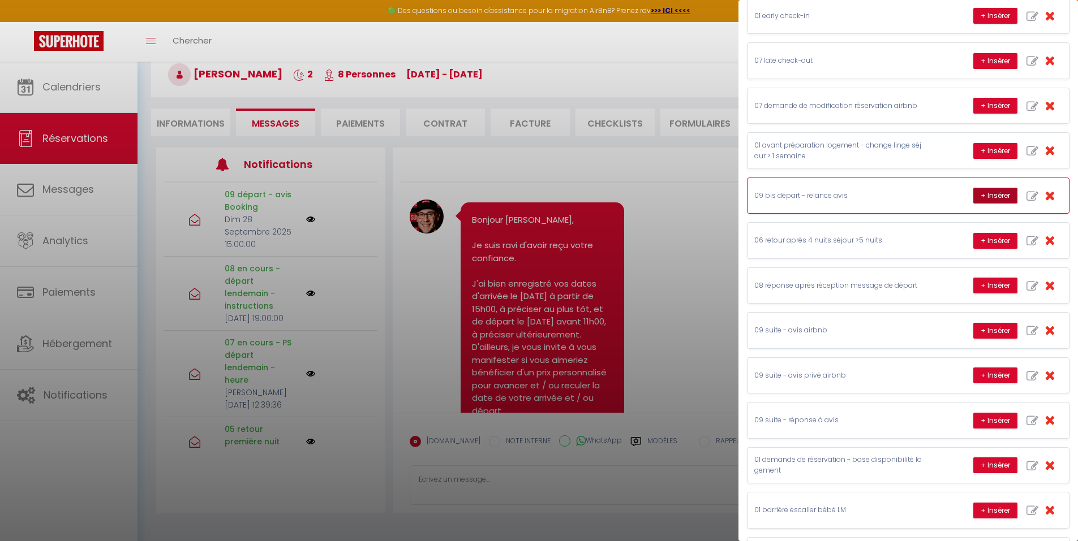
click at [973, 191] on button "+ Insérer" at bounding box center [995, 196] width 44 height 16
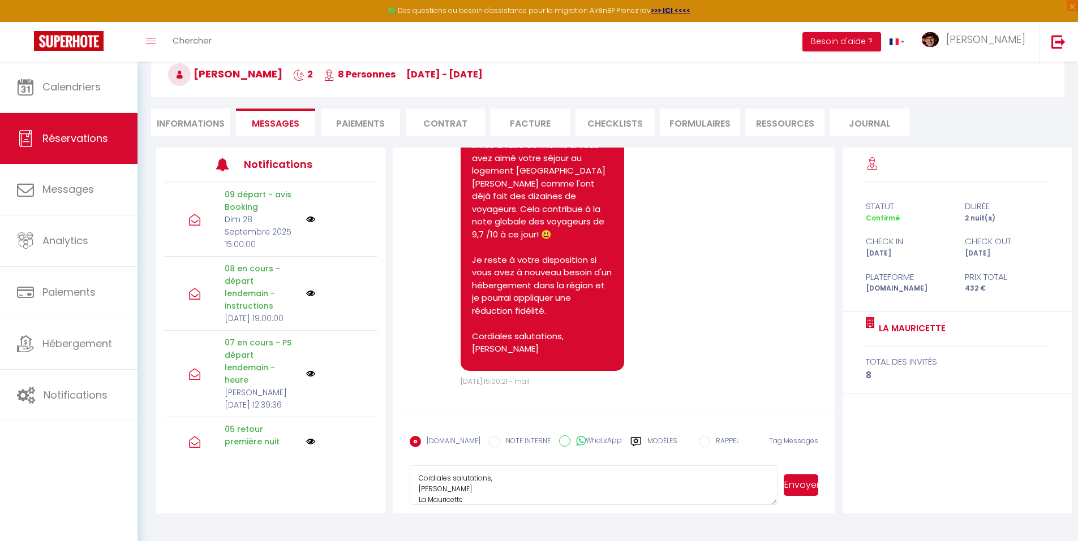
scroll to position [149, 0]
click at [803, 482] on button "Envoyer" at bounding box center [801, 486] width 35 height 22
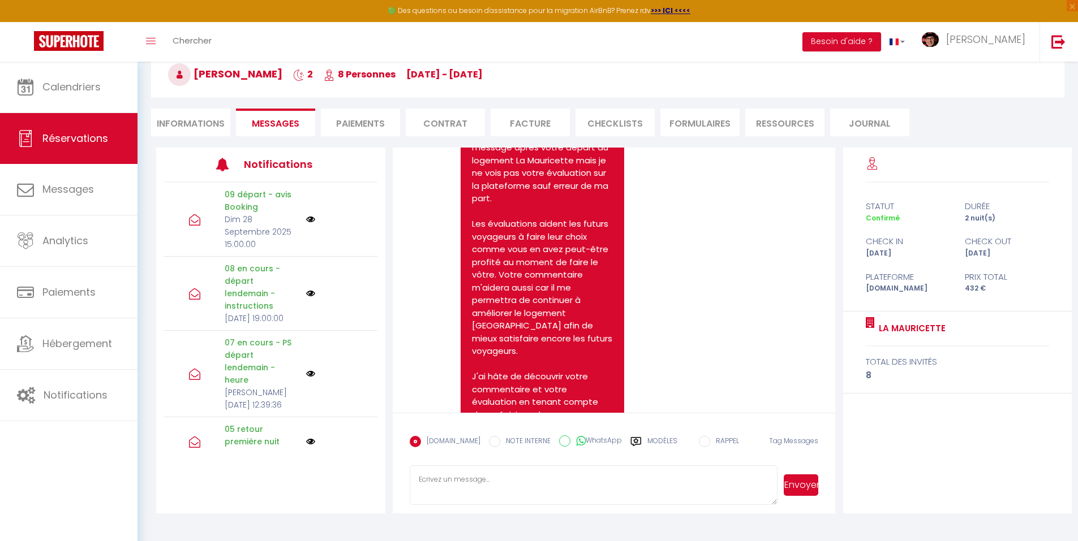
scroll to position [8863, 0]
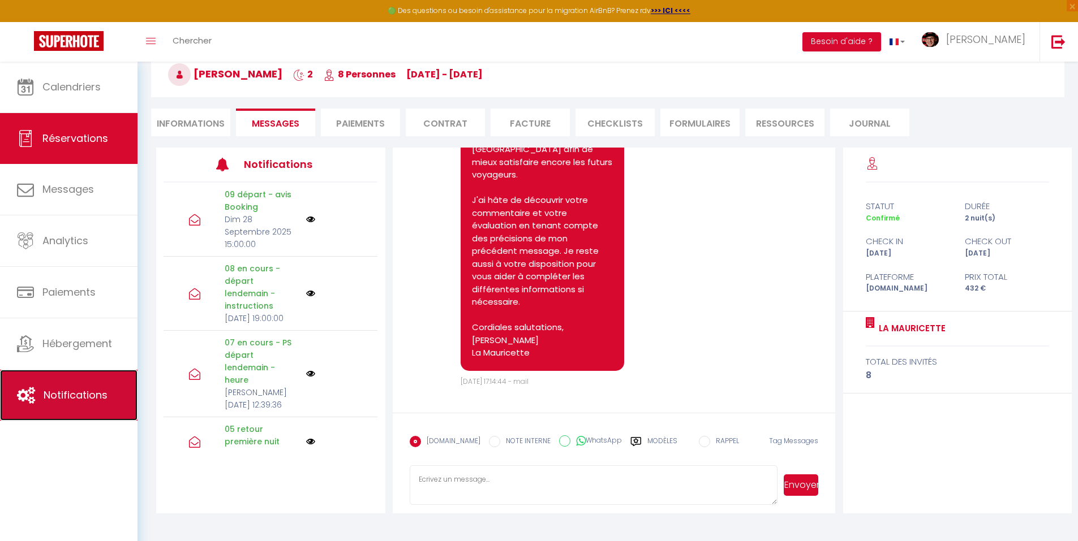
click at [74, 406] on link "Notifications" at bounding box center [68, 395] width 137 height 51
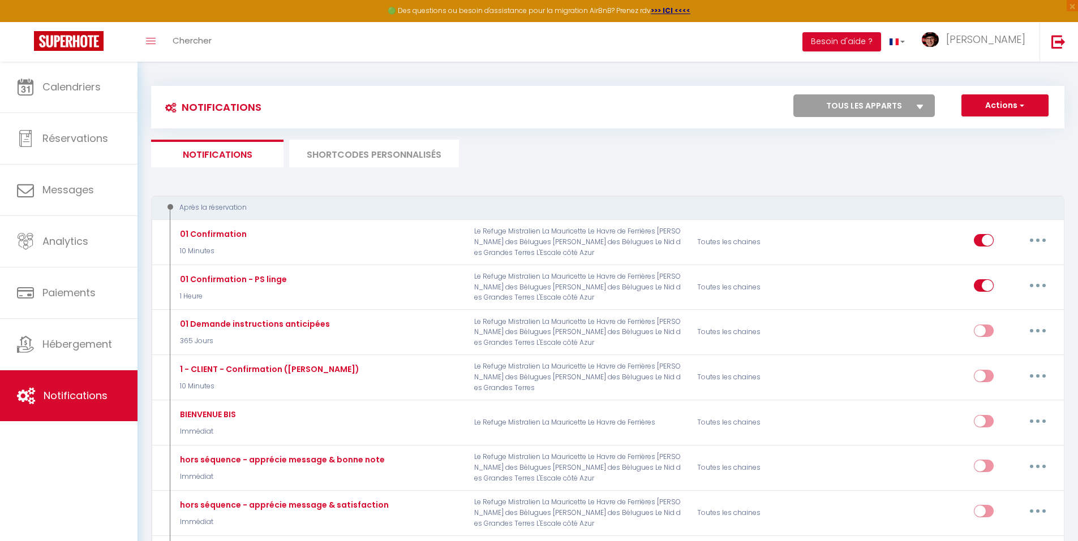
click at [325, 156] on li "SHORTCODES PERSONNALISÉS" at bounding box center [374, 154] width 170 height 28
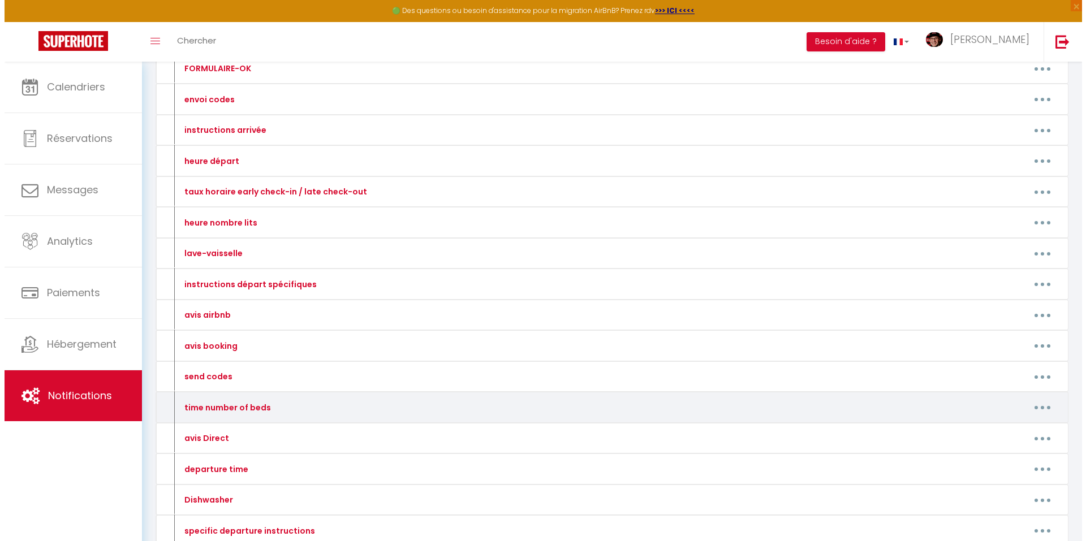
scroll to position [170, 0]
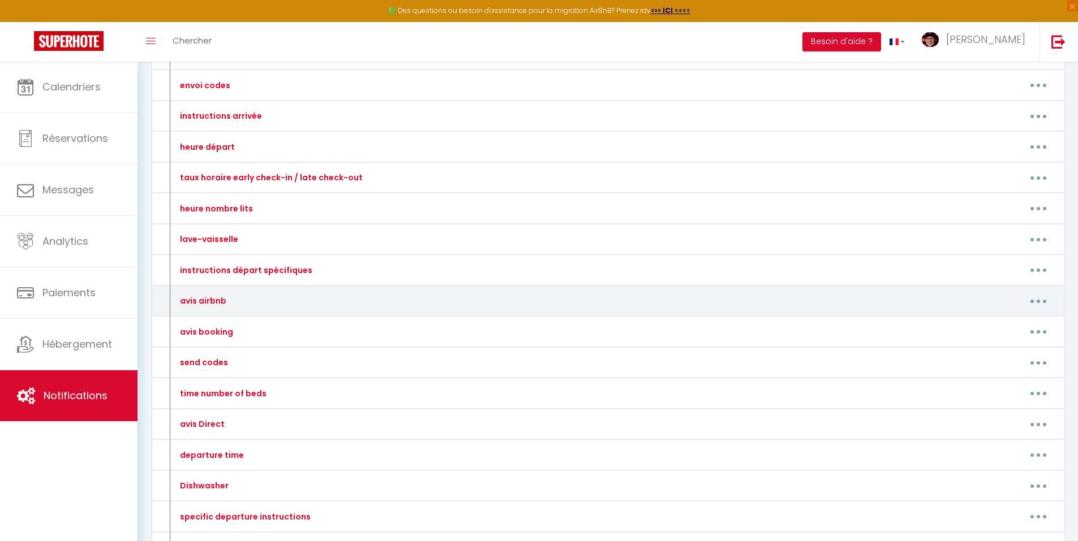
click at [1039, 299] on button "button" at bounding box center [1038, 301] width 32 height 18
click at [1000, 328] on link "Editer" at bounding box center [1009, 326] width 84 height 19
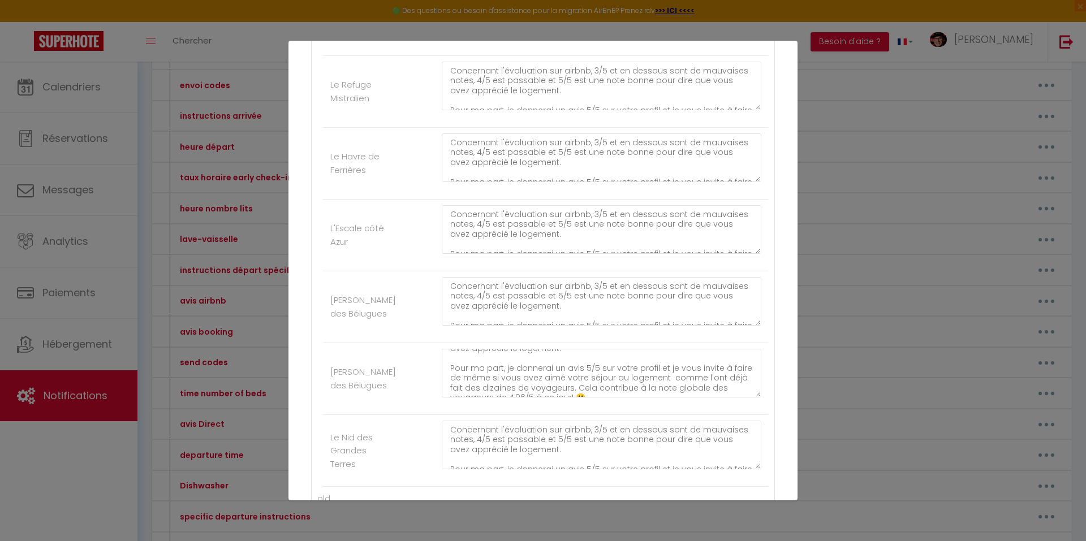
scroll to position [40, 0]
click at [520, 388] on textarea "Concernant l'évaluation sur airbnb, 3/5 et en dessous sont de mauvaises notes, …" at bounding box center [602, 373] width 320 height 49
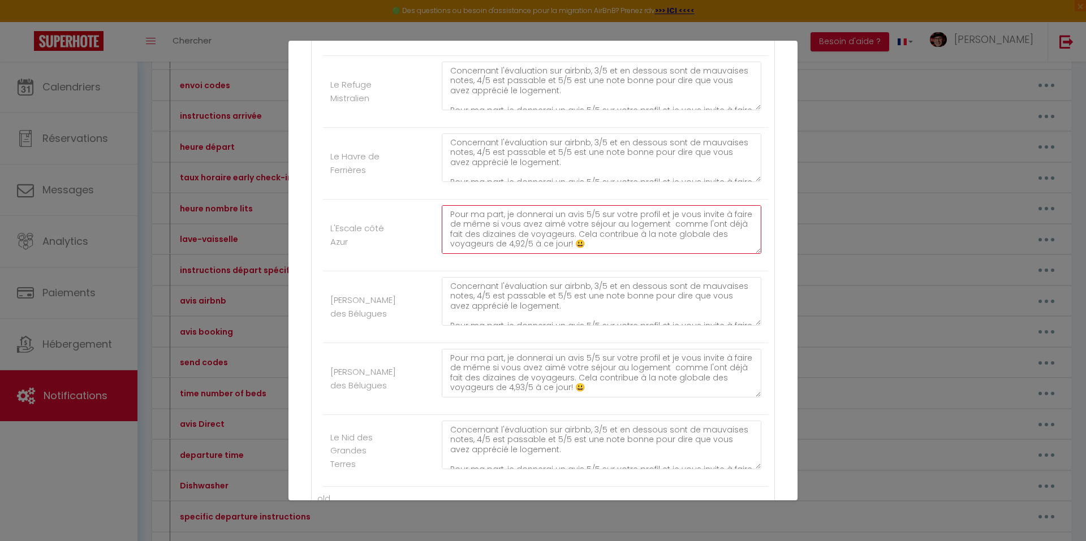
click at [521, 246] on textarea "Concernant l'évaluation sur airbnb, 3/5 et en dessous sont de mauvaises notes, …" at bounding box center [602, 229] width 320 height 49
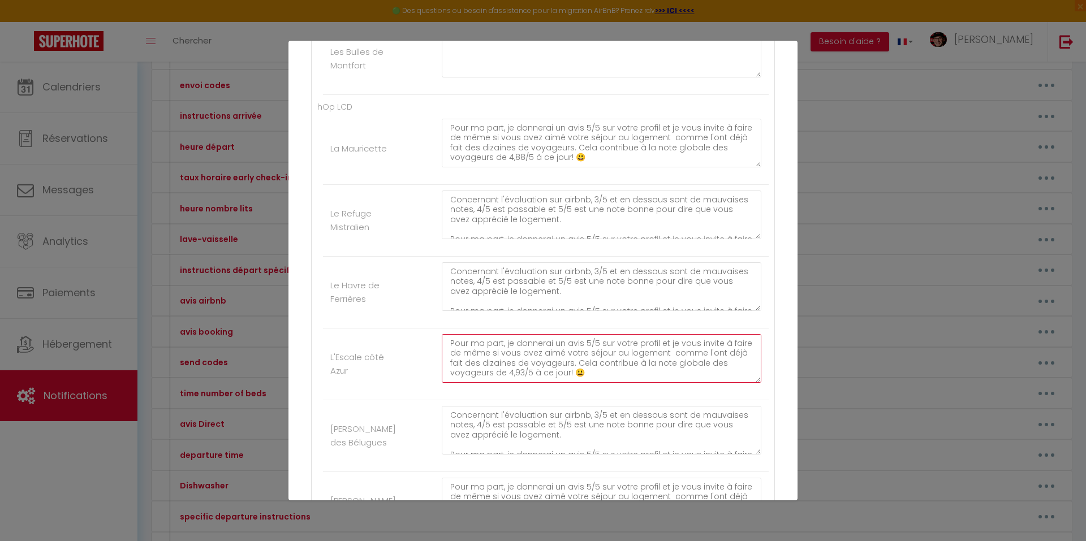
scroll to position [283, 0]
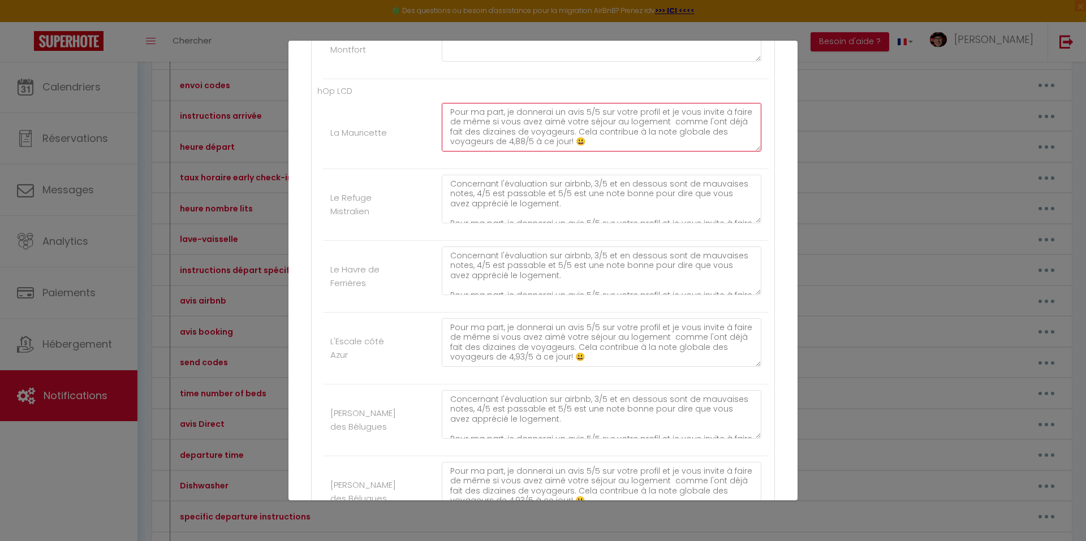
click at [520, 141] on textarea "Concernant l'évaluation sur airbnb, 3/5 et en dessous sont de mauvaises notes, …" at bounding box center [602, 127] width 320 height 49
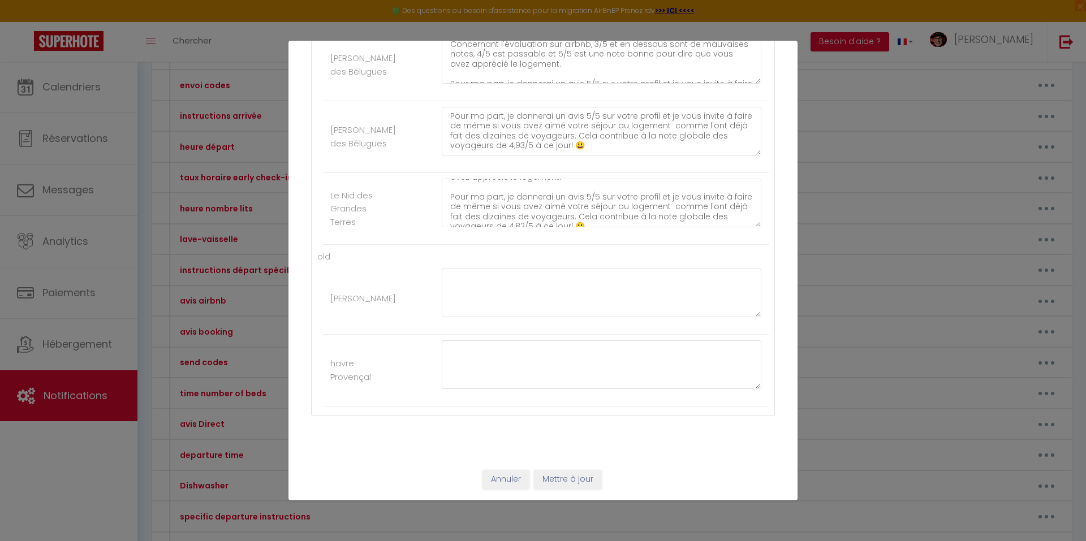
scroll to position [40, 0]
click at [519, 214] on textarea "Concernant l'évaluation sur airbnb, 3/5 et en dessous sont de mauvaises notes, …" at bounding box center [602, 203] width 320 height 49
click at [519, 215] on textarea "Concernant l'évaluation sur airbnb, 3/5 et en dessous sont de mauvaises notes, …" at bounding box center [602, 203] width 320 height 49
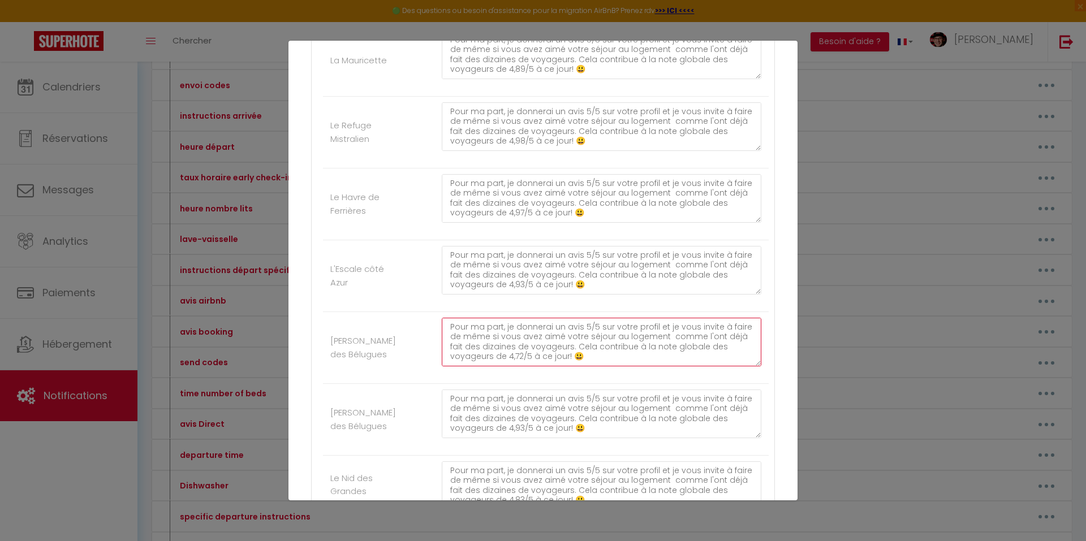
drag, startPoint x: 519, startPoint y: 360, endPoint x: 526, endPoint y: 380, distance: 20.2
click at [519, 360] on textarea "Concernant l'évaluation sur airbnb, 3/5 et en dessous sont de mauvaises notes, …" at bounding box center [602, 342] width 320 height 49
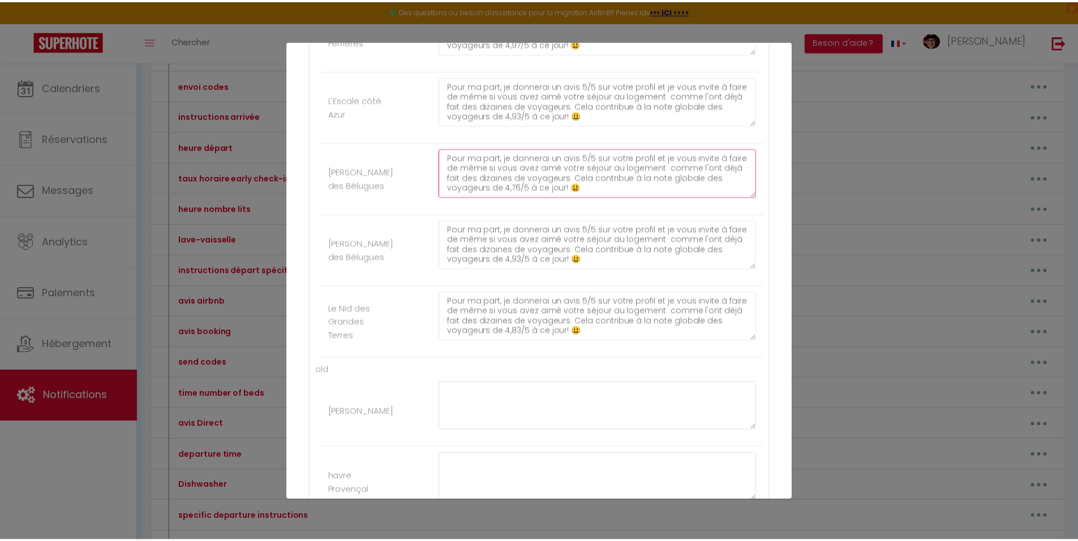
scroll to position [638, 0]
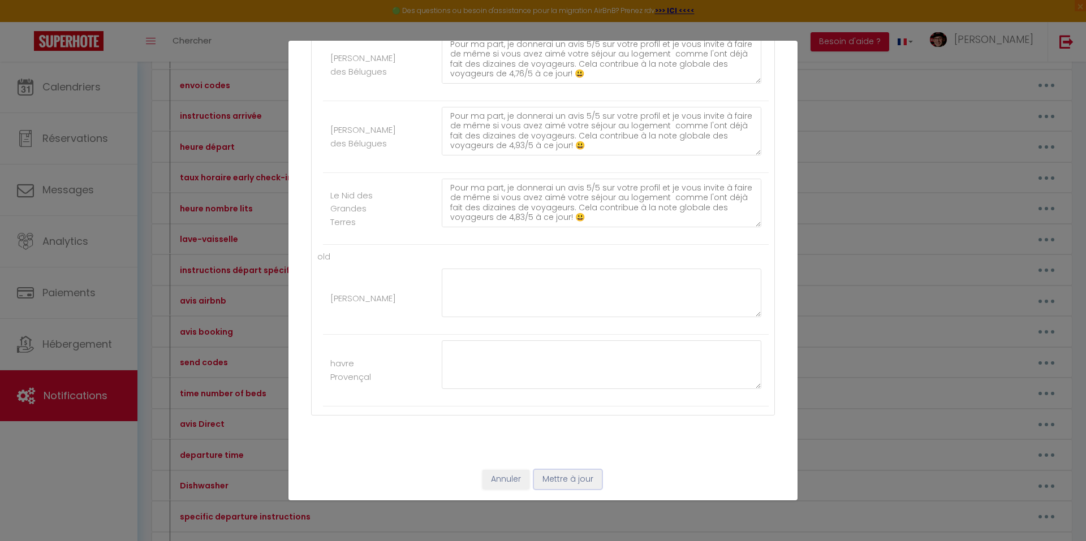
click at [553, 483] on button "Mettre à jour" at bounding box center [568, 479] width 68 height 19
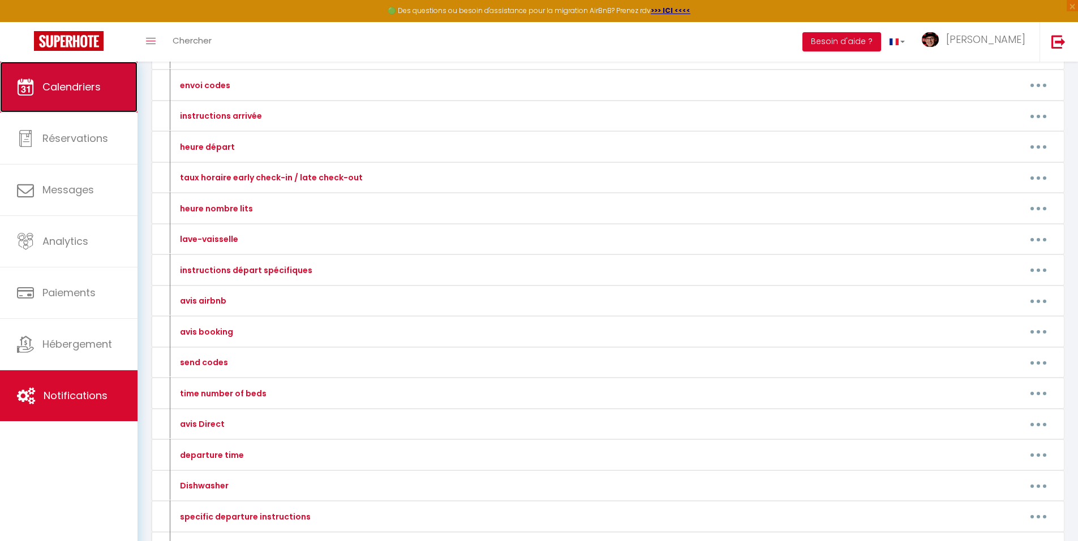
click at [80, 85] on span "Calendriers" at bounding box center [71, 87] width 58 height 14
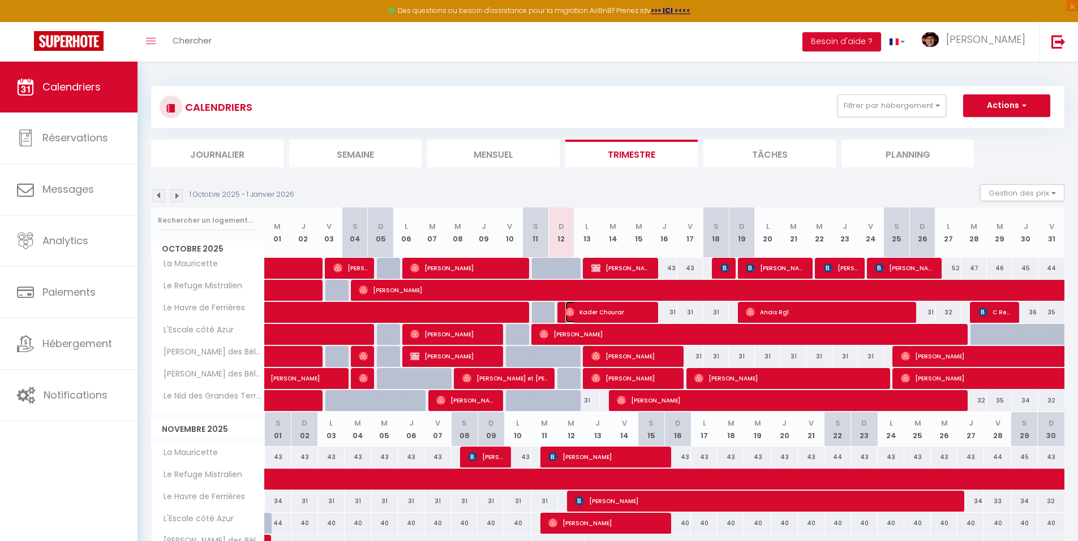
click at [608, 313] on span "Kader Chourar" at bounding box center [608, 313] width 87 height 22
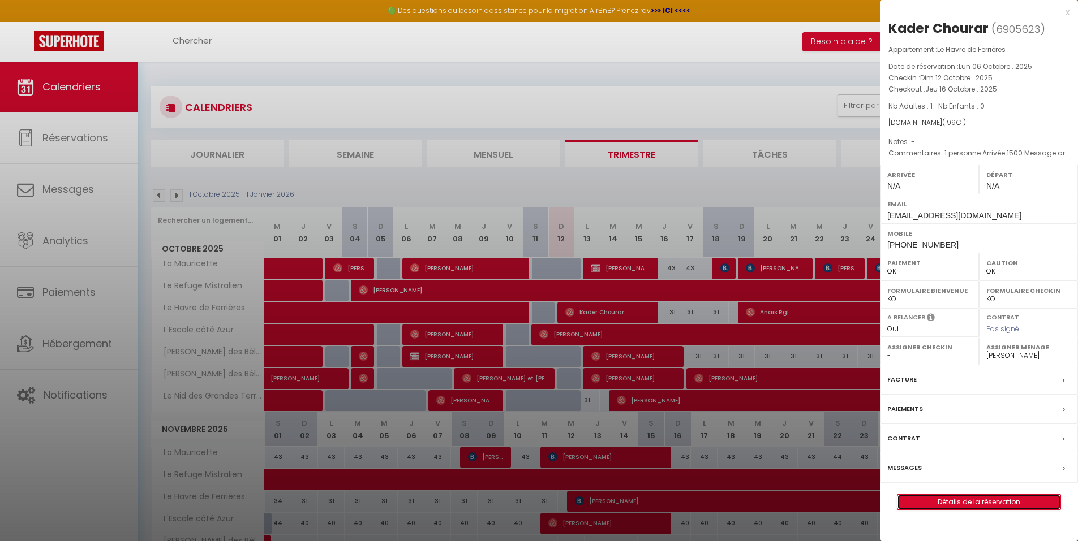
click at [978, 499] on link "Détails de la réservation" at bounding box center [978, 502] width 163 height 15
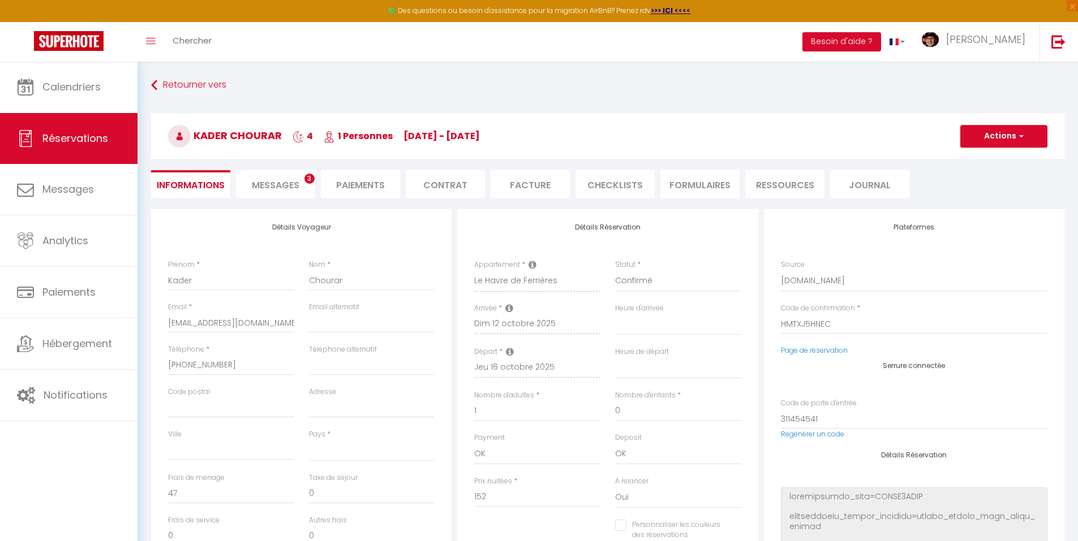
click at [273, 175] on li "Messages 3" at bounding box center [275, 184] width 79 height 28
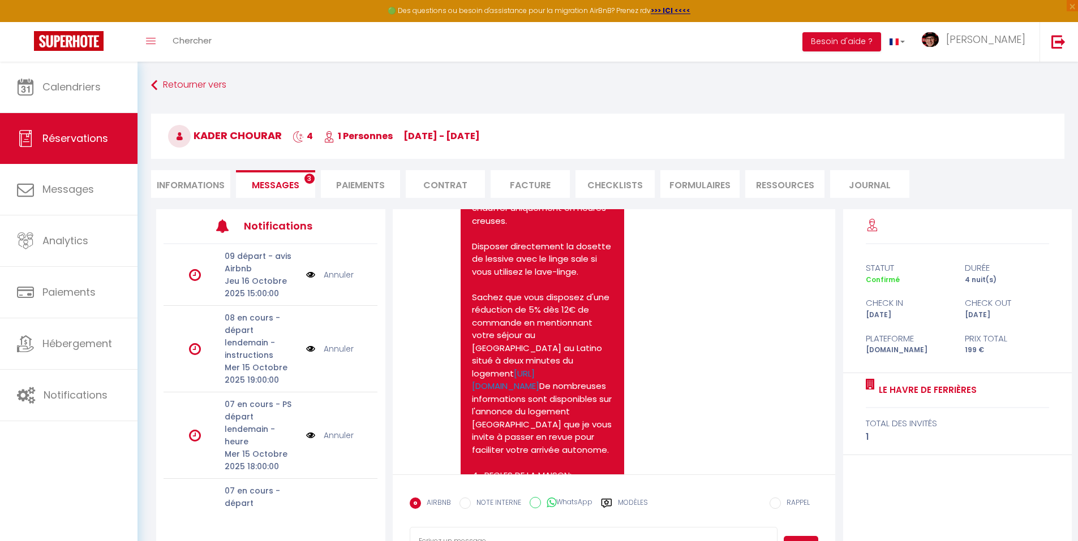
scroll to position [4593, 0]
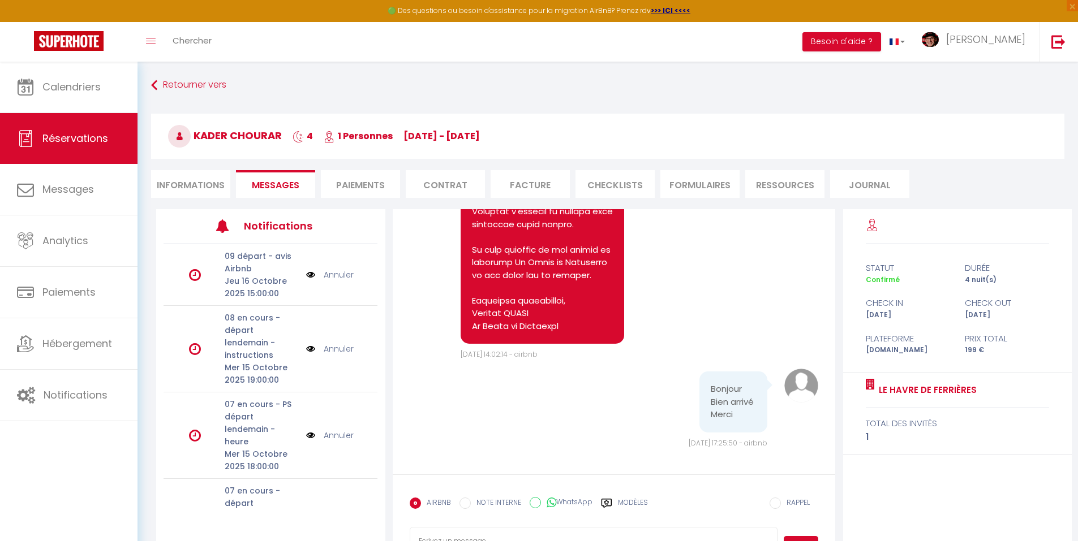
click at [614, 502] on div "Modèles" at bounding box center [624, 510] width 47 height 24
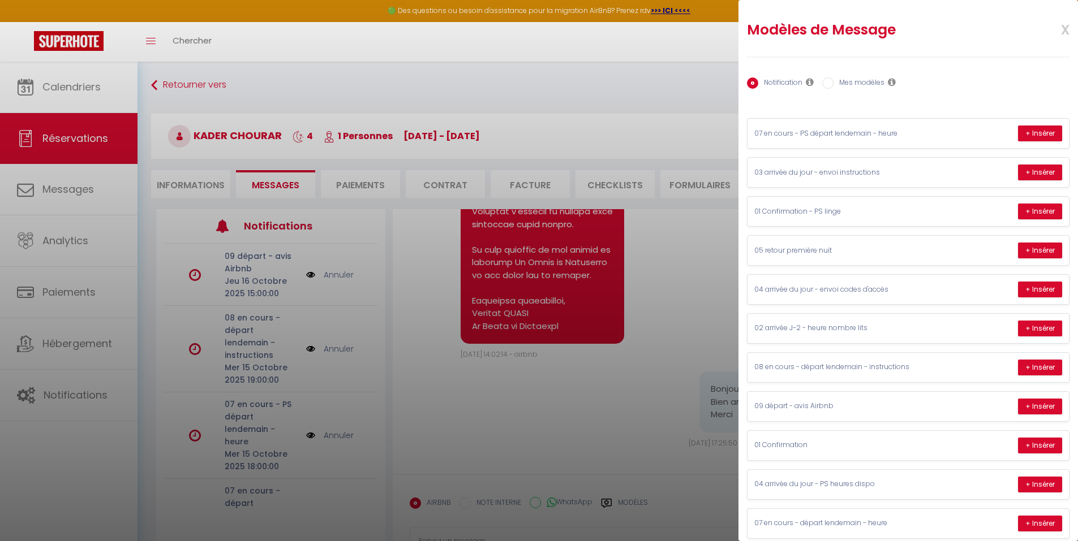
click at [827, 83] on input "Mes modèles" at bounding box center [827, 83] width 11 height 11
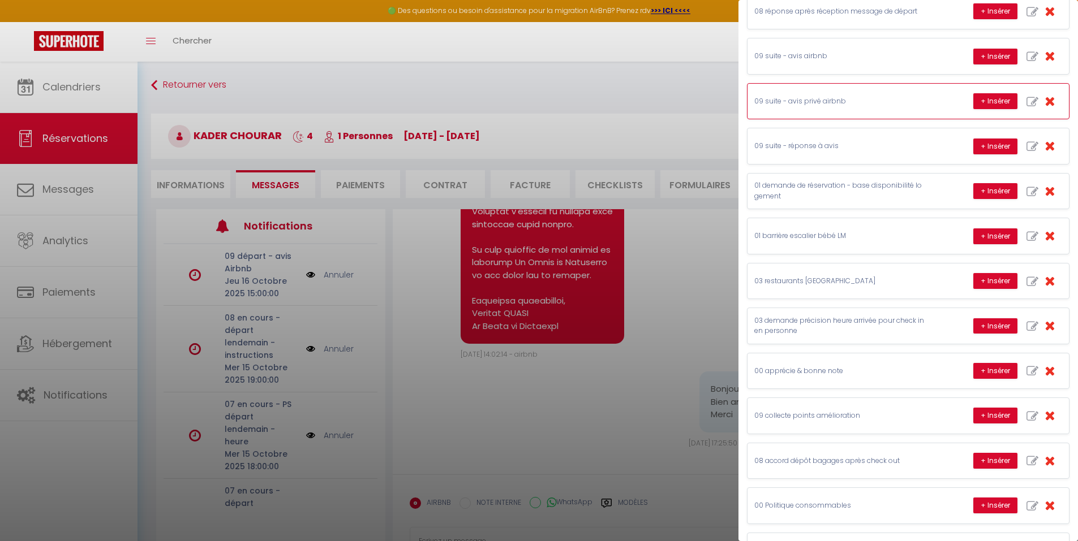
scroll to position [509, 0]
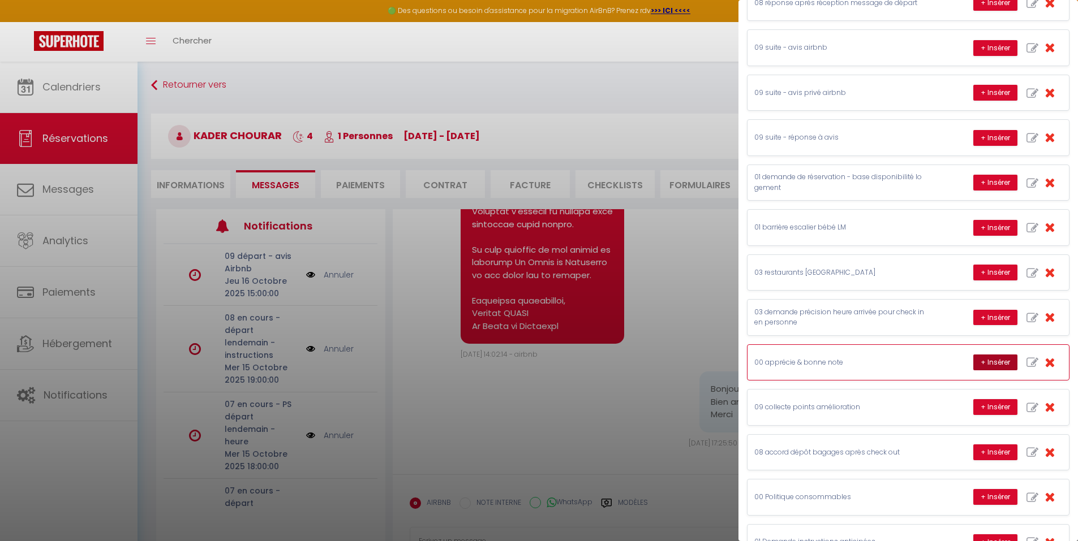
click at [986, 362] on button "+ Insérer" at bounding box center [995, 363] width 44 height 16
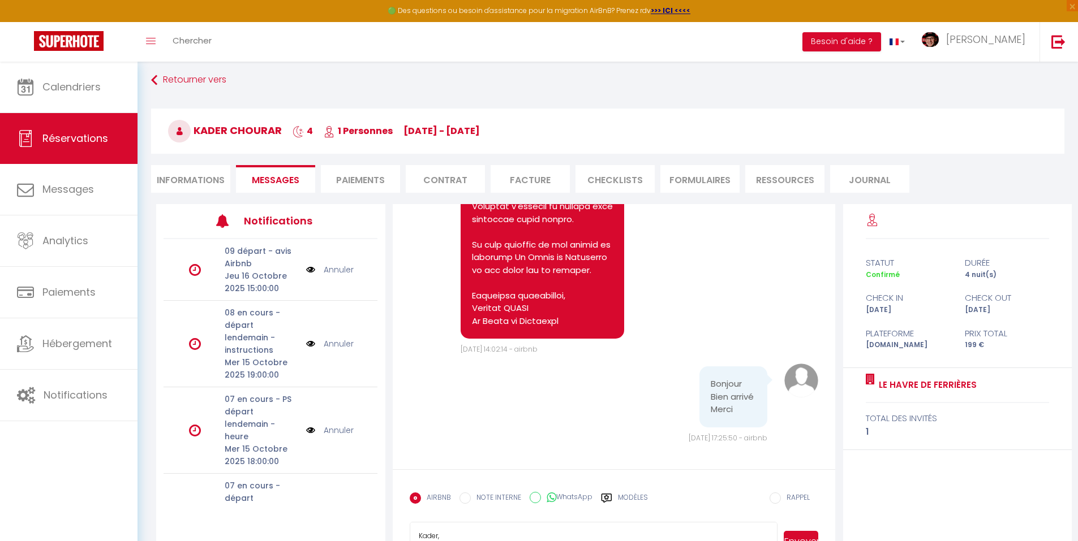
click at [516, 526] on textarea "Kader, J'apprécie votre message et j'en prends bonne note. Cordiales salutation…" at bounding box center [594, 542] width 368 height 40
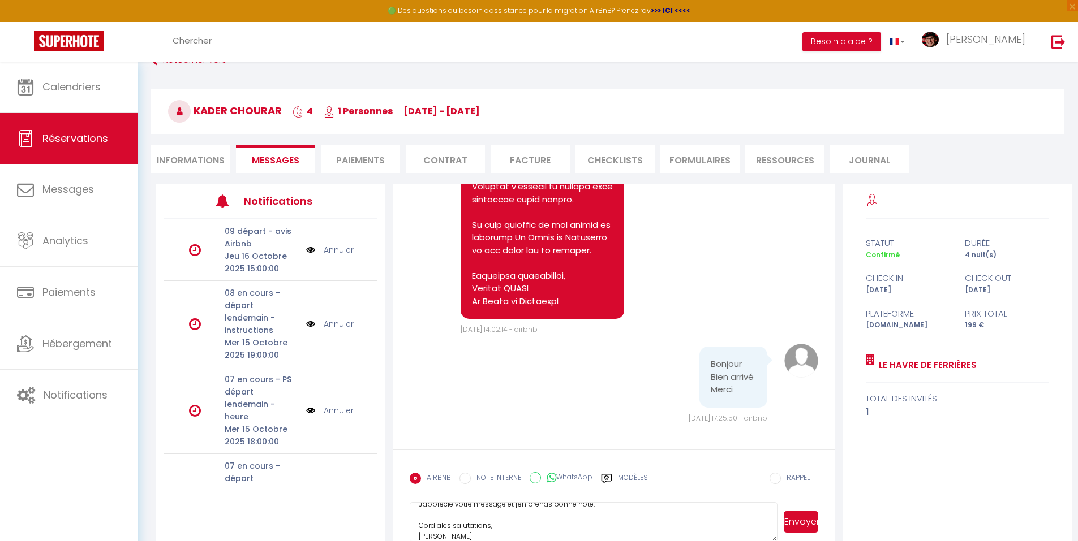
scroll to position [8, 0]
click at [797, 519] on button "Envoyer" at bounding box center [801, 523] width 35 height 22
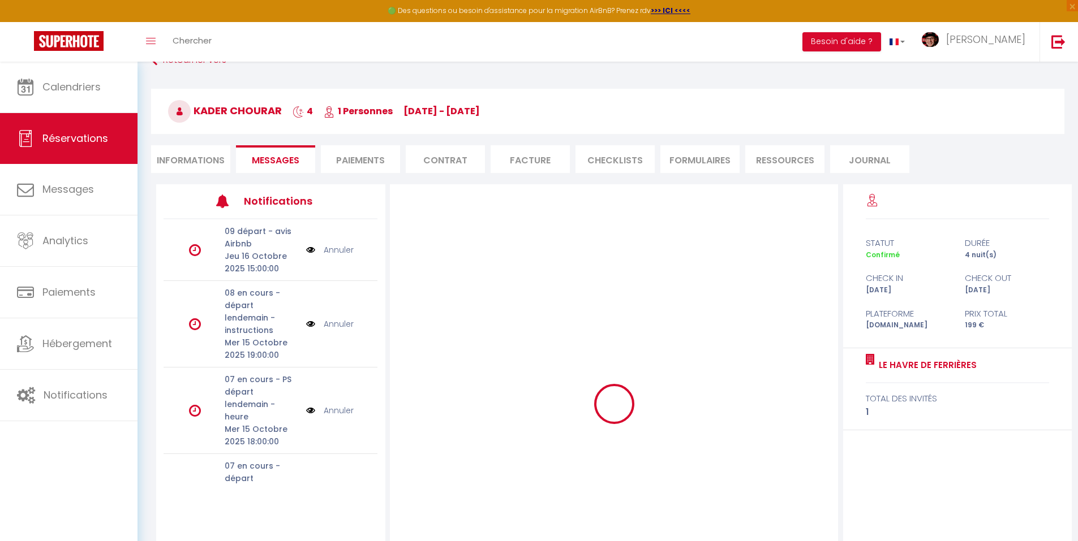
scroll to position [0, 0]
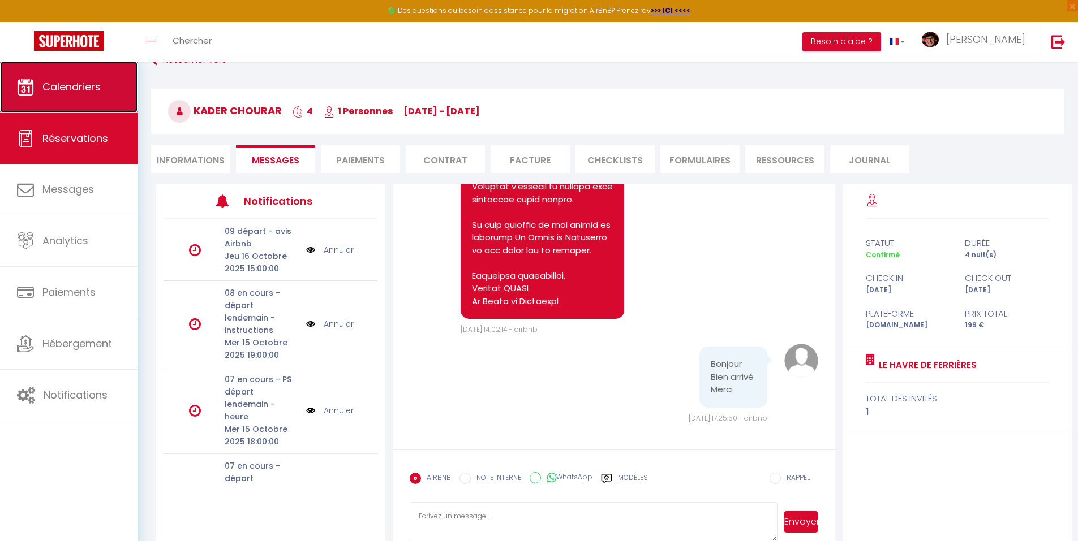
click at [67, 88] on span "Calendriers" at bounding box center [71, 87] width 58 height 14
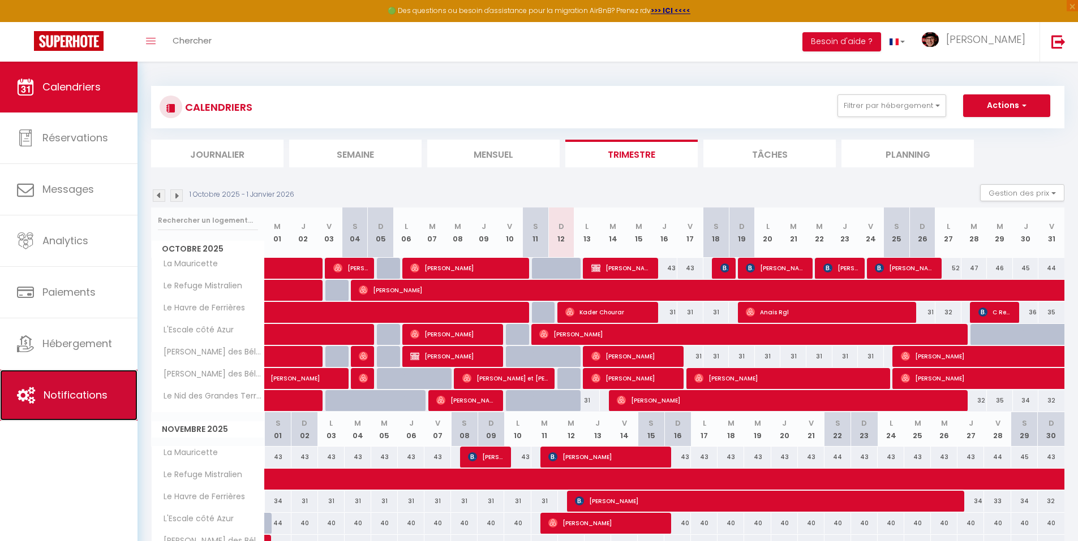
click at [32, 400] on icon at bounding box center [26, 395] width 18 height 17
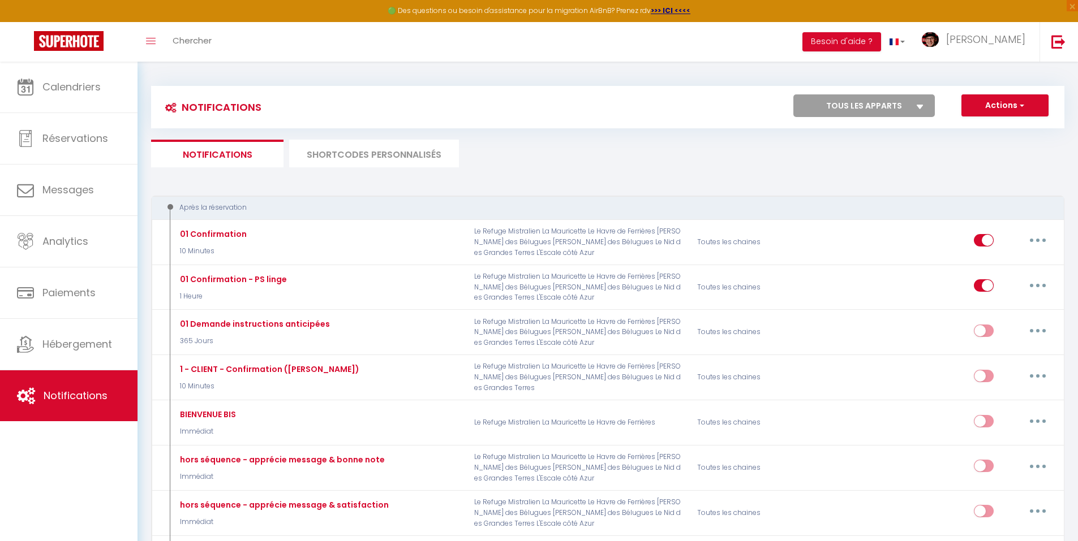
click at [351, 157] on li "SHORTCODES PERSONNALISÉS" at bounding box center [374, 154] width 170 height 28
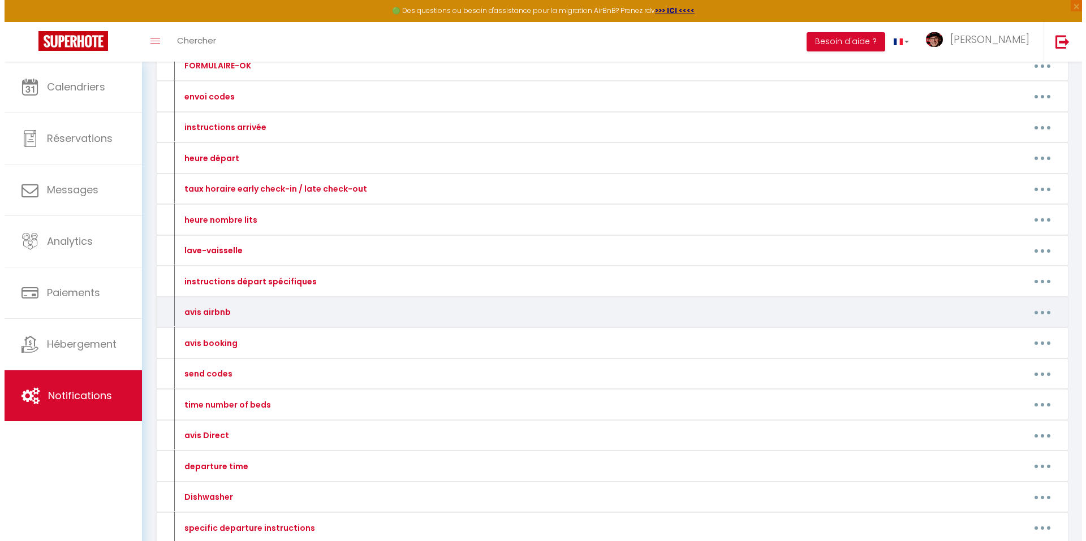
scroll to position [170, 0]
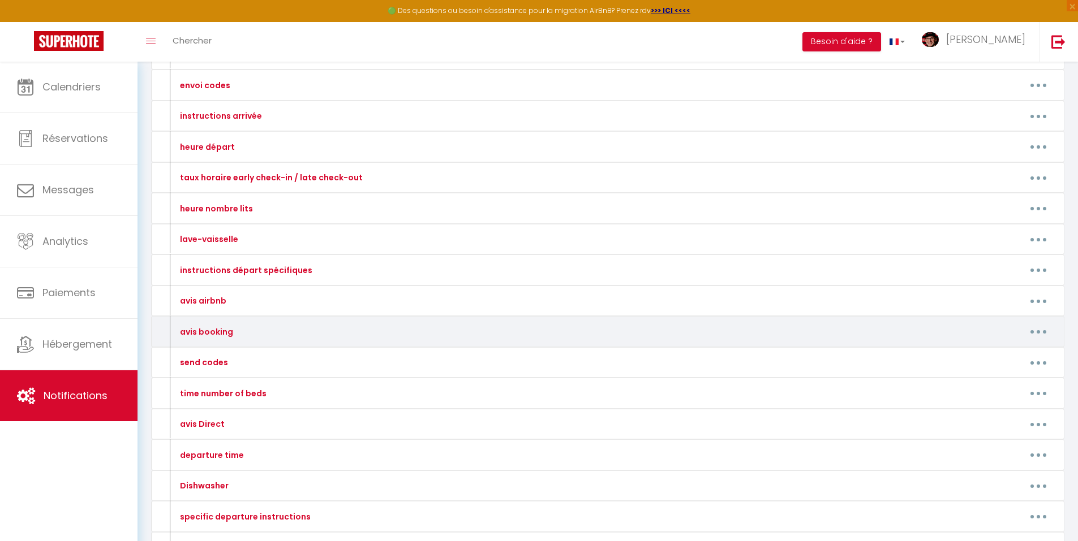
click at [1031, 329] on button "button" at bounding box center [1038, 332] width 32 height 18
click at [987, 354] on link "Editer" at bounding box center [1009, 357] width 84 height 19
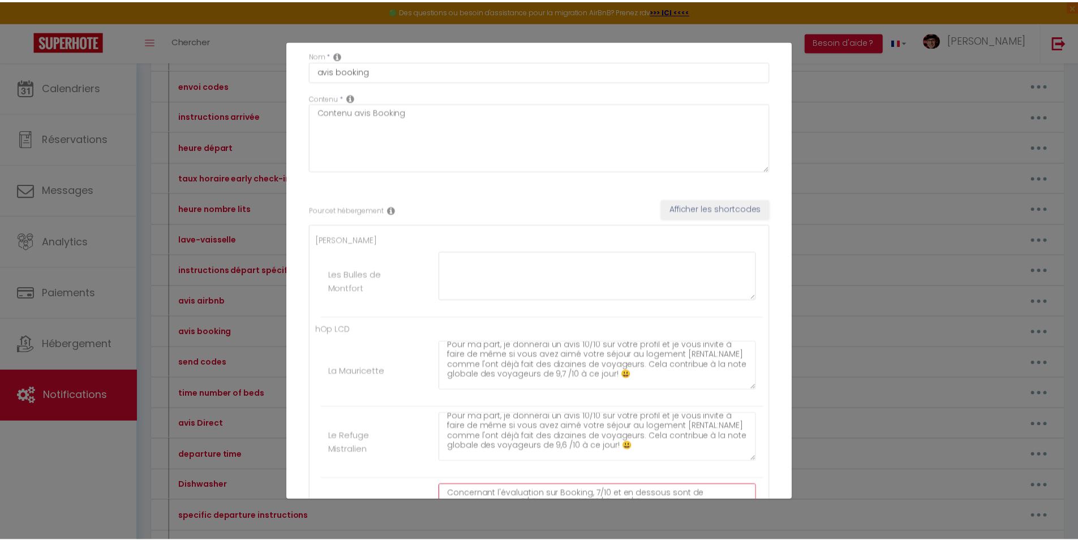
scroll to position [0, 0]
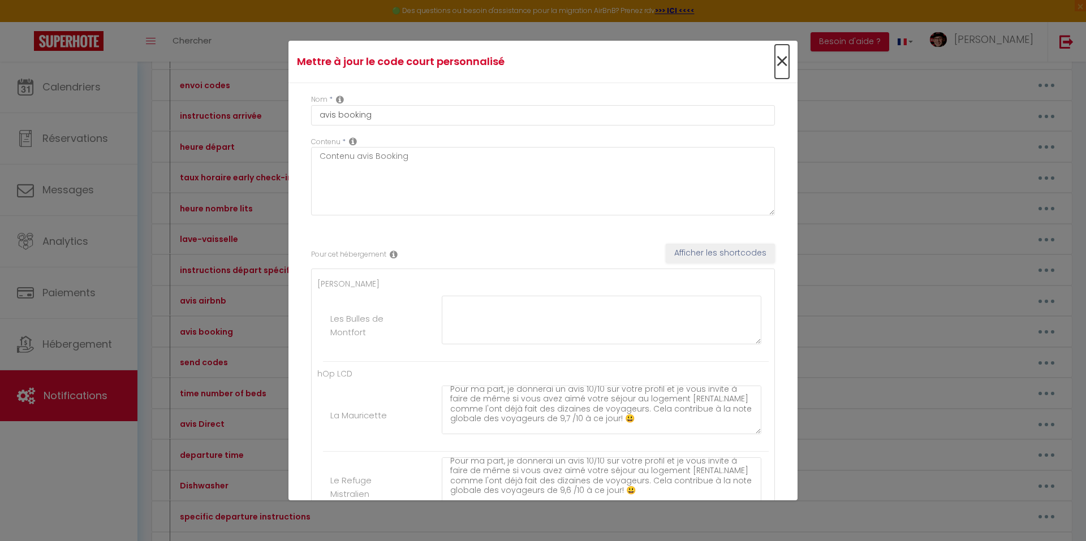
click at [775, 59] on span "×" at bounding box center [782, 62] width 14 height 34
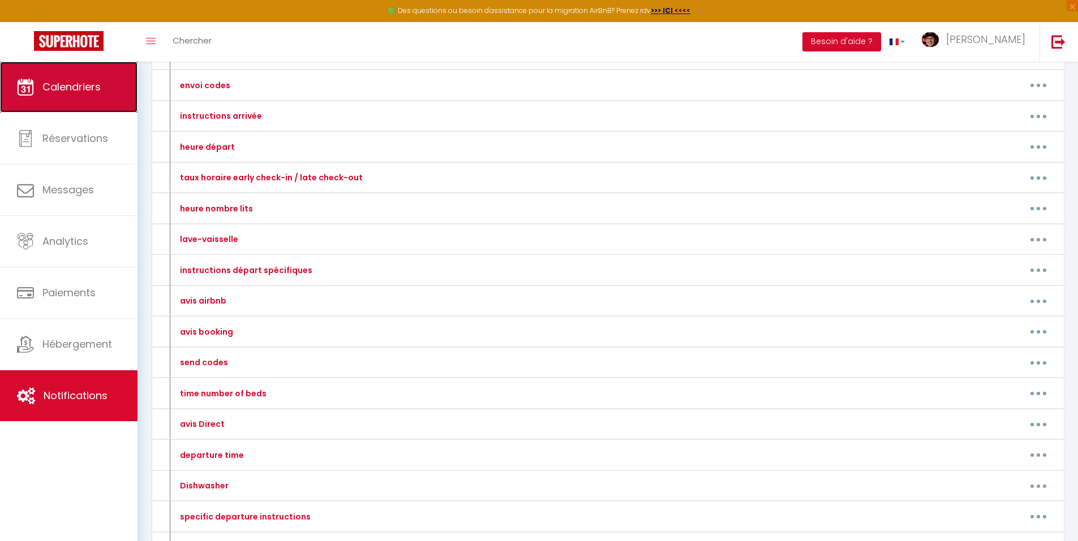
click at [59, 70] on link "Calendriers" at bounding box center [68, 87] width 137 height 51
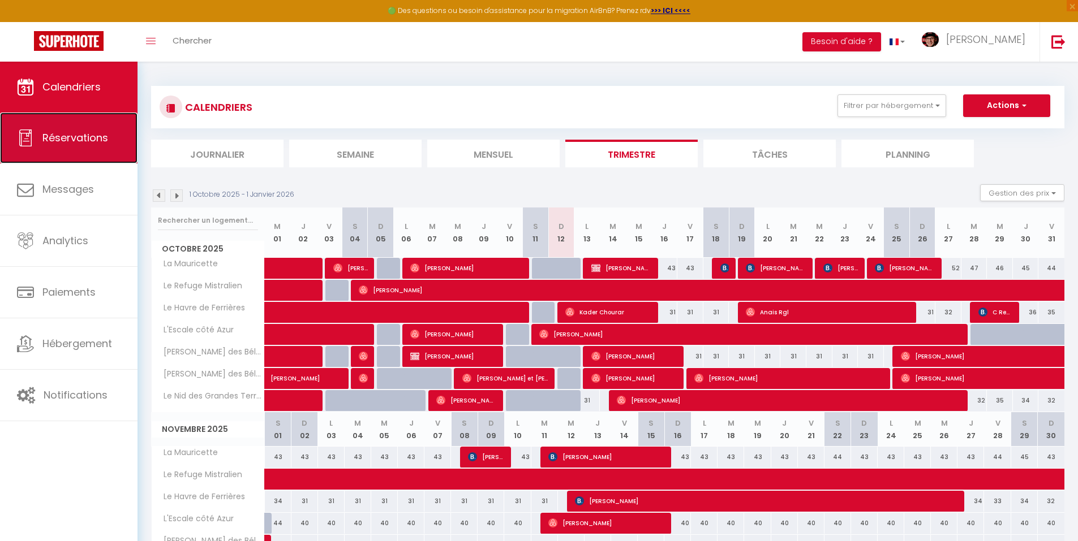
click at [89, 152] on link "Réservations" at bounding box center [68, 138] width 137 height 51
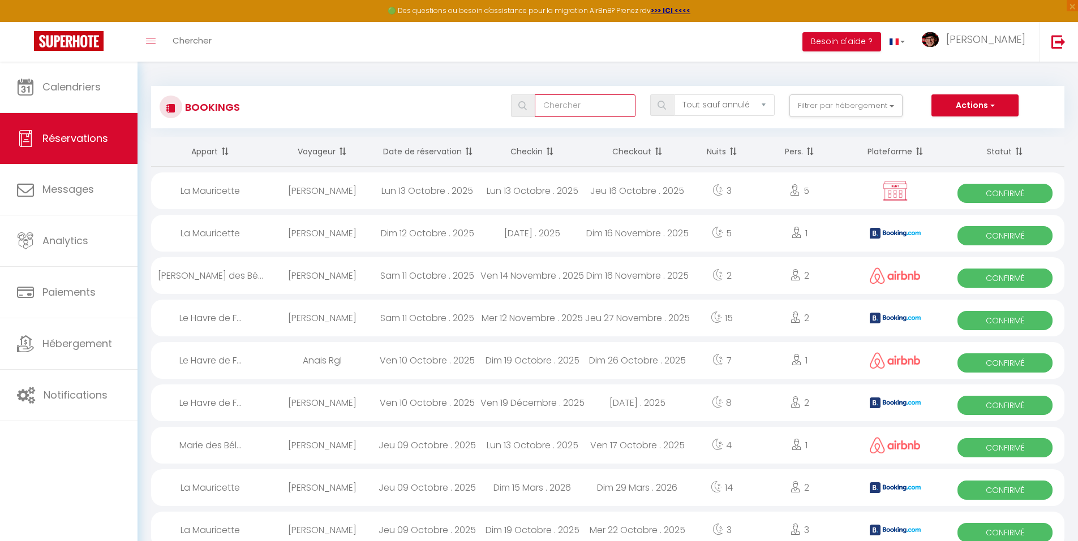
click at [575, 109] on input "text" at bounding box center [585, 105] width 101 height 23
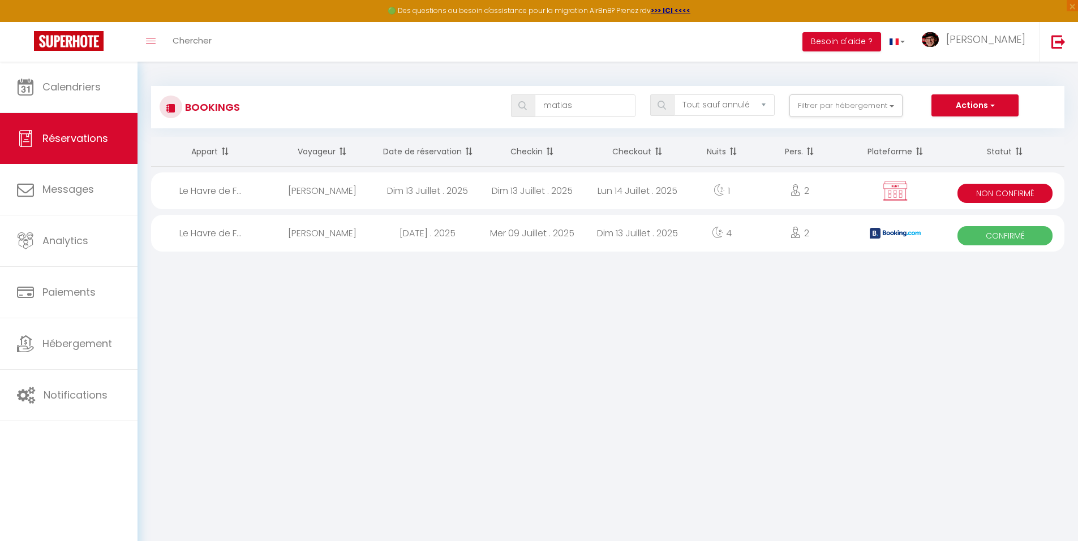
click at [613, 233] on div "Dim 13 Juillet . 2025" at bounding box center [637, 233] width 105 height 37
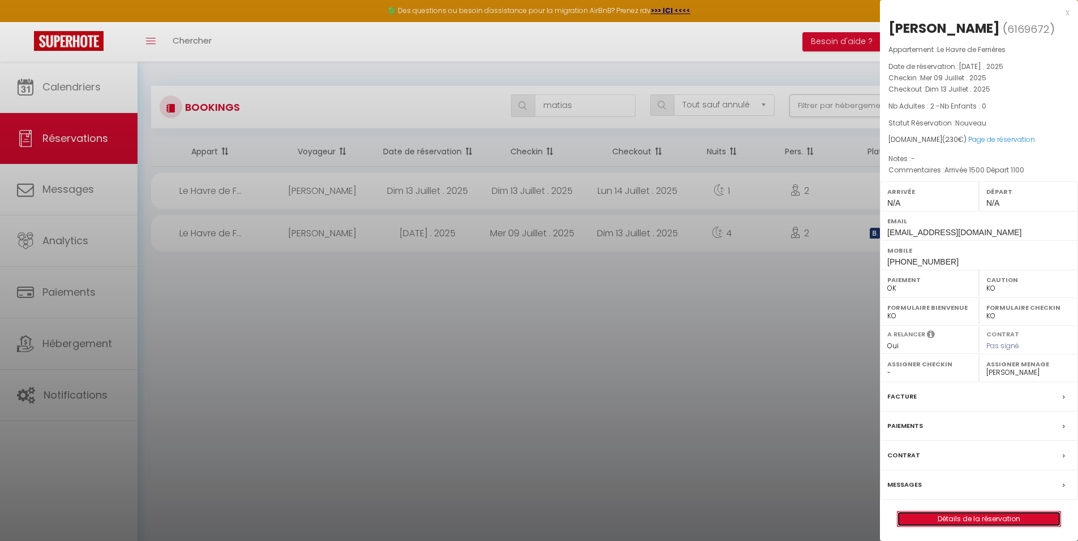
click at [1012, 514] on link "Détails de la réservation" at bounding box center [978, 519] width 163 height 15
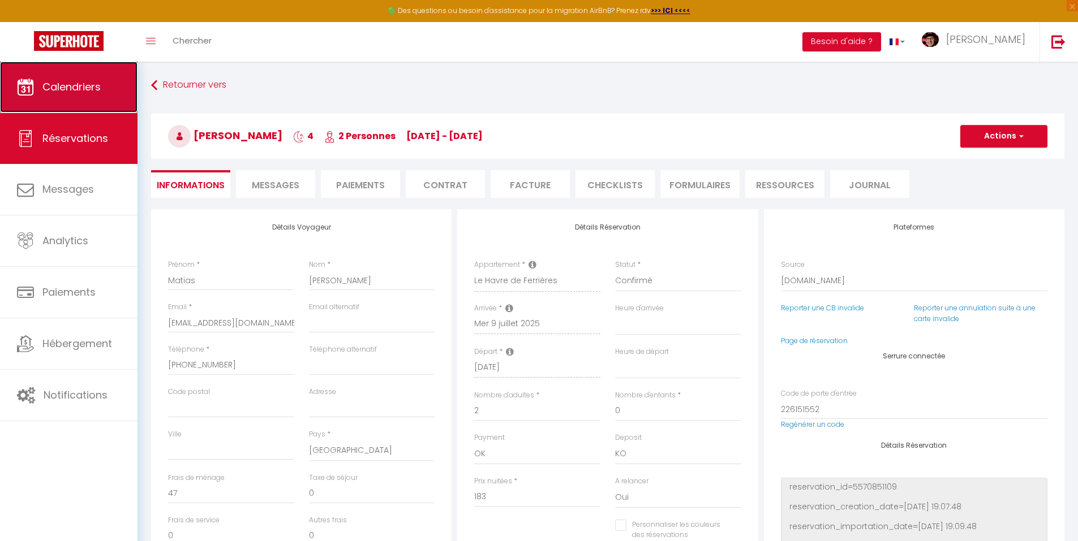
click at [57, 84] on span "Calendriers" at bounding box center [71, 87] width 58 height 14
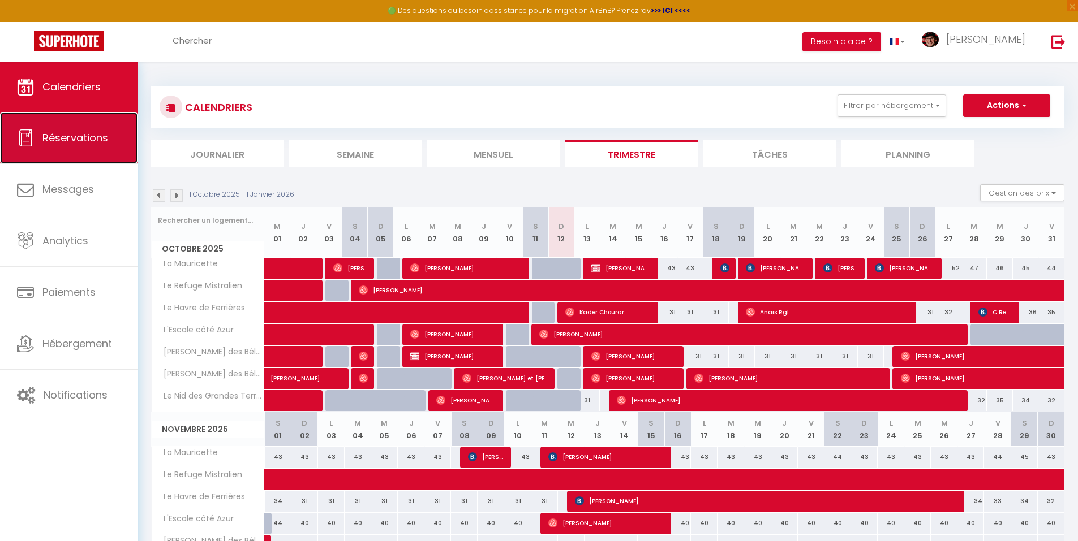
click at [78, 128] on link "Réservations" at bounding box center [68, 138] width 137 height 51
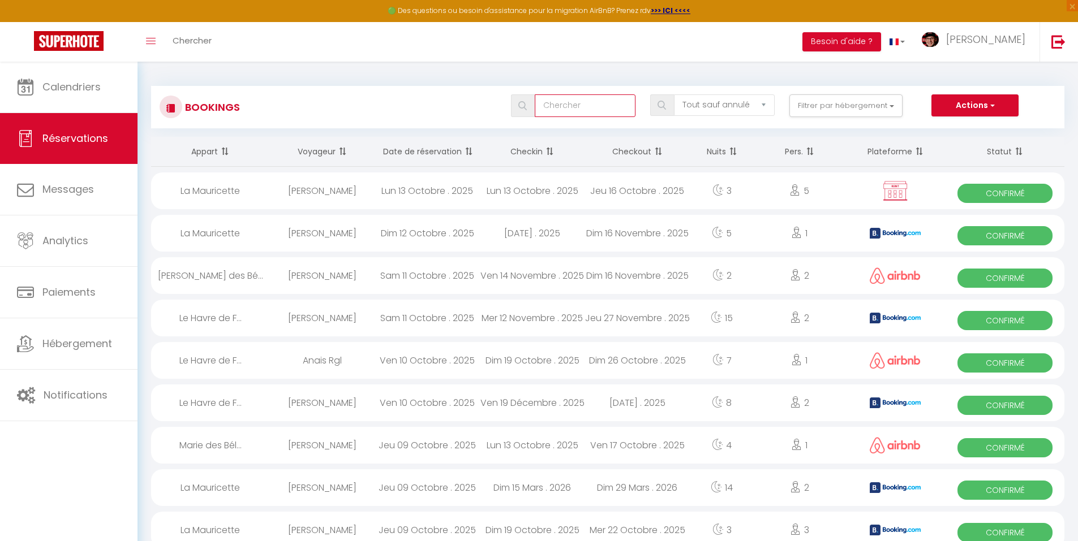
click at [562, 104] on input "text" at bounding box center [585, 105] width 101 height 23
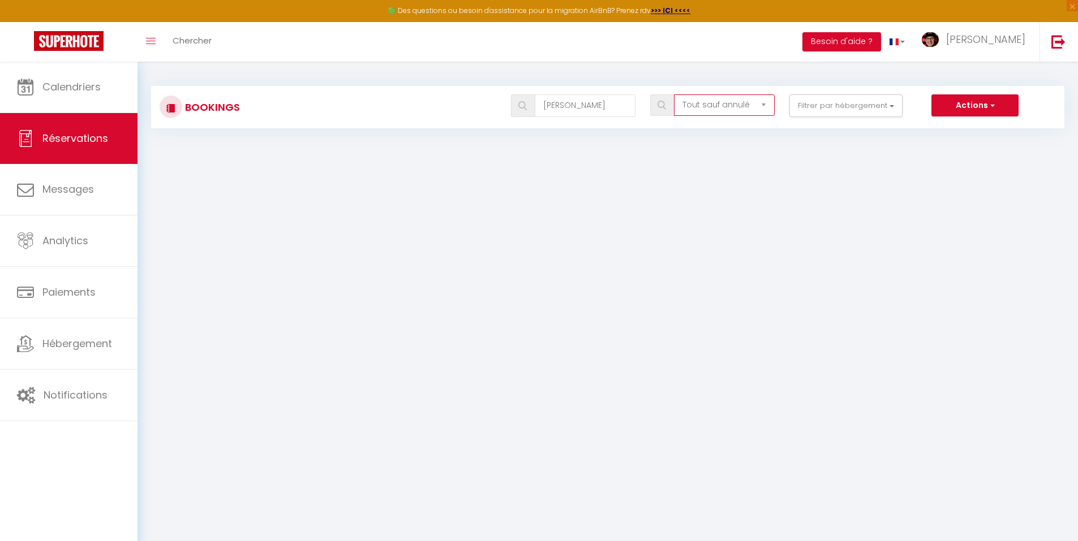
click at [737, 105] on select "Tous les statuts Annulé Confirmé Non Confirmé Tout sauf annulé No Show Request" at bounding box center [724, 105] width 101 height 22
click at [674, 94] on select "Tous les statuts Annulé Confirmé Non Confirmé Tout sauf annulé No Show Request" at bounding box center [724, 105] width 101 height 22
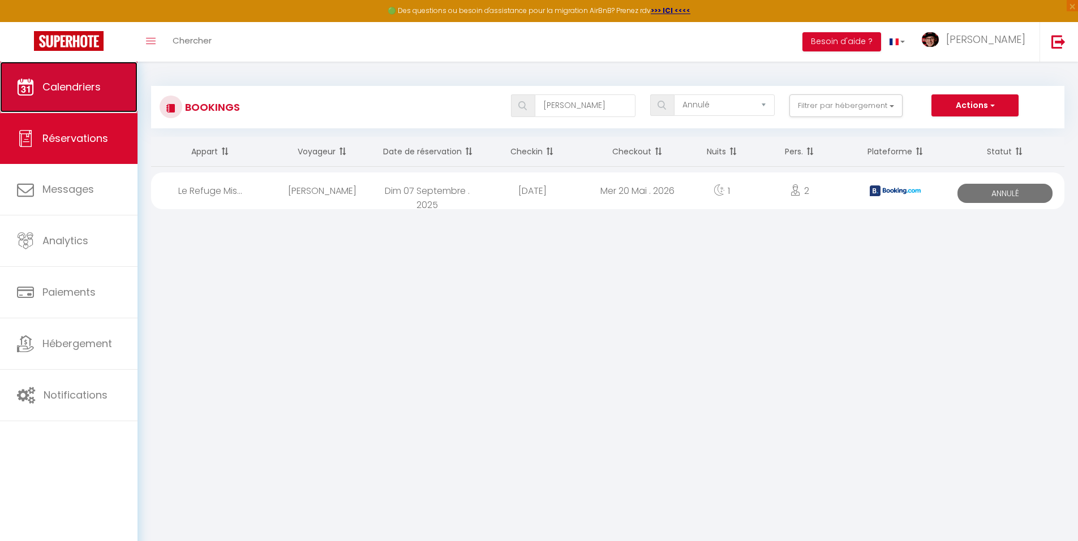
click at [46, 71] on link "Calendriers" at bounding box center [68, 87] width 137 height 51
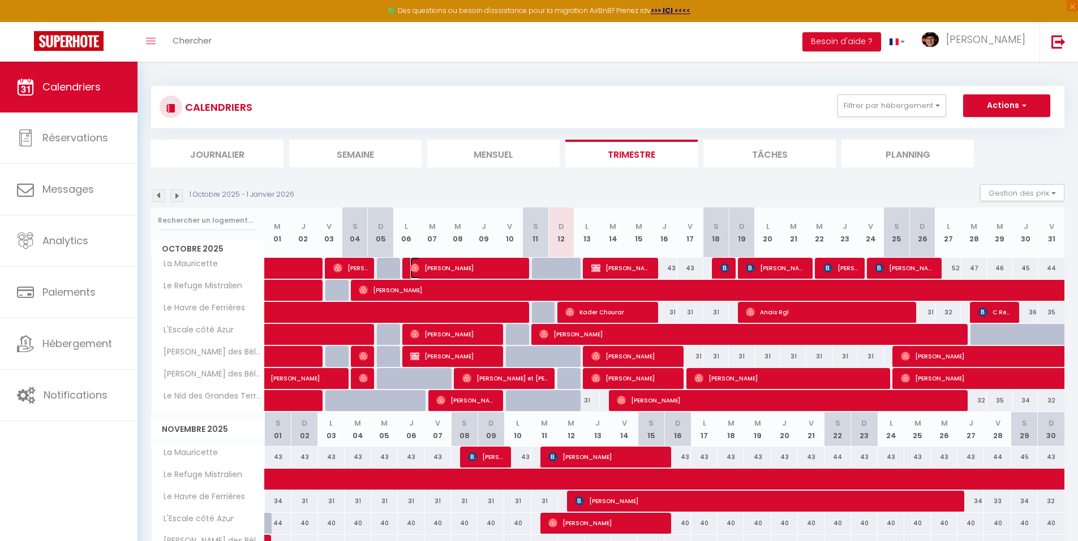
click at [453, 268] on span "[PERSON_NAME]" at bounding box center [466, 268] width 113 height 22
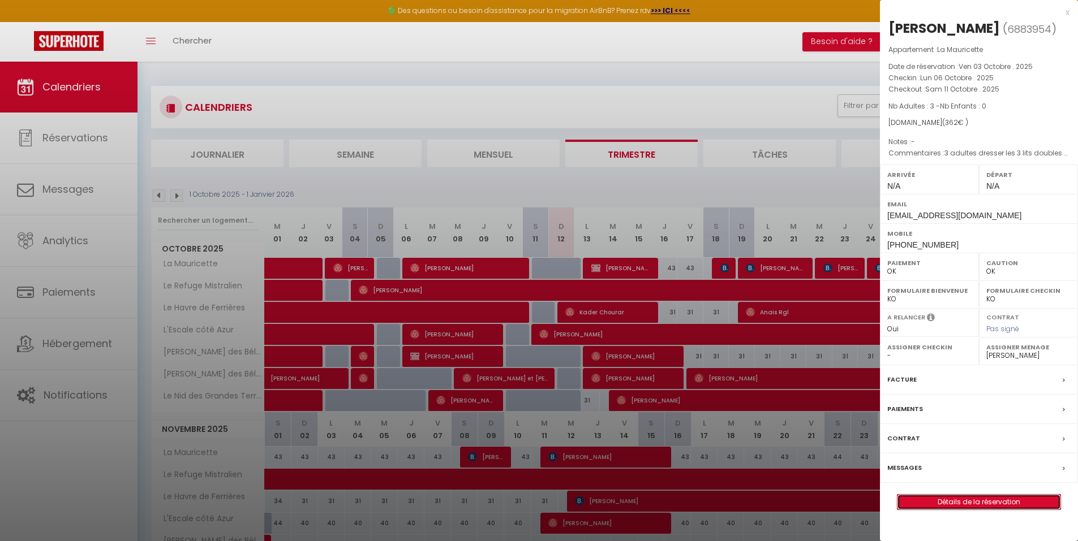
click at [1009, 496] on link "Détails de la réservation" at bounding box center [978, 502] width 163 height 15
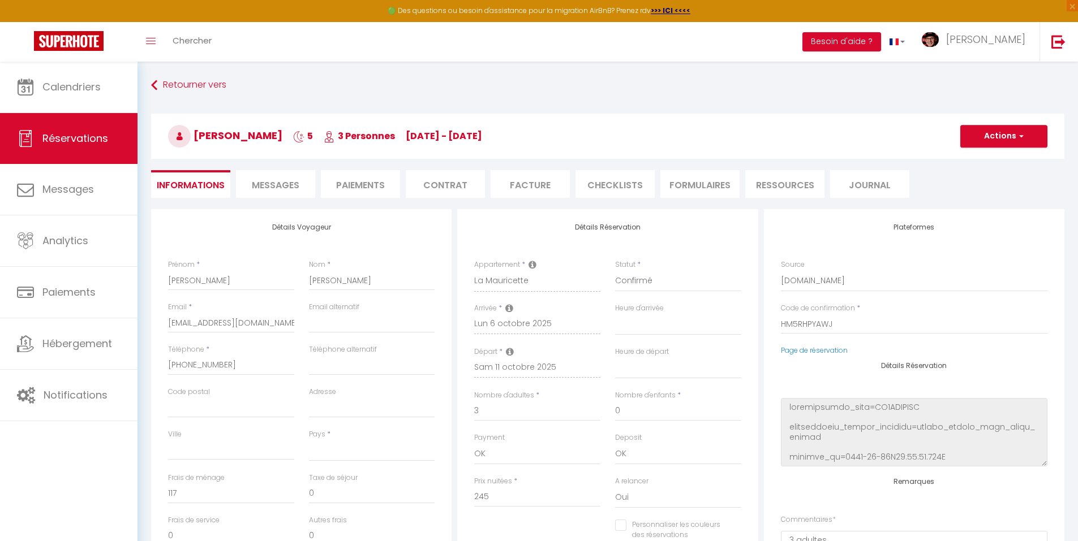
click at [254, 191] on span "Messages" at bounding box center [276, 185] width 48 height 13
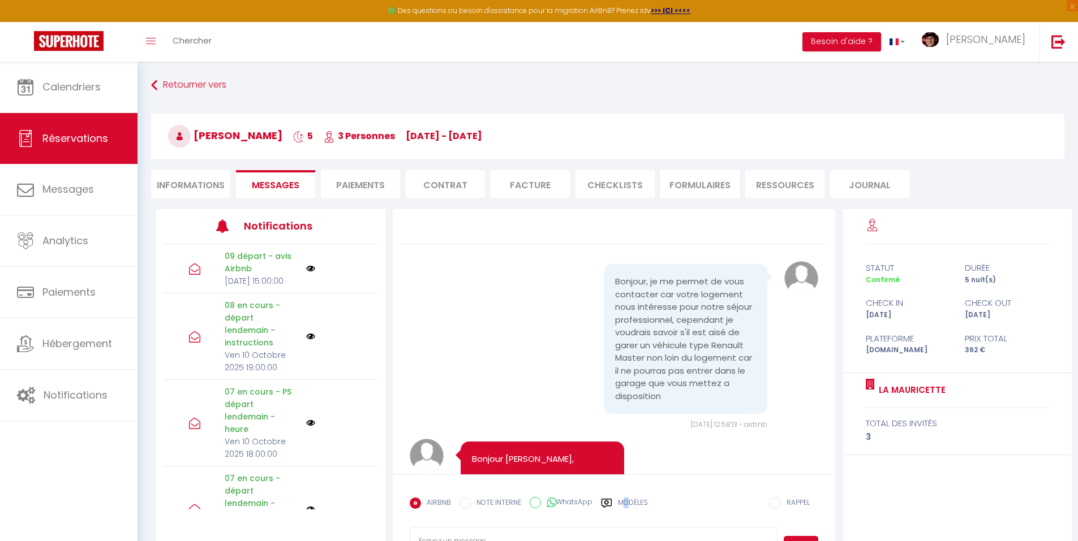
click at [627, 500] on label "Modèles" at bounding box center [633, 508] width 30 height 20
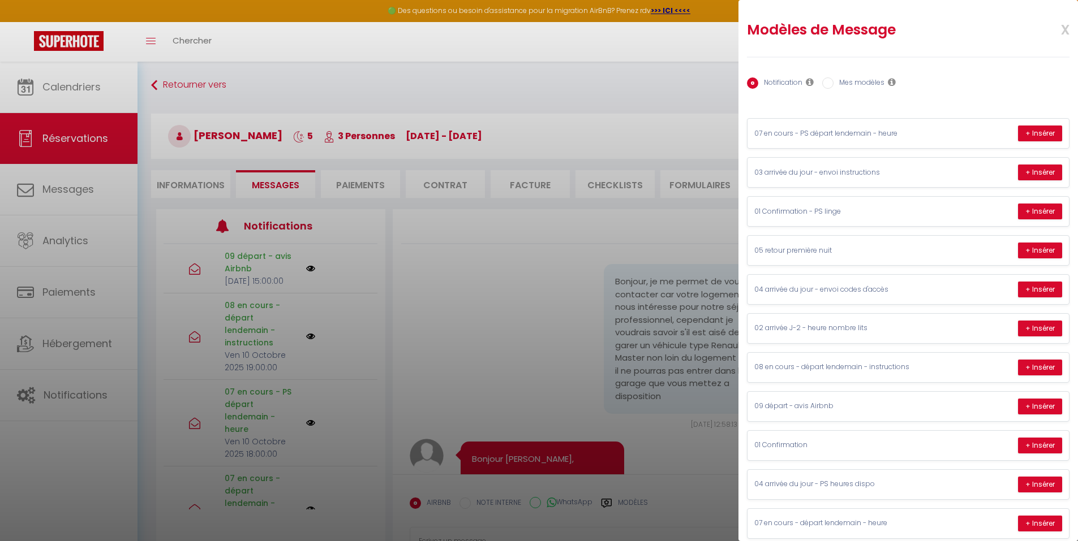
click at [862, 84] on label "Mes modèles" at bounding box center [858, 84] width 51 height 12
click at [833, 84] on input "Mes modèles" at bounding box center [827, 83] width 11 height 11
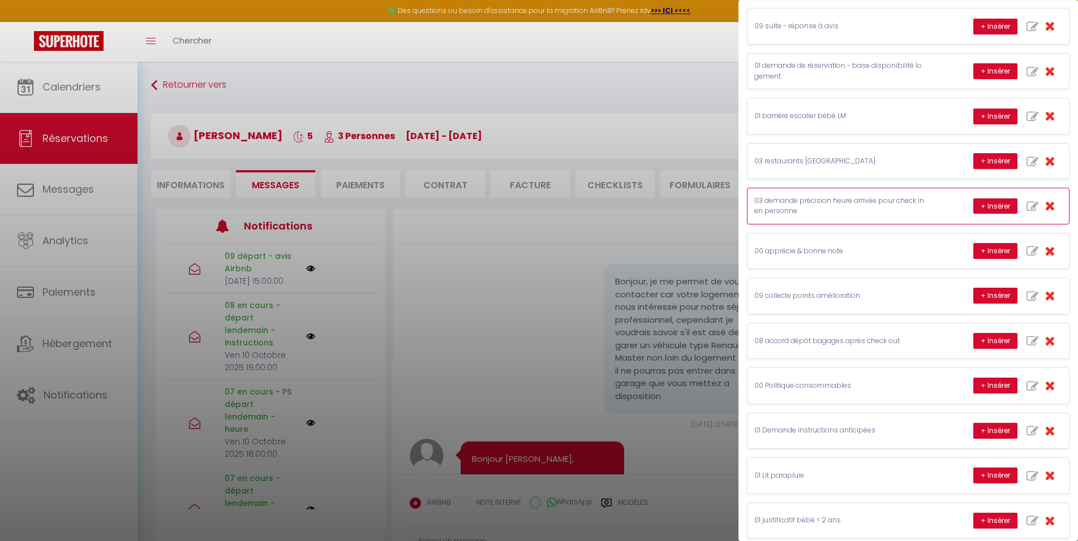
scroll to position [622, 0]
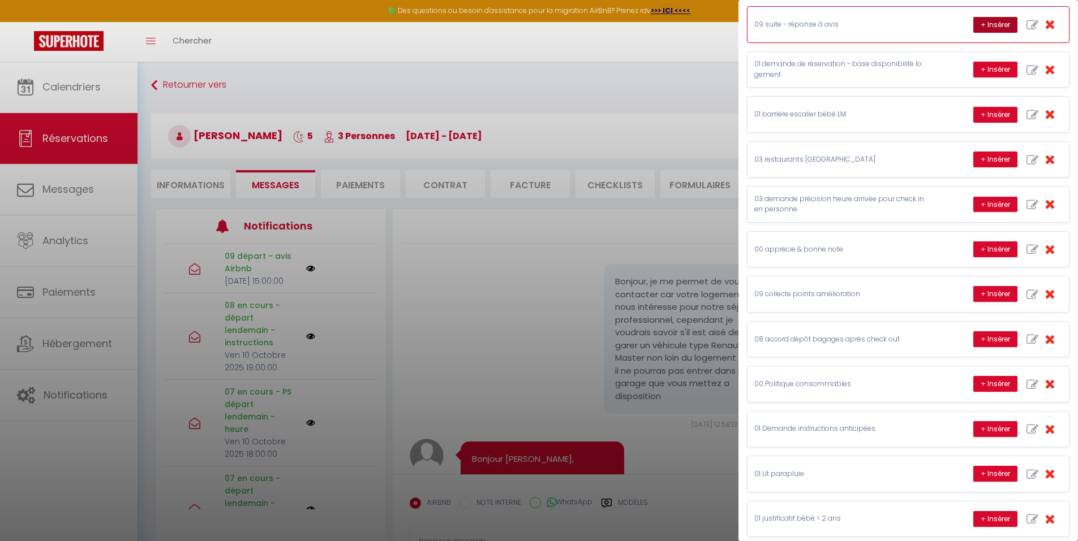
click at [977, 22] on button "+ Insérer" at bounding box center [995, 25] width 44 height 16
